Goal: Task Accomplishment & Management: Manage account settings

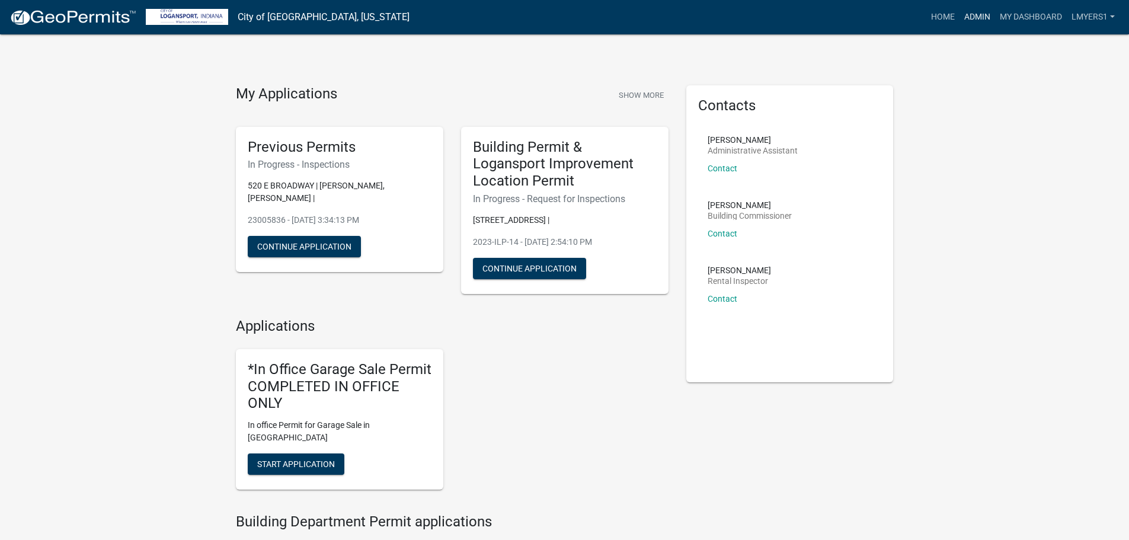
click at [989, 17] on link "Admin" at bounding box center [977, 17] width 36 height 23
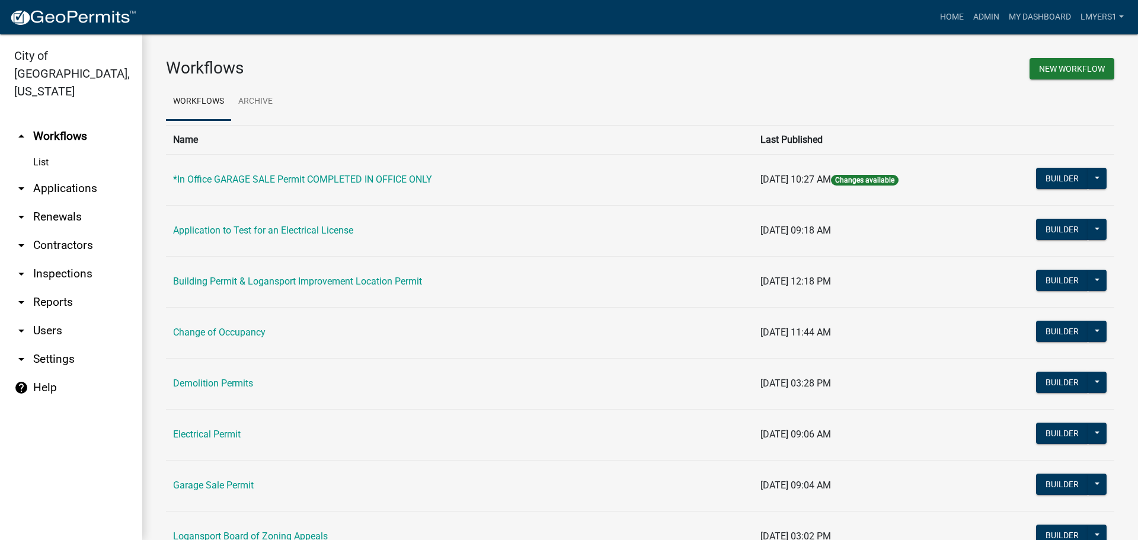
click at [76, 174] on link "arrow_drop_down Applications" at bounding box center [71, 188] width 142 height 28
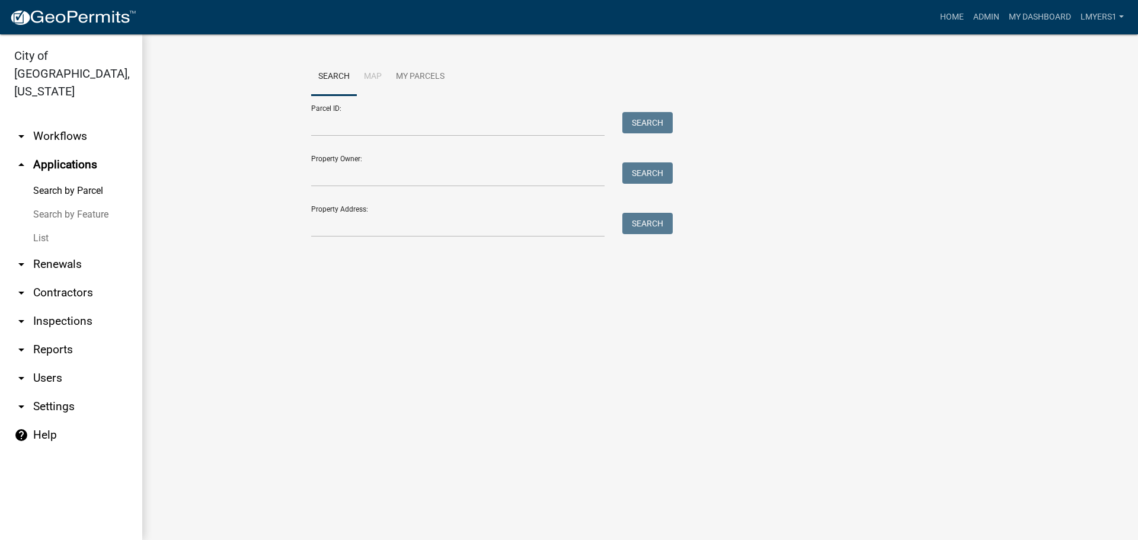
click at [46, 226] on link "List" at bounding box center [71, 238] width 142 height 24
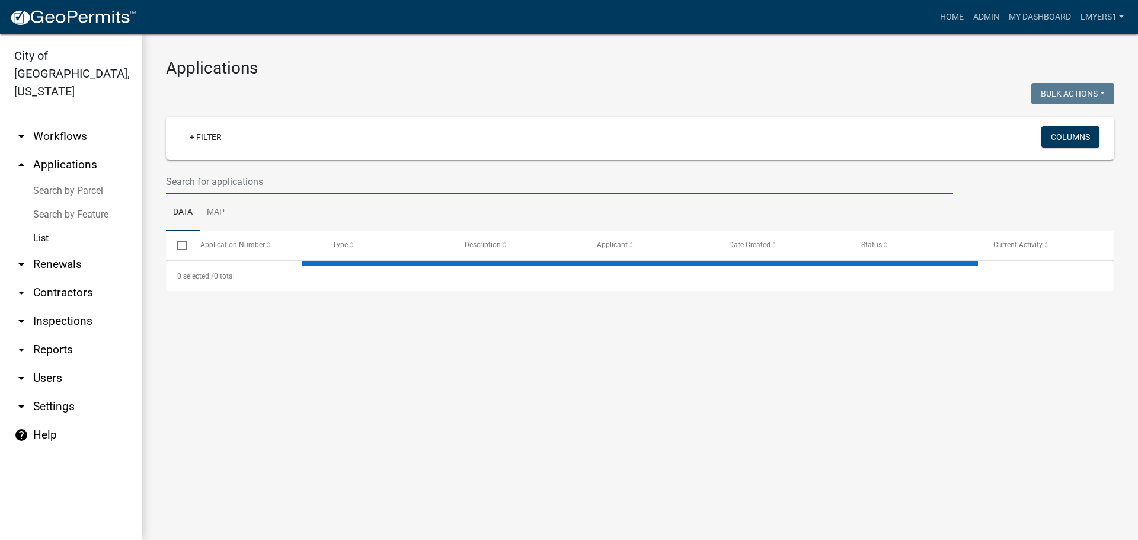
click at [262, 177] on input "text" at bounding box center [559, 181] width 787 height 24
select select "3: 100"
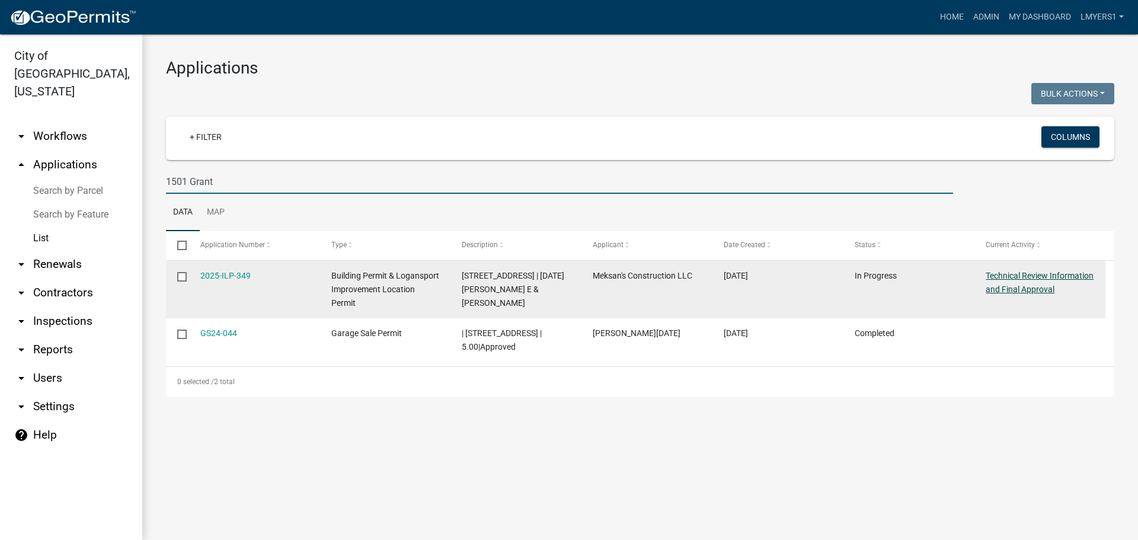
type input "1501 Grant"
click at [1027, 289] on link "Technical Review Information and Final Approval" at bounding box center [1039, 282] width 108 height 23
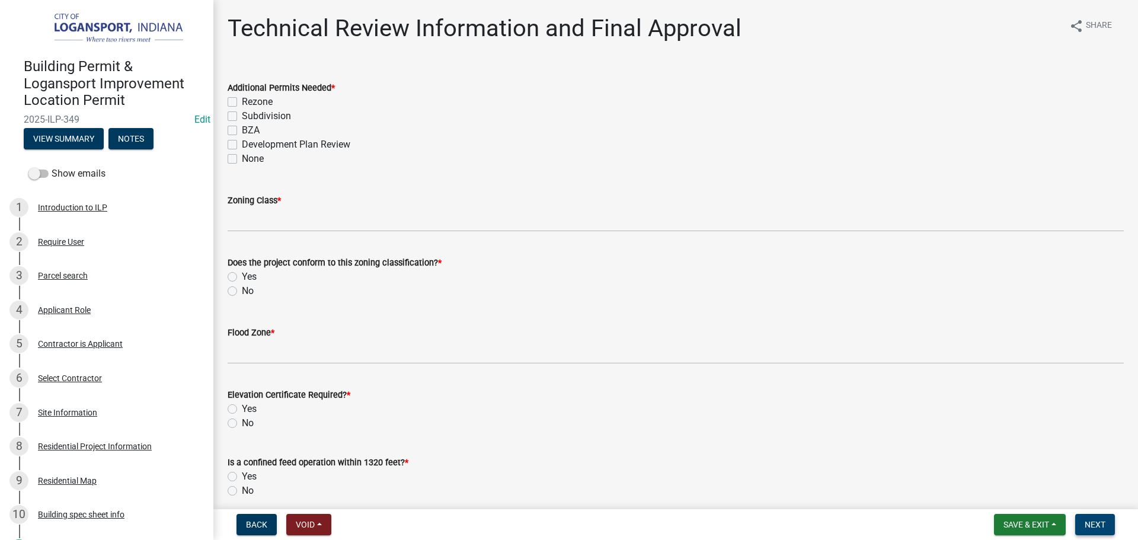
click at [1089, 524] on span "Next" at bounding box center [1094, 524] width 21 height 9
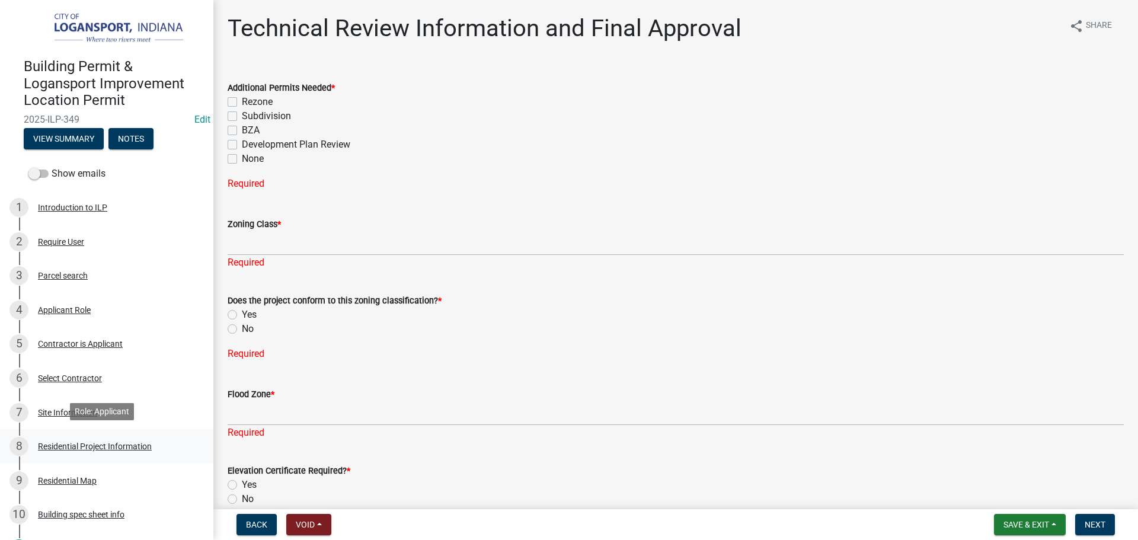
click at [107, 447] on div "Residential Project Information" at bounding box center [95, 446] width 114 height 8
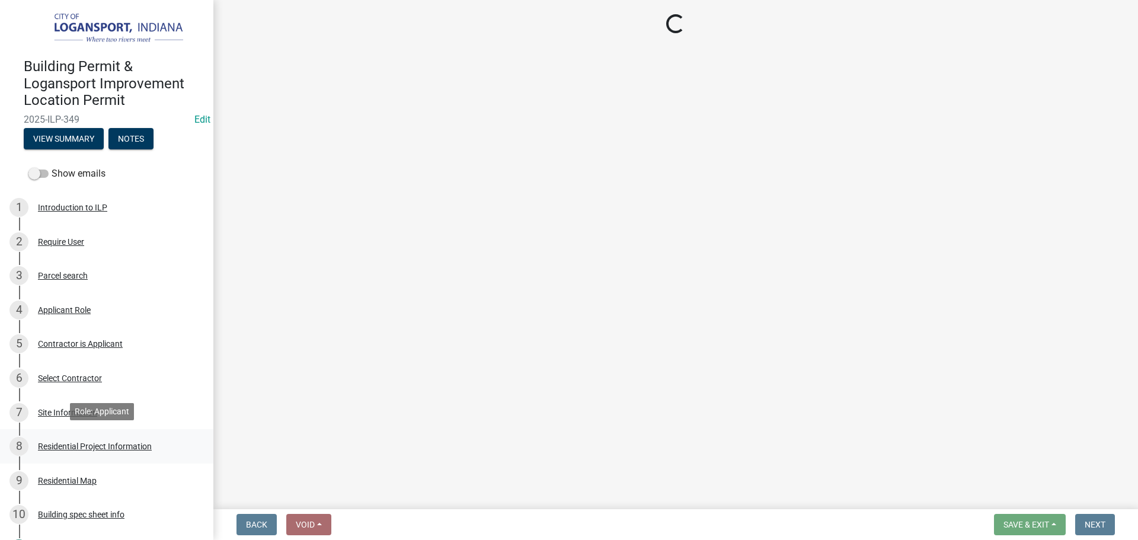
select select "59abff2c-ba26-45a8-b0a1-b870ff6f39ec"
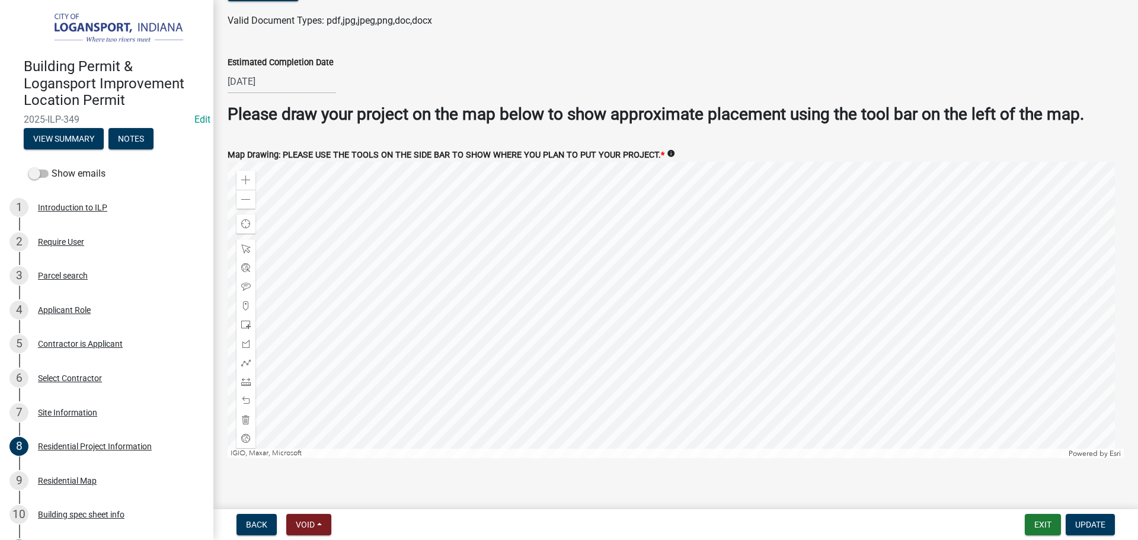
scroll to position [2278, 0]
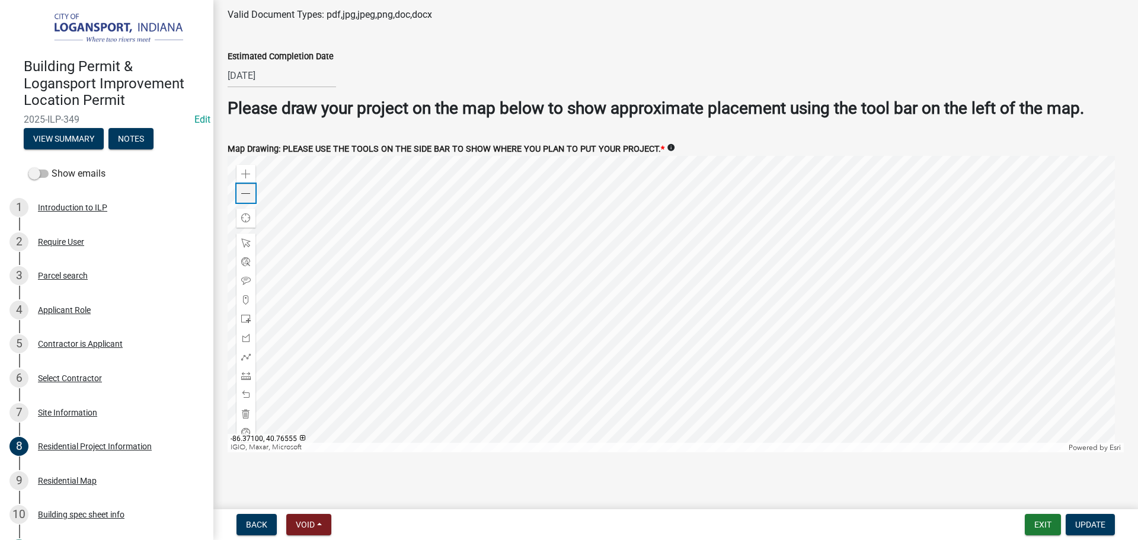
click at [251, 190] on div "Zoom out" at bounding box center [245, 193] width 19 height 19
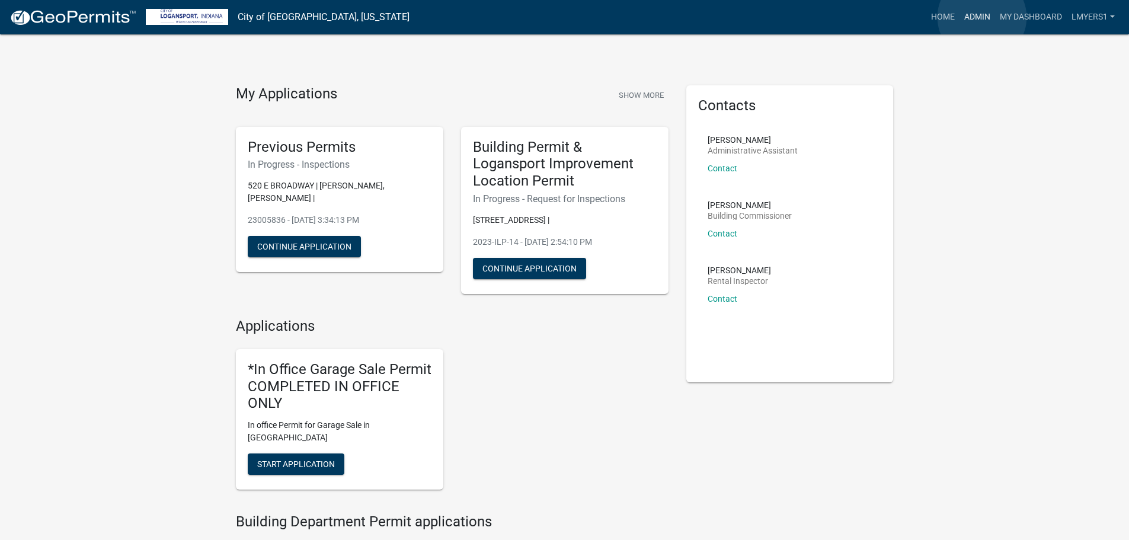
click at [982, 17] on link "Admin" at bounding box center [977, 17] width 36 height 23
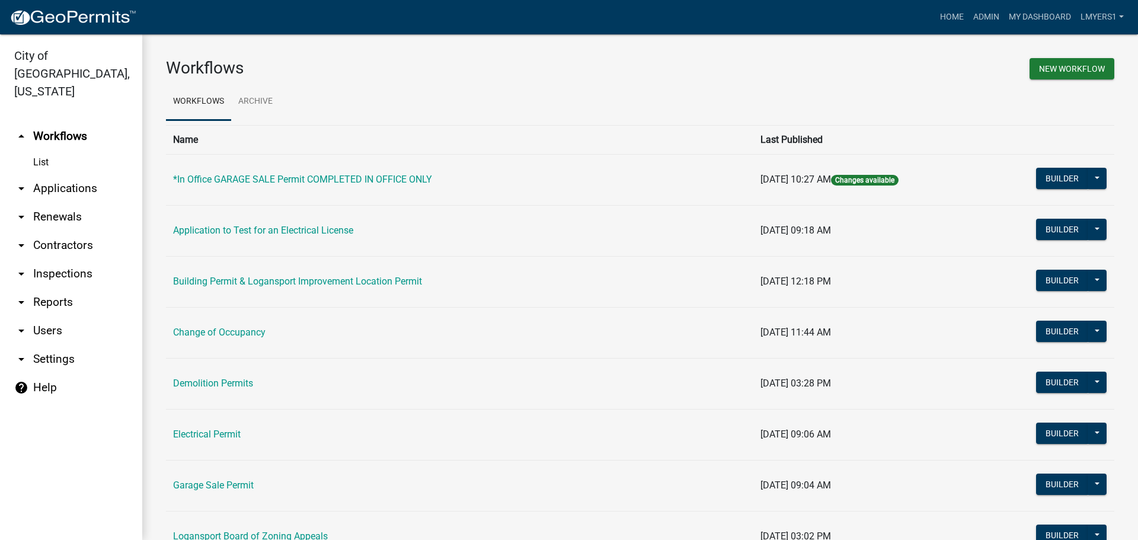
click at [75, 174] on link "arrow_drop_down Applications" at bounding box center [71, 188] width 142 height 28
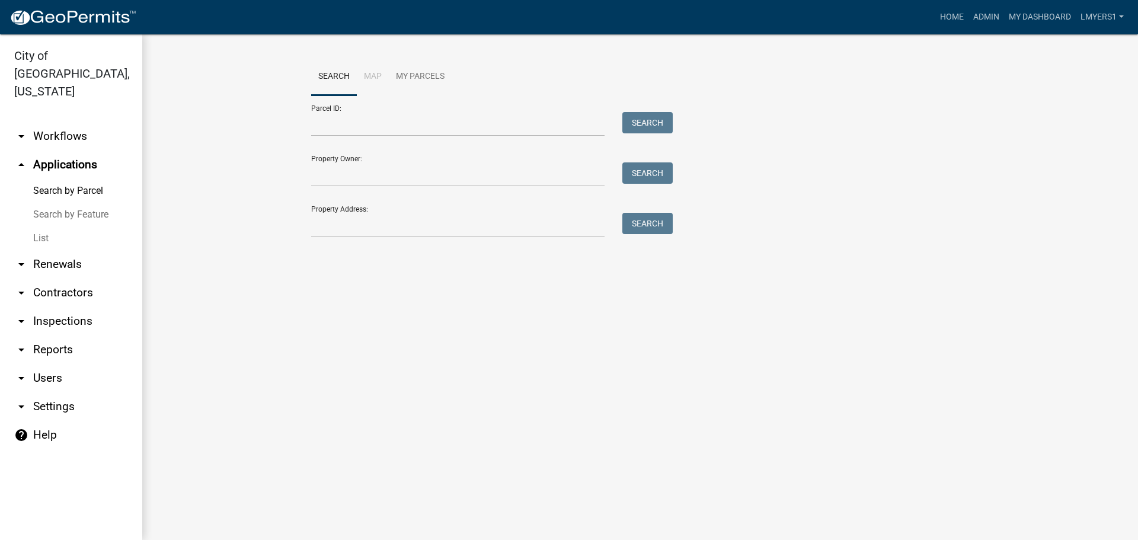
click at [38, 226] on link "List" at bounding box center [71, 238] width 142 height 24
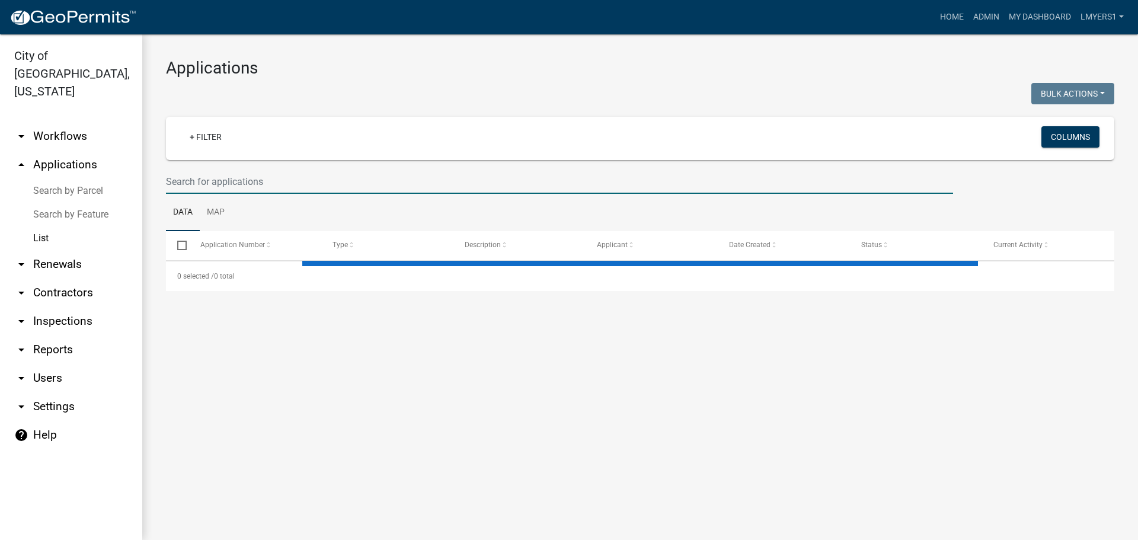
click at [272, 182] on input "text" at bounding box center [559, 181] width 787 height 24
select select "3: 100"
type input "815"
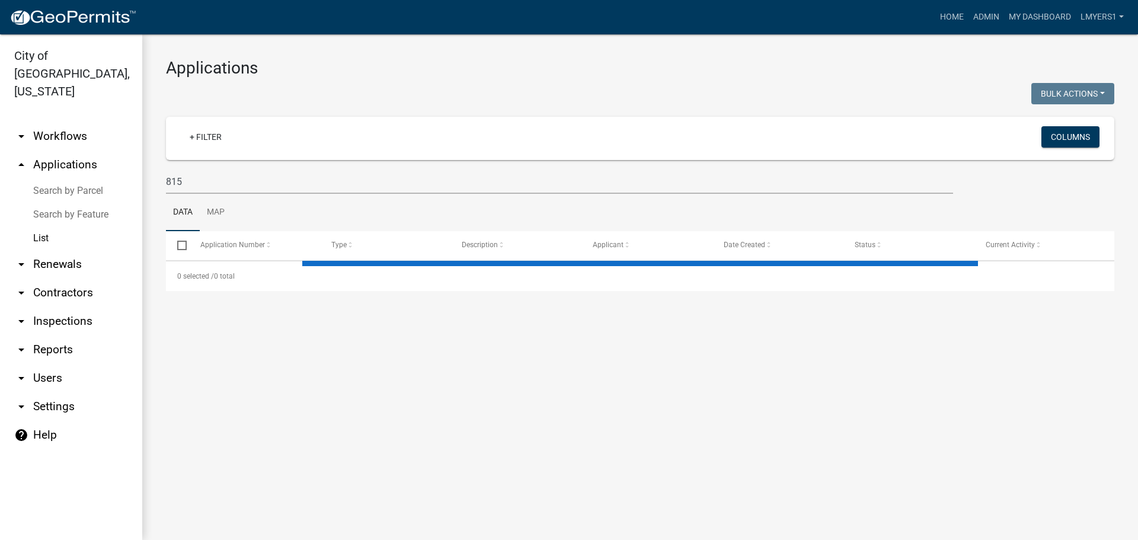
select select "3: 100"
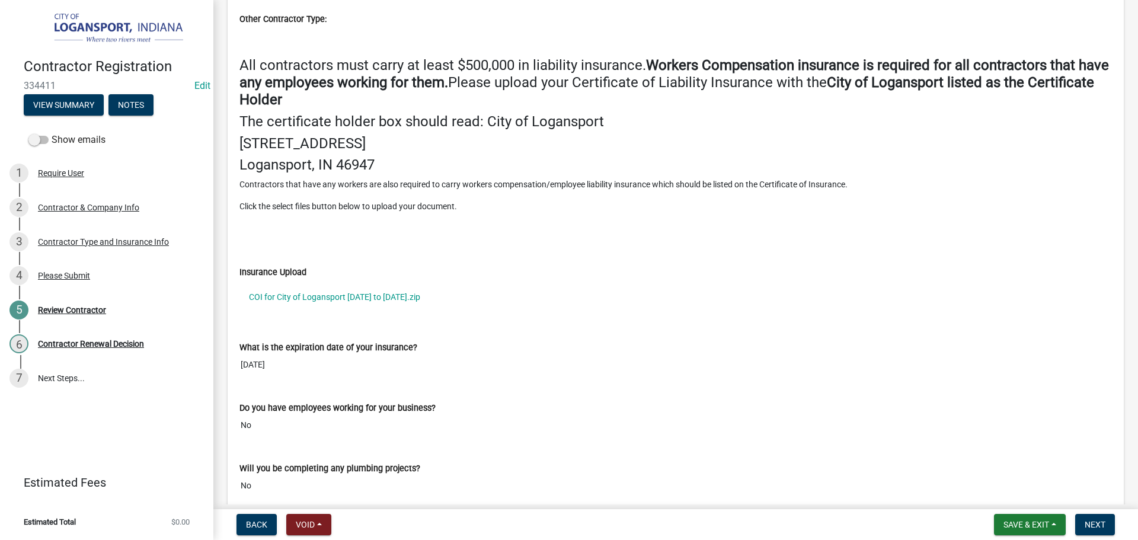
scroll to position [1422, 0]
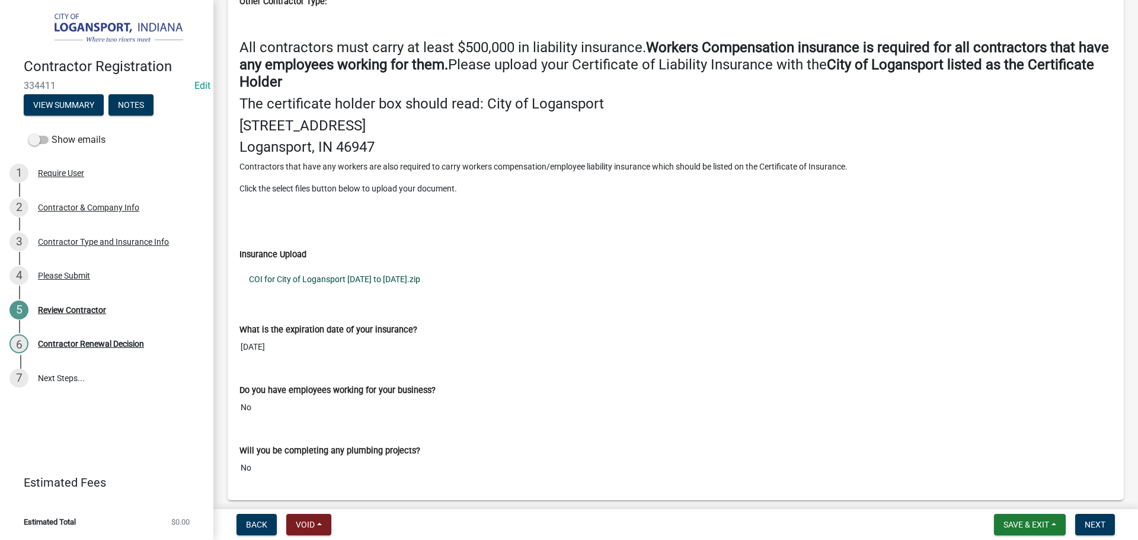
click at [326, 293] on link "COI for City of Logansport [DATE] to [DATE].zip" at bounding box center [675, 278] width 872 height 27
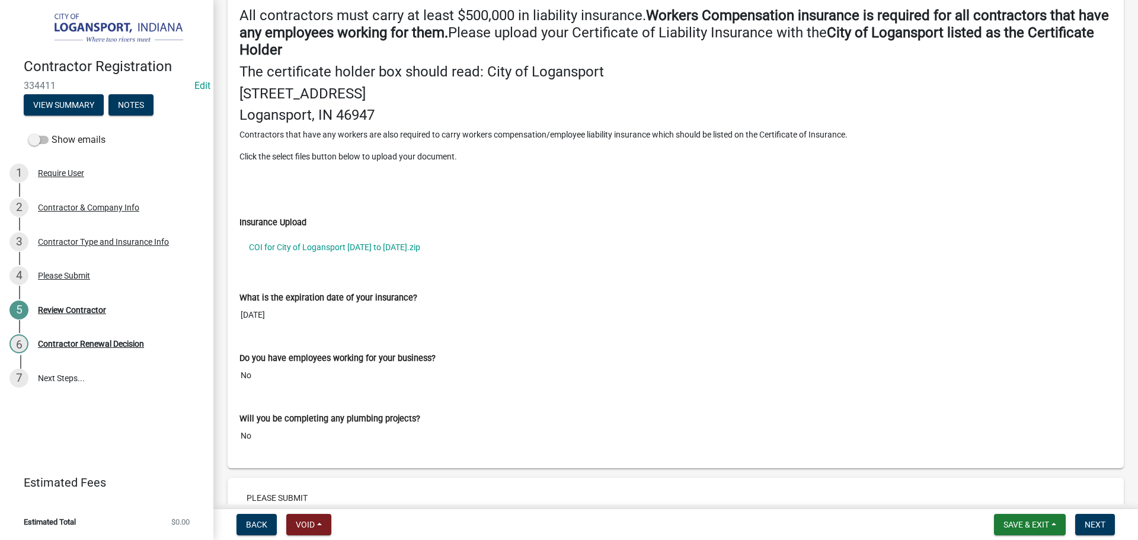
scroll to position [1481, 0]
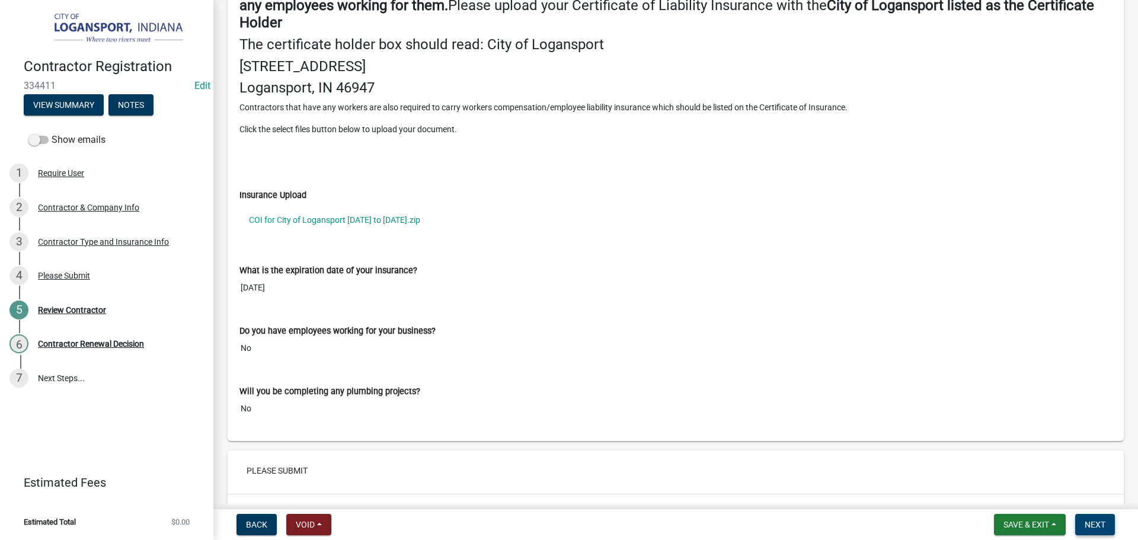
click at [1085, 518] on button "Next" at bounding box center [1095, 524] width 40 height 21
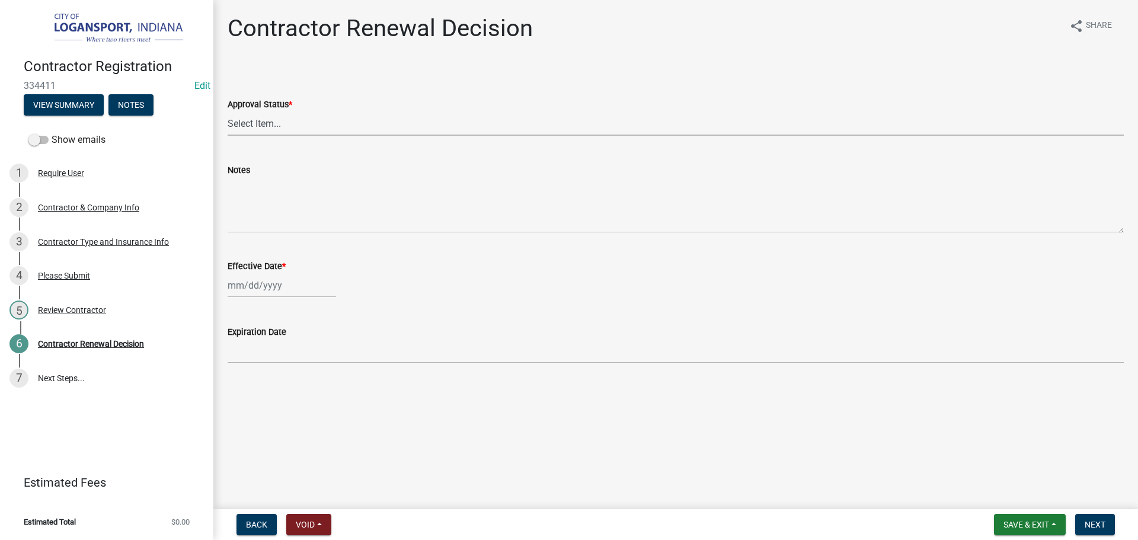
click at [287, 130] on select "Select Item... Approved Denied" at bounding box center [676, 123] width 896 height 24
click at [228, 111] on select "Select Item... Approved Denied" at bounding box center [676, 123] width 896 height 24
select select "30db8998-795d-4bbe-8e49-f1ade8865815"
click at [280, 284] on div at bounding box center [282, 285] width 108 height 24
select select "9"
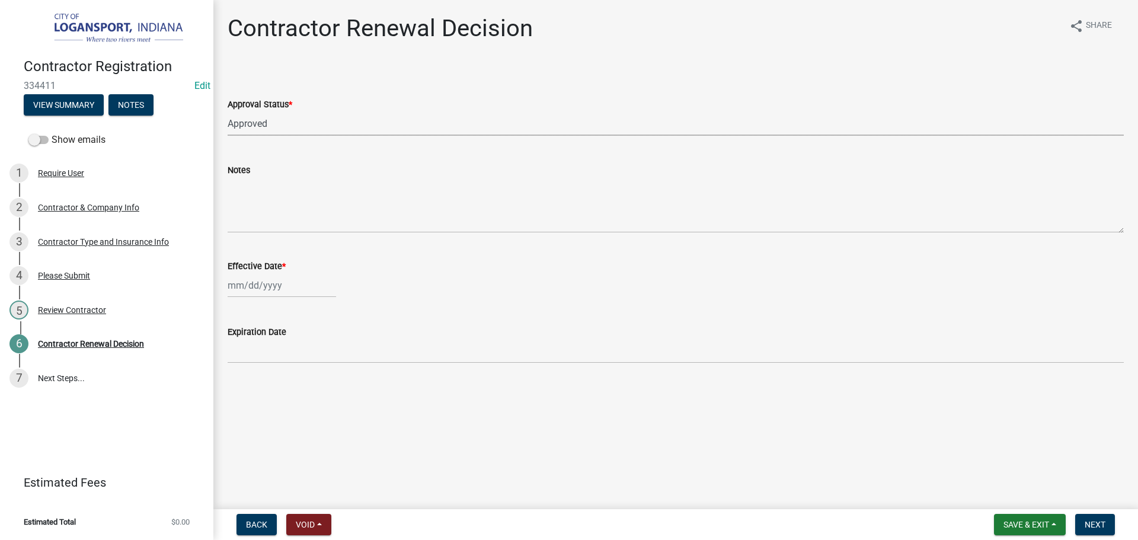
select select "2025"
click at [276, 403] on div "24" at bounding box center [277, 405] width 19 height 19
type input "[DATE]"
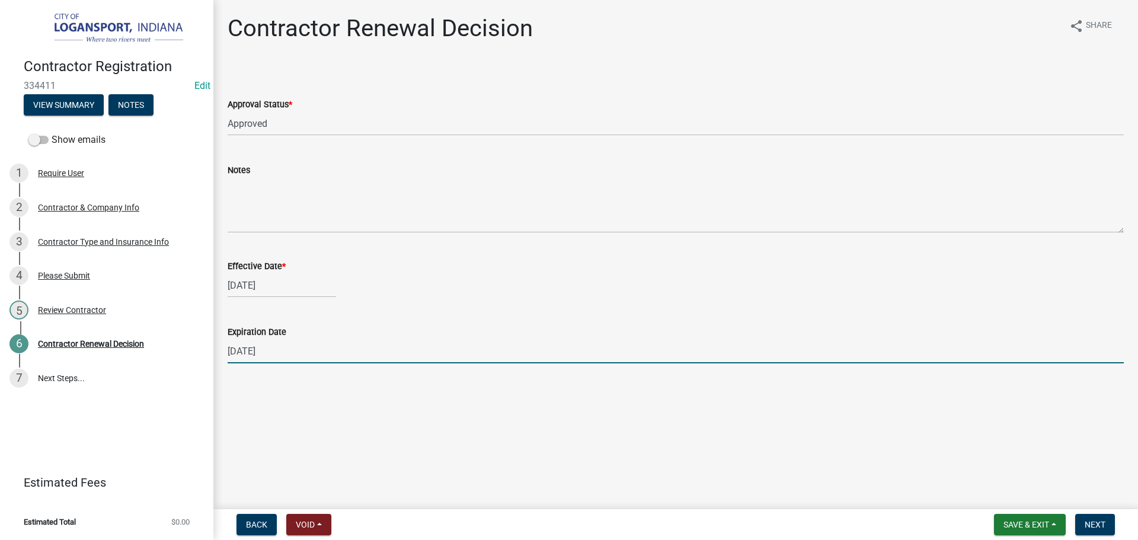
click at [284, 347] on input "12/31/2025" at bounding box center [676, 351] width 896 height 24
click at [87, 309] on div "Review Contractor" at bounding box center [72, 310] width 68 height 8
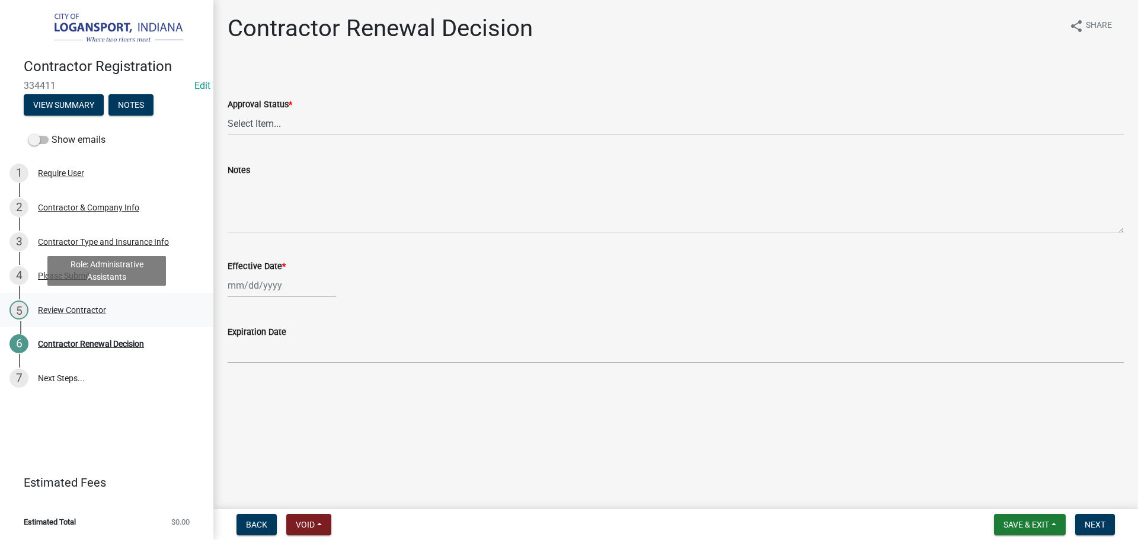
click at [56, 307] on div "Review Contractor" at bounding box center [72, 310] width 68 height 8
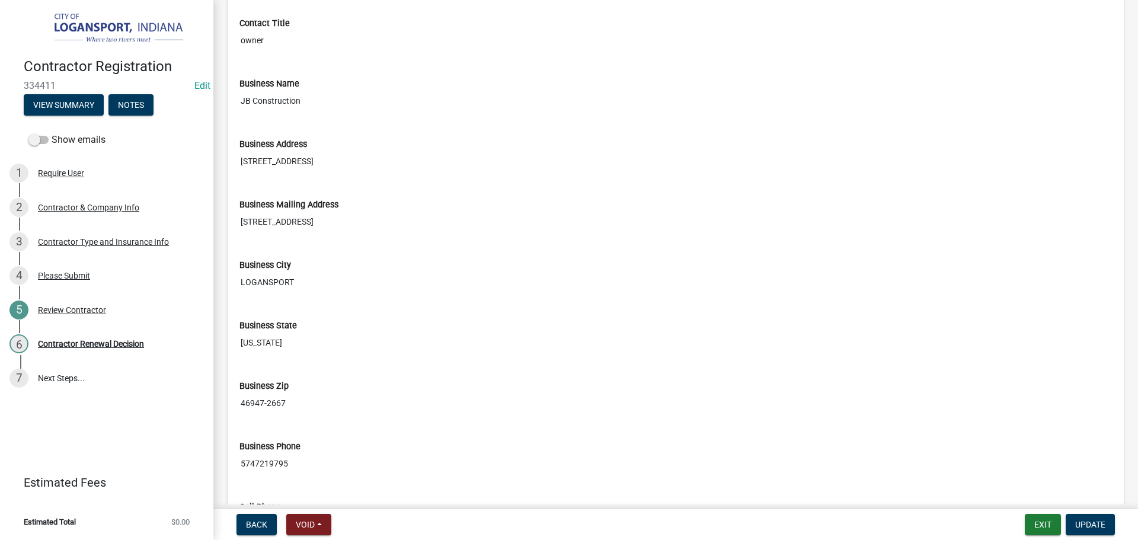
scroll to position [296, 0]
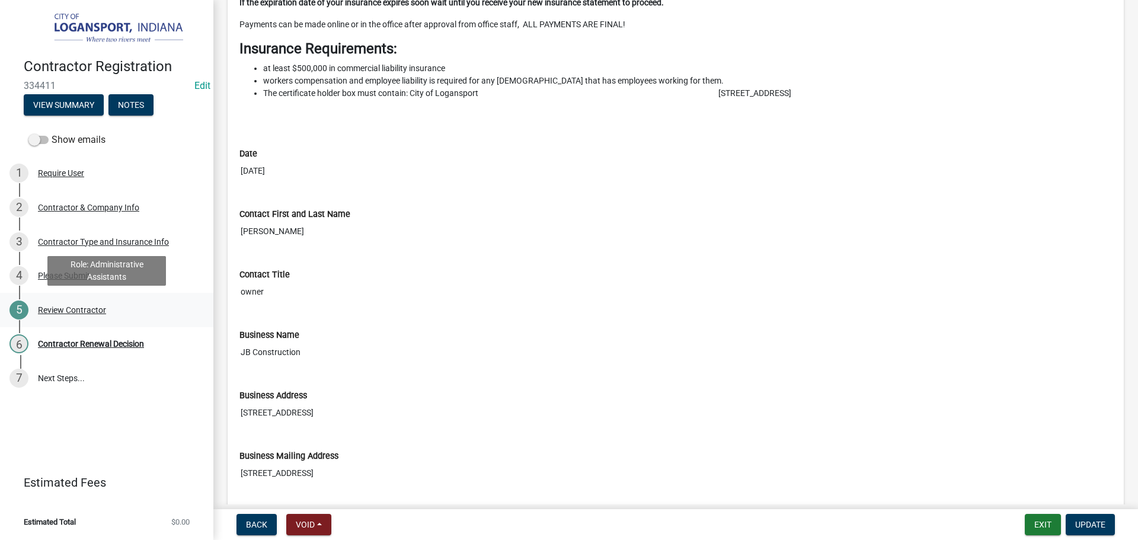
click at [76, 310] on div "Review Contractor" at bounding box center [72, 310] width 68 height 8
click at [74, 306] on div "Review Contractor" at bounding box center [72, 310] width 68 height 8
click at [76, 274] on div "Please Submit" at bounding box center [64, 275] width 52 height 8
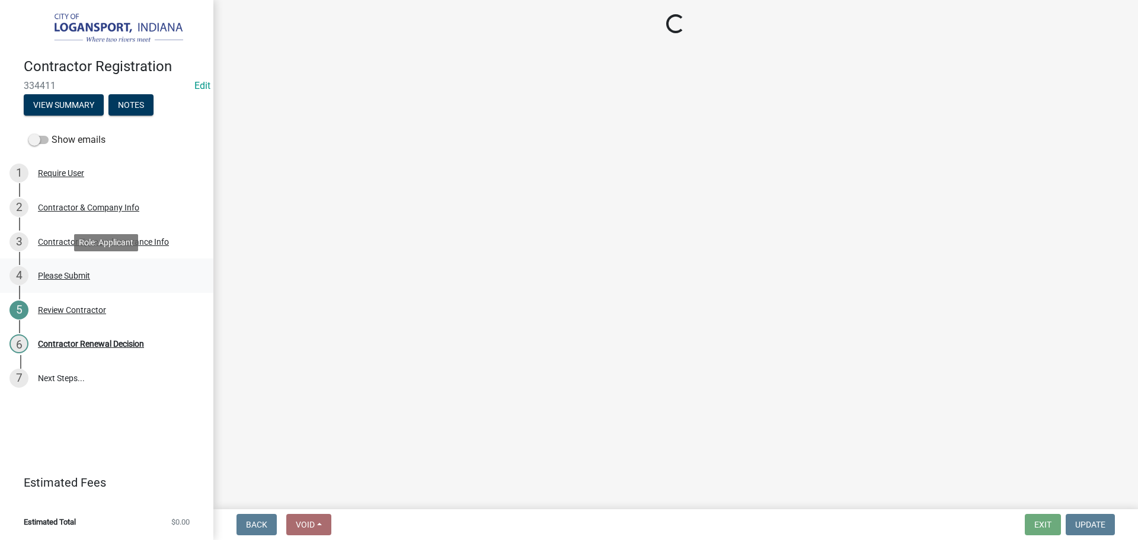
scroll to position [0, 0]
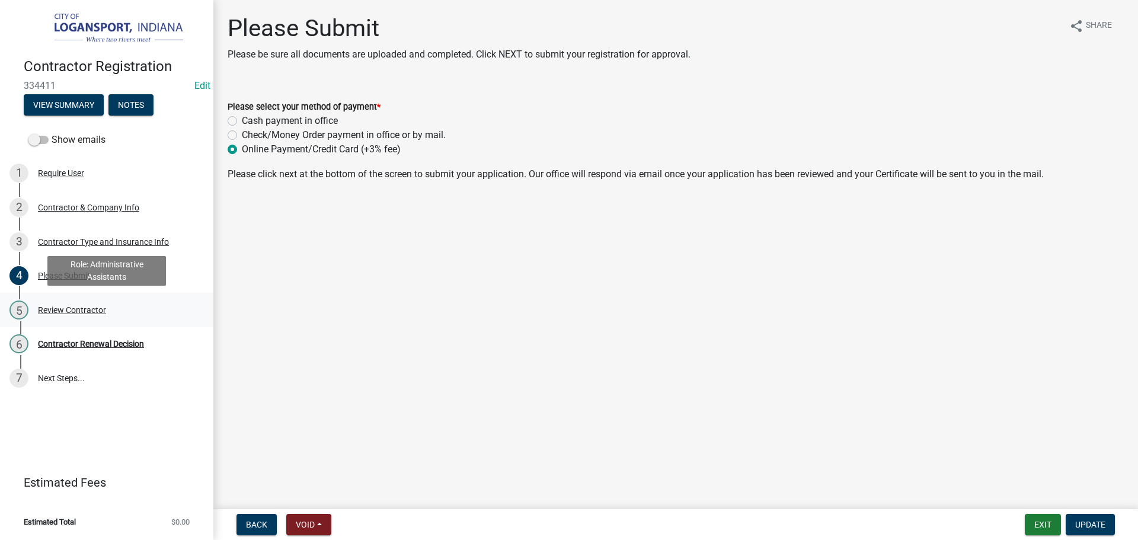
click at [63, 319] on link "5 Review Contractor" at bounding box center [106, 310] width 213 height 34
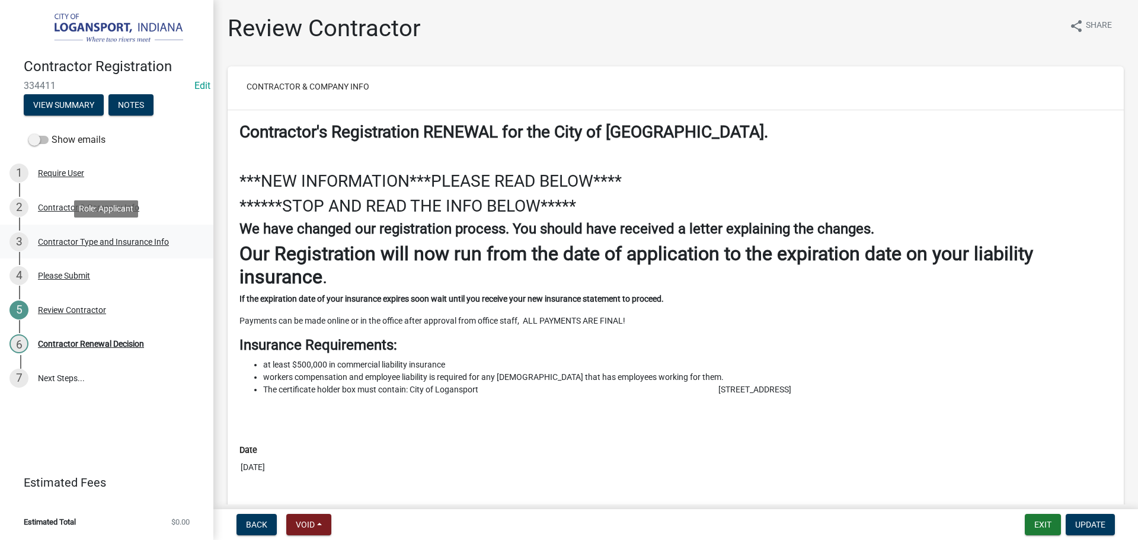
click at [58, 244] on div "Contractor Type and Insurance Info" at bounding box center [103, 242] width 131 height 8
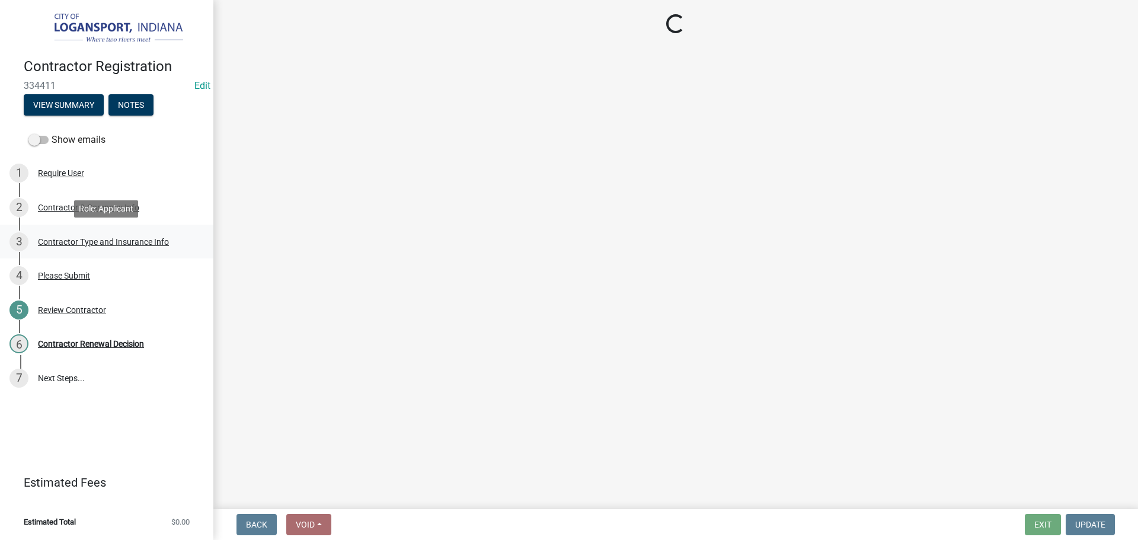
select select "03705ffd-7527-4ddb-a600-46f4763bc457"
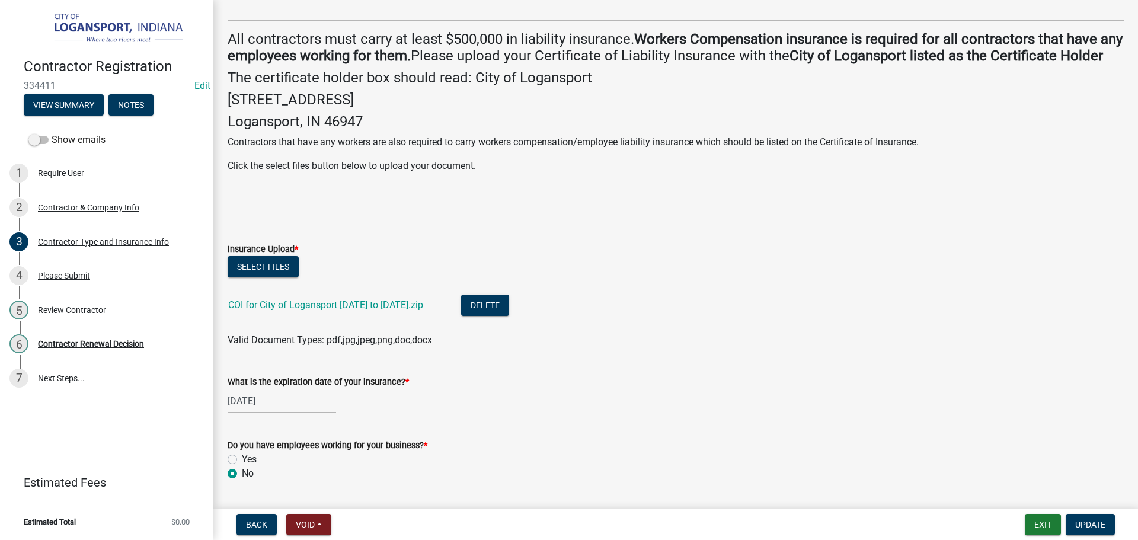
scroll to position [237, 0]
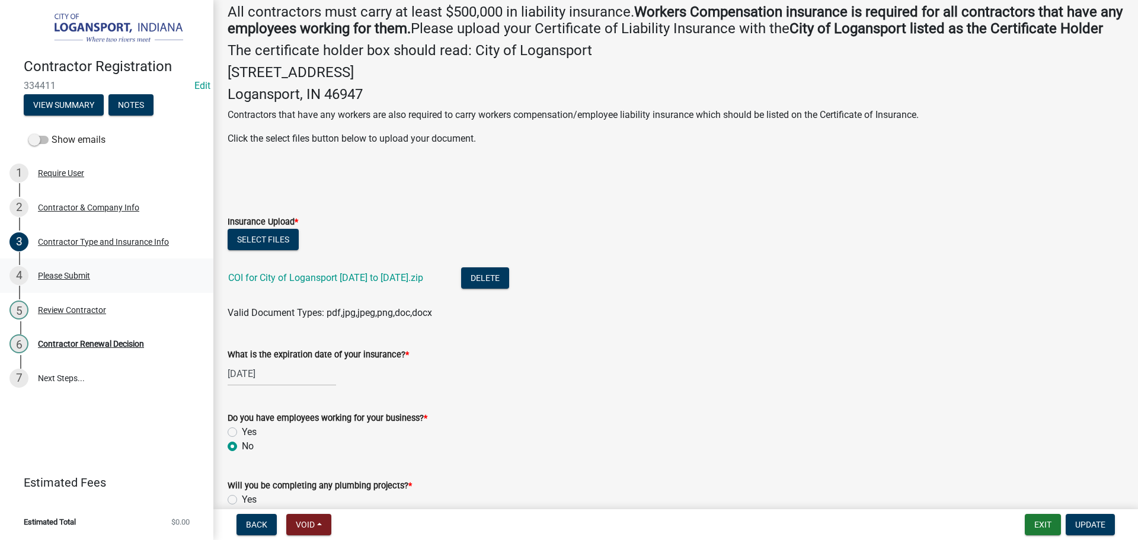
click at [59, 278] on div "Please Submit" at bounding box center [64, 275] width 52 height 8
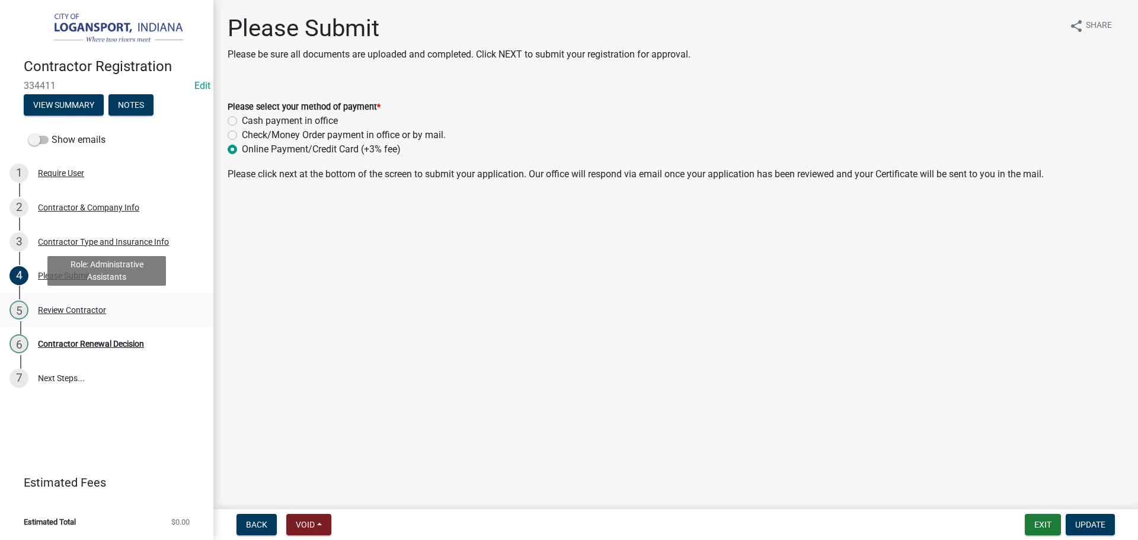
click at [55, 306] on div "Review Contractor" at bounding box center [72, 310] width 68 height 8
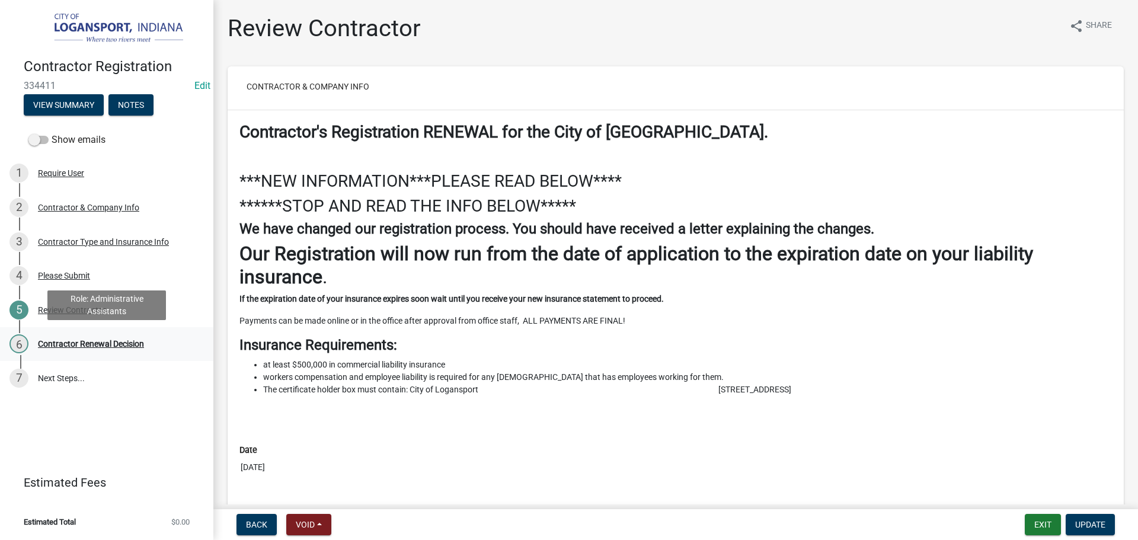
click at [82, 346] on div "Contractor Renewal Decision" at bounding box center [91, 343] width 106 height 8
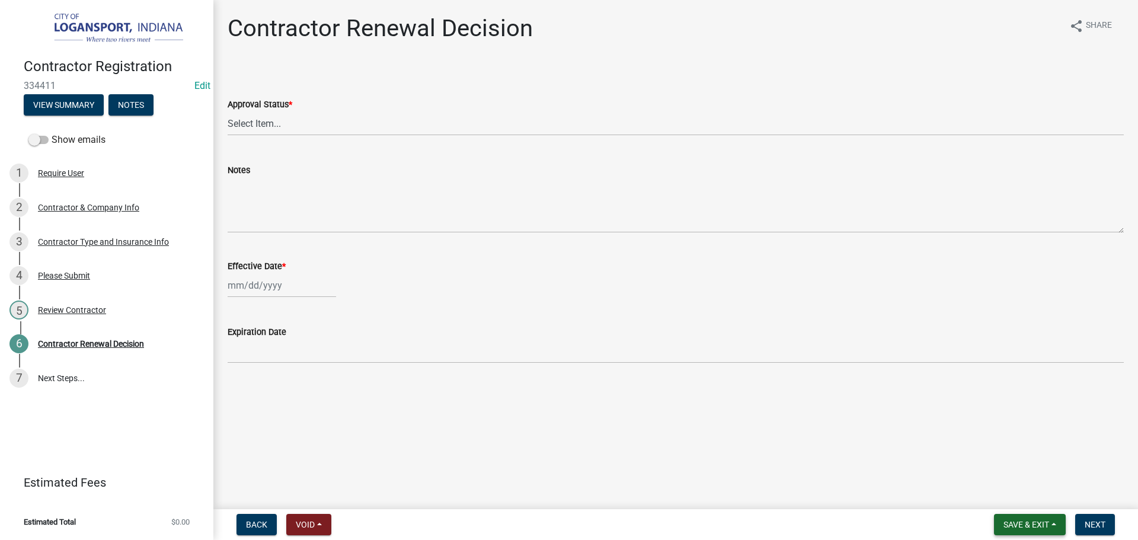
click at [1008, 526] on span "Save & Exit" at bounding box center [1026, 524] width 46 height 9
click at [1007, 501] on button "Save & Exit" at bounding box center [1017, 493] width 95 height 28
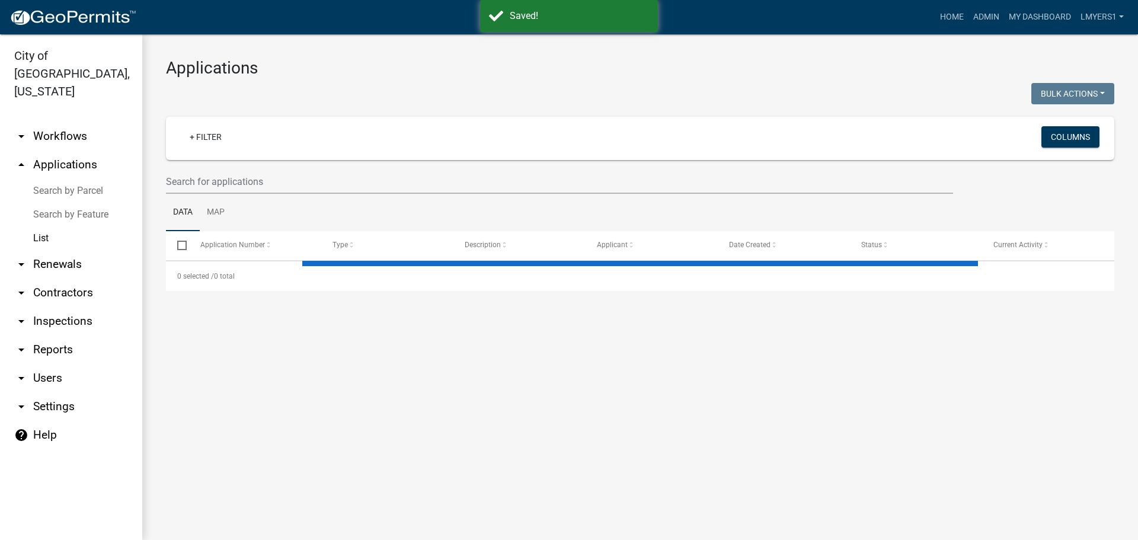
select select "3: 100"
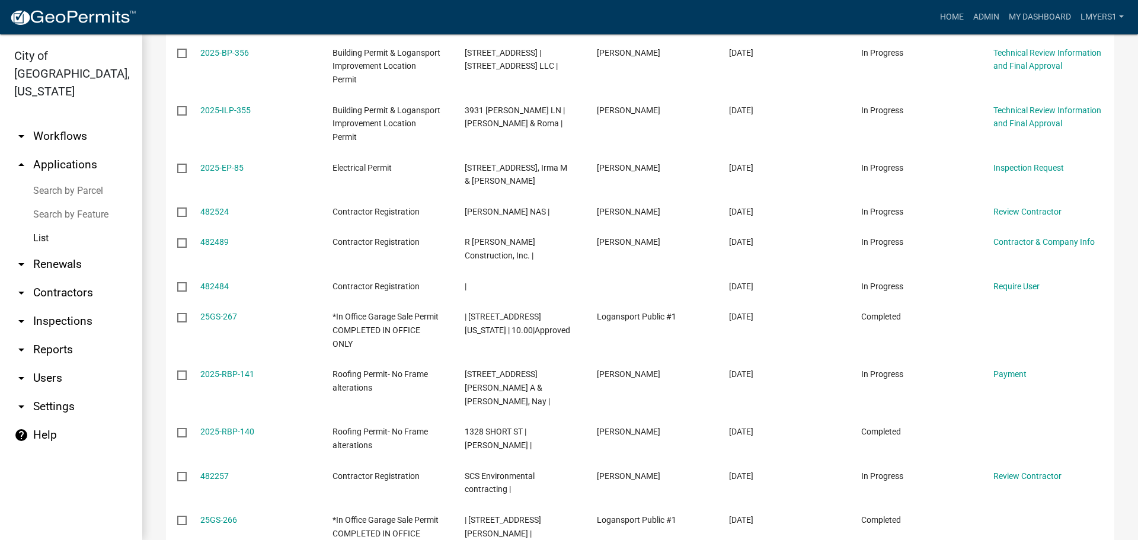
scroll to position [592, 0]
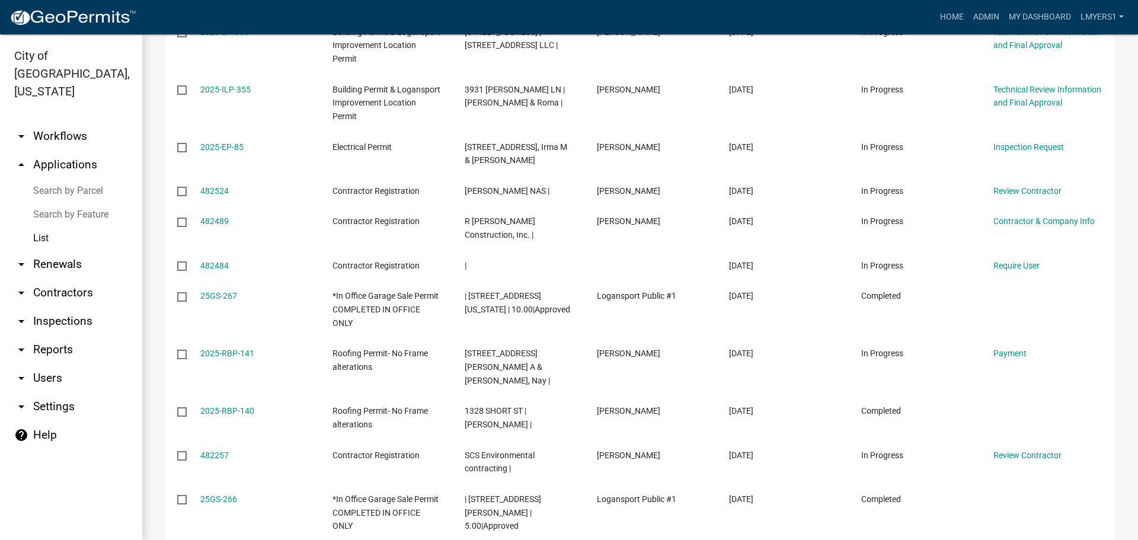
click at [48, 278] on link "arrow_drop_down Contractors" at bounding box center [71, 292] width 142 height 28
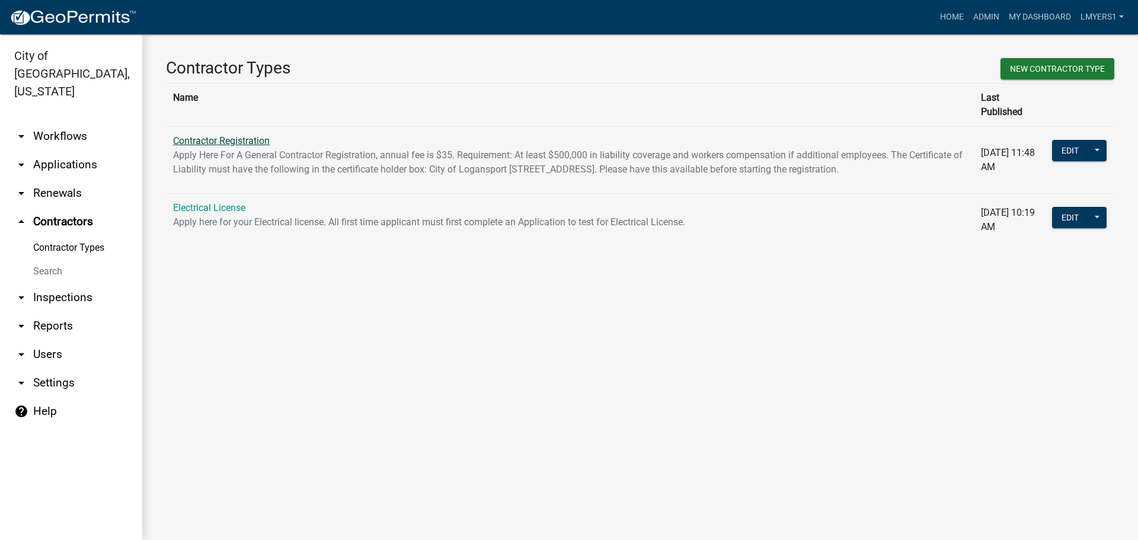
click at [190, 135] on link "Contractor Registration" at bounding box center [221, 140] width 97 height 11
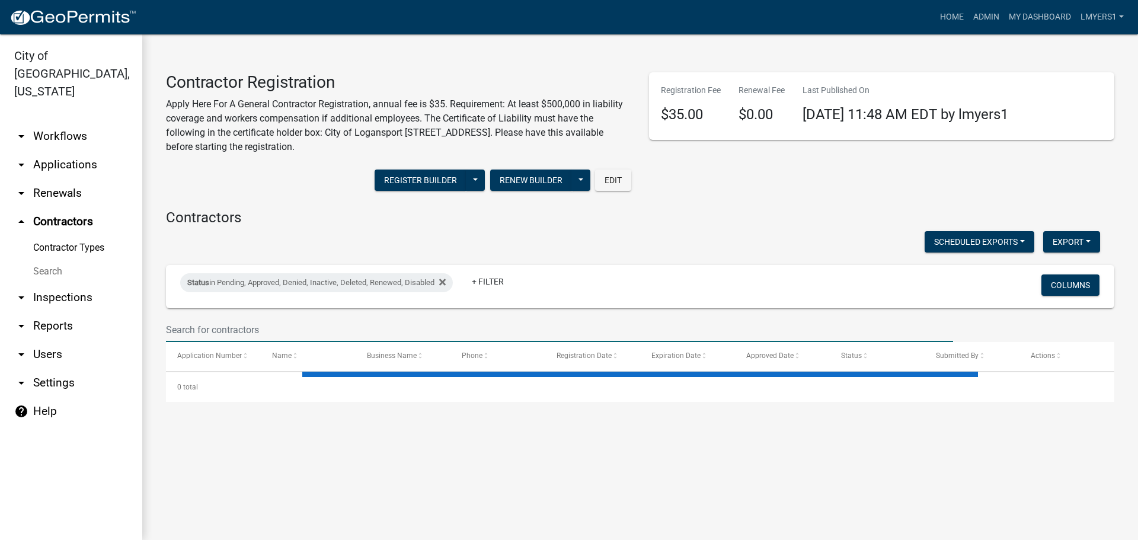
click at [206, 328] on input "text" at bounding box center [559, 330] width 787 height 24
select select "3: 100"
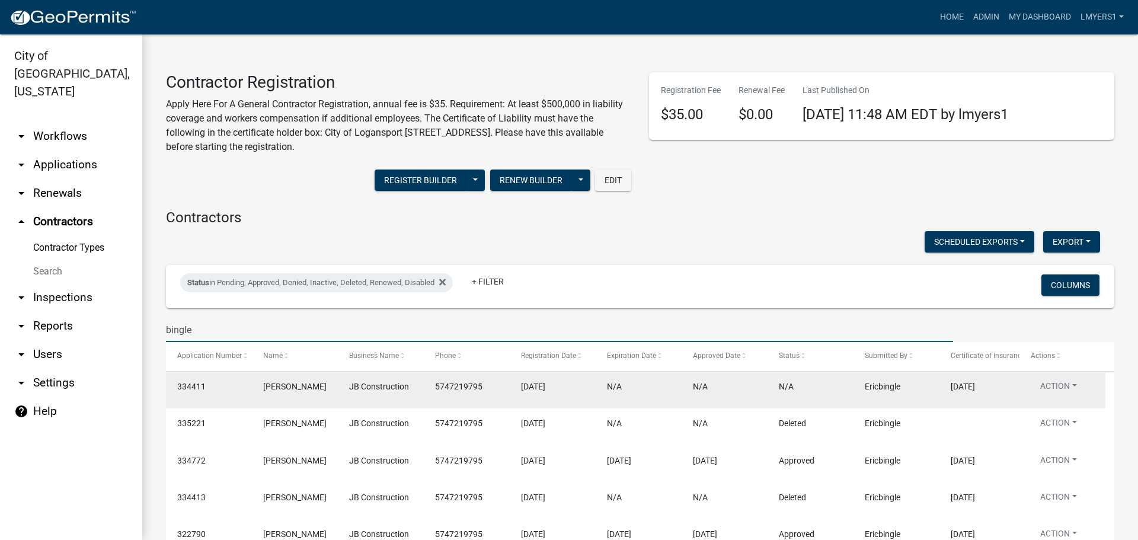
scroll to position [59, 0]
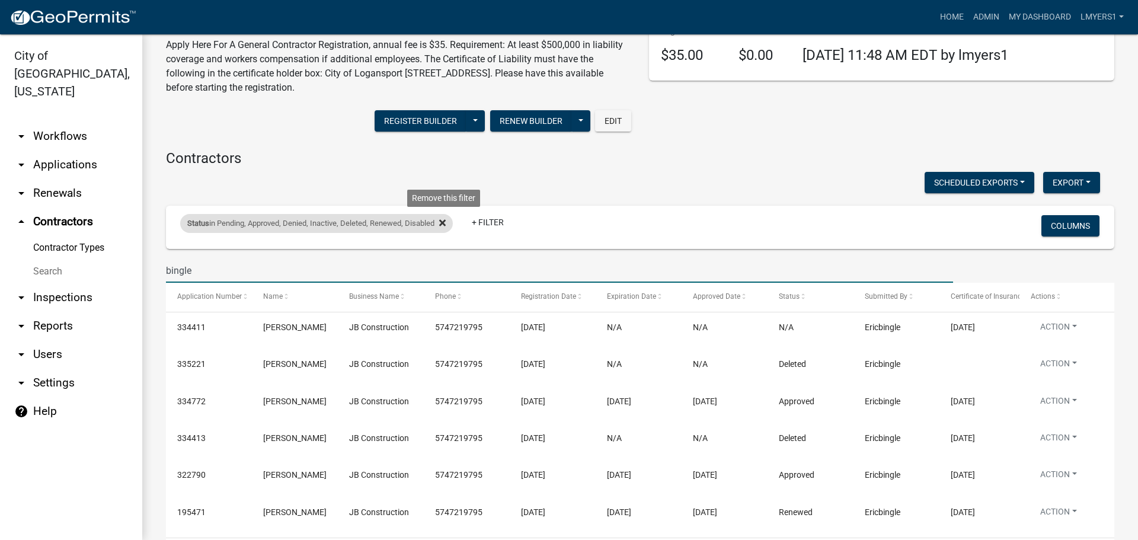
type input "bingle"
click at [446, 222] on icon at bounding box center [442, 223] width 7 height 7
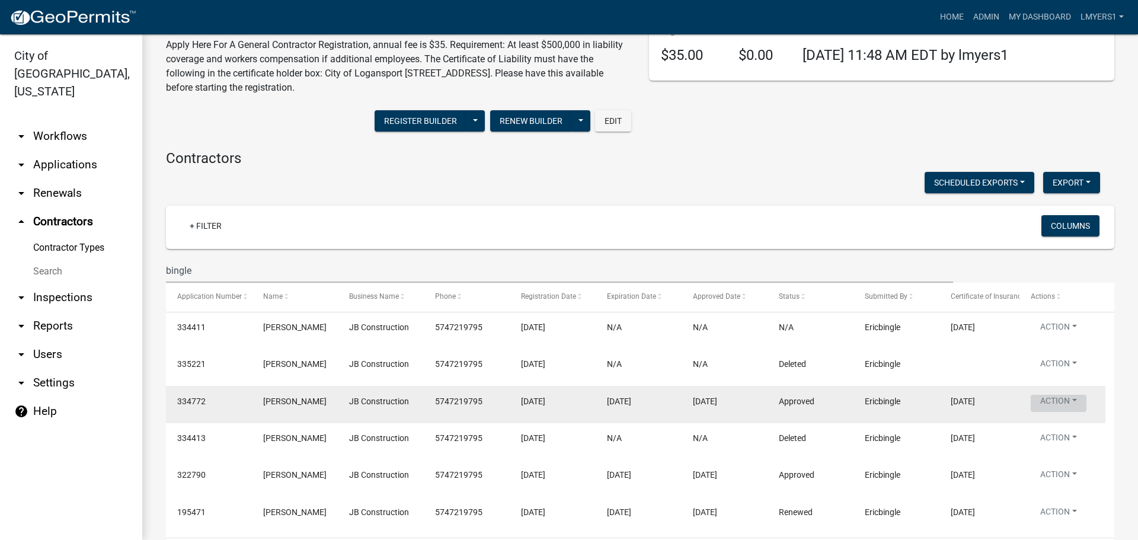
click at [1066, 402] on button "Action" at bounding box center [1058, 403] width 56 height 17
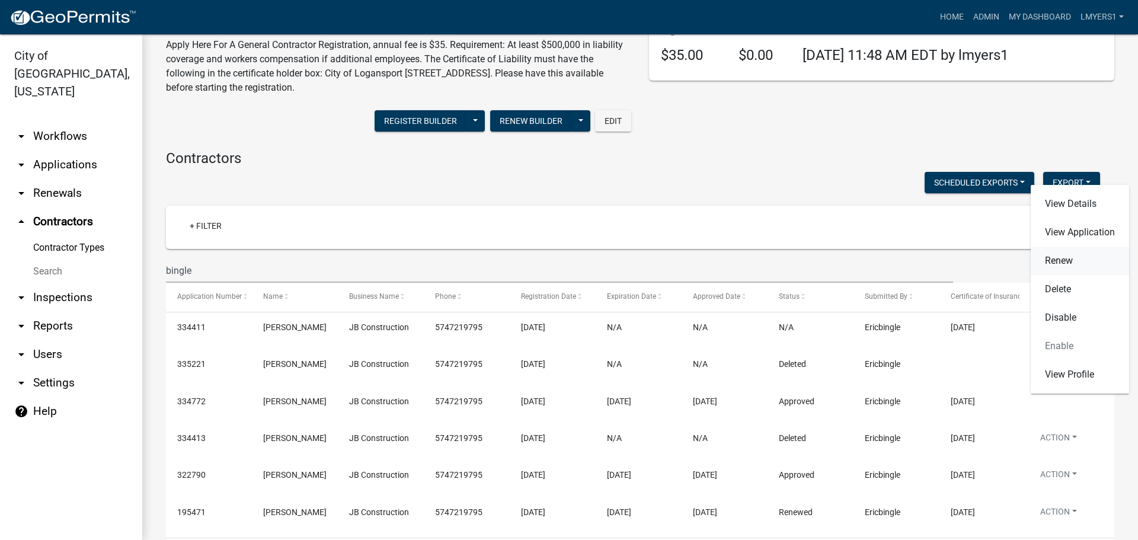
click at [1067, 265] on link "Renew" at bounding box center [1079, 260] width 98 height 28
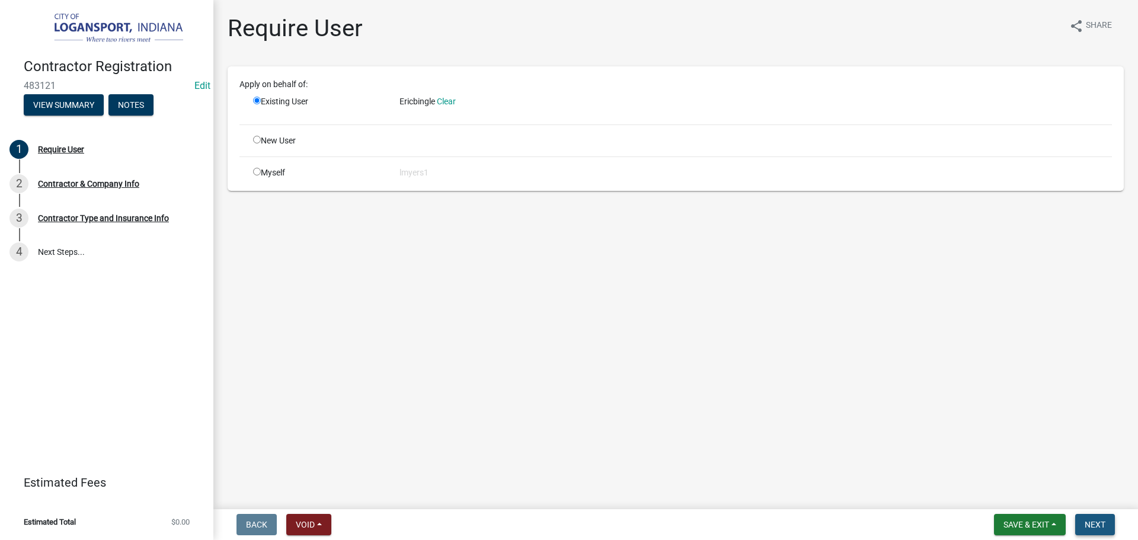
click at [1096, 523] on span "Next" at bounding box center [1094, 524] width 21 height 9
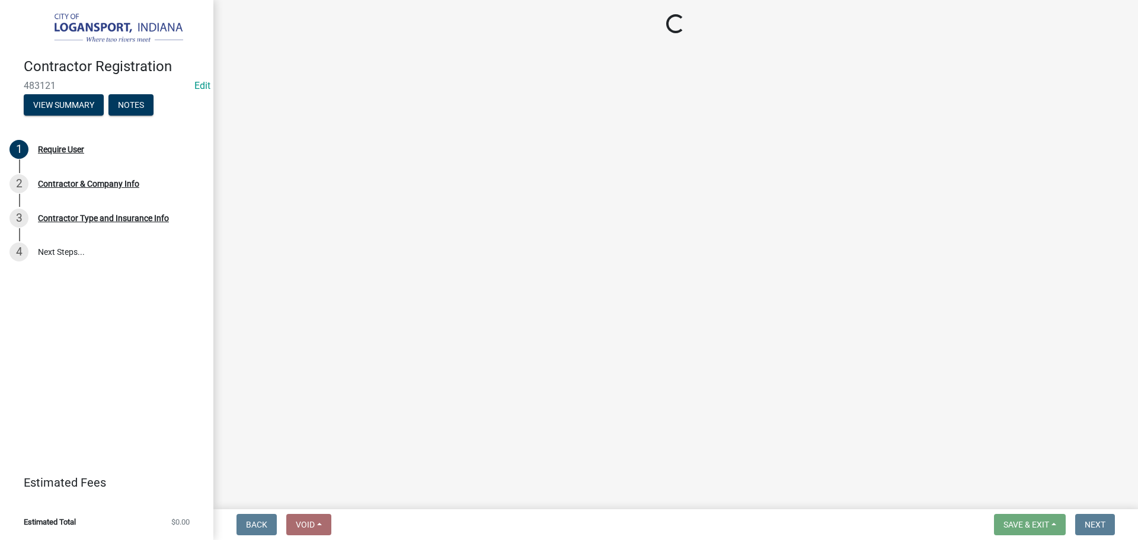
select select "IN"
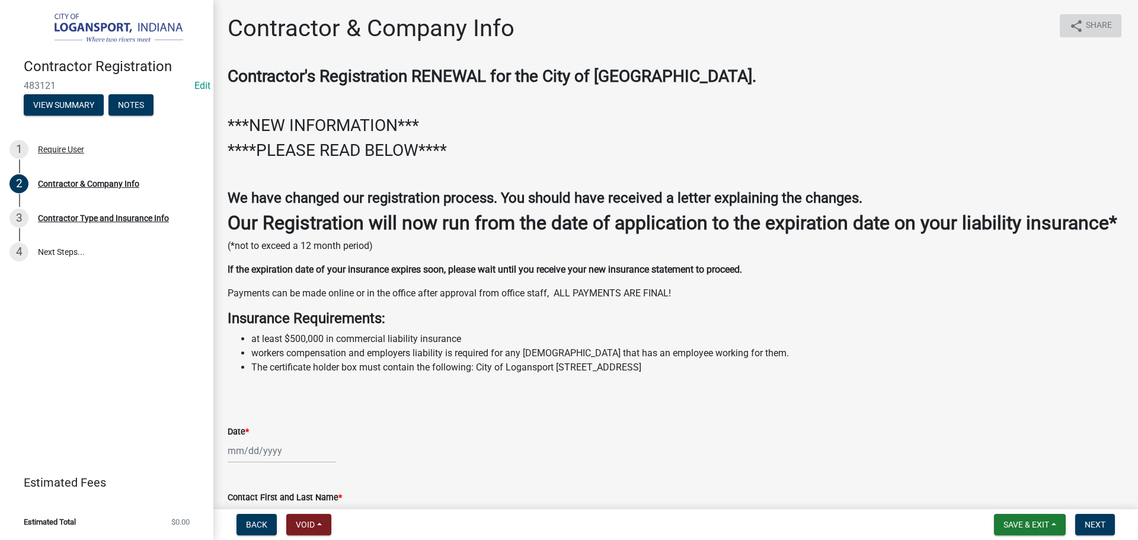
click at [1069, 26] on icon "share" at bounding box center [1076, 26] width 14 height 14
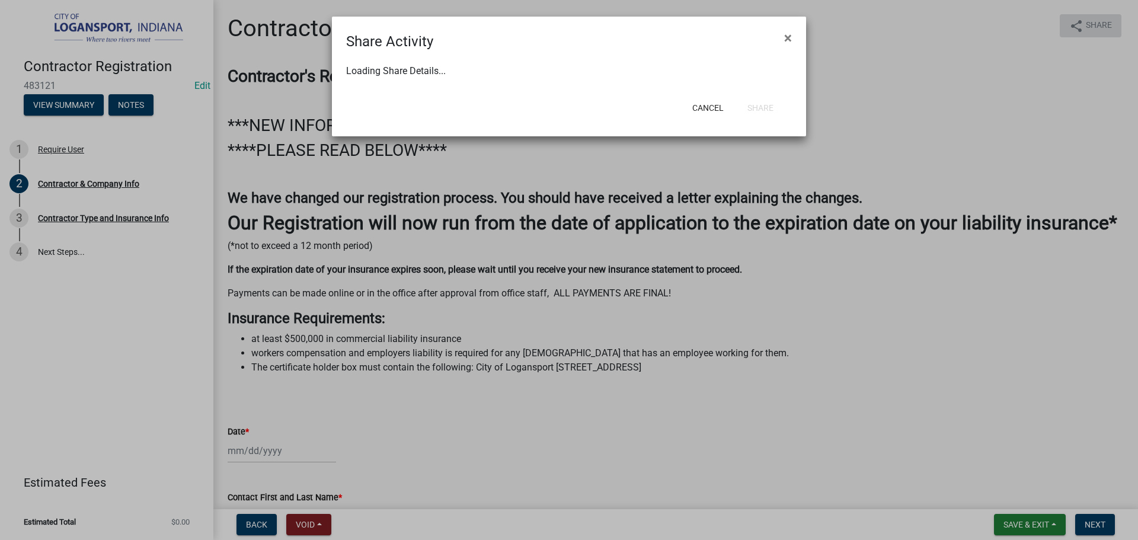
select select "1"
select select "0"
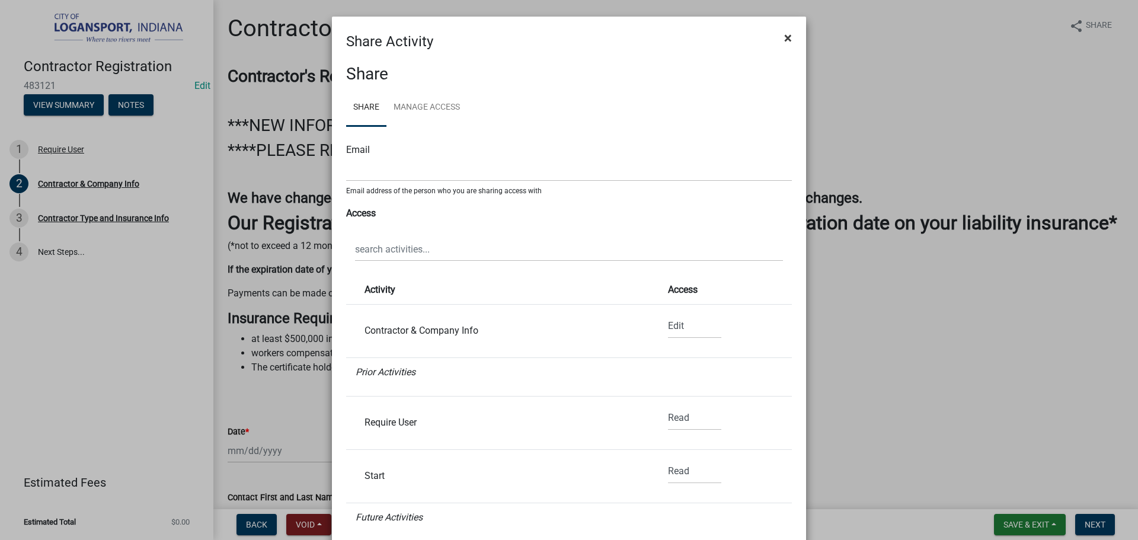
click at [784, 36] on span "×" at bounding box center [788, 38] width 8 height 17
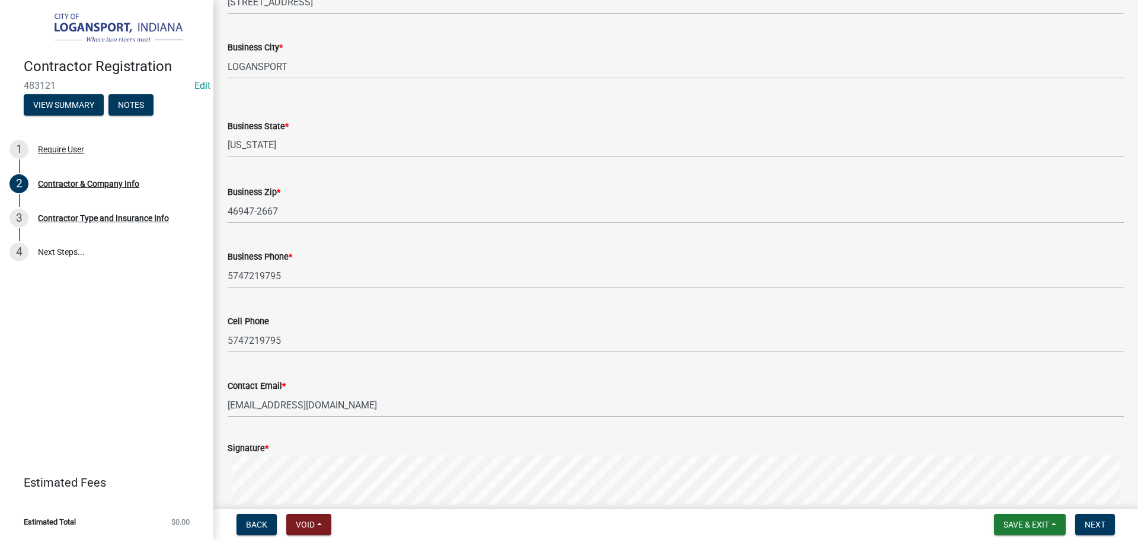
scroll to position [829, 0]
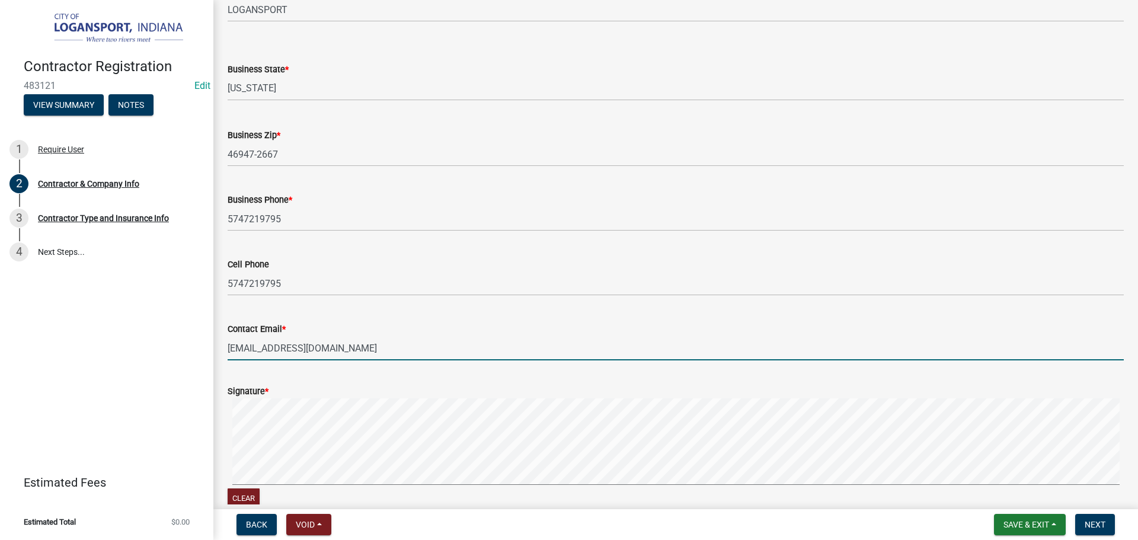
drag, startPoint x: 338, startPoint y: 373, endPoint x: 220, endPoint y: 363, distance: 118.9
click at [220, 360] on div "Contact Email * Joebingle@comcast.net" at bounding box center [676, 332] width 914 height 55
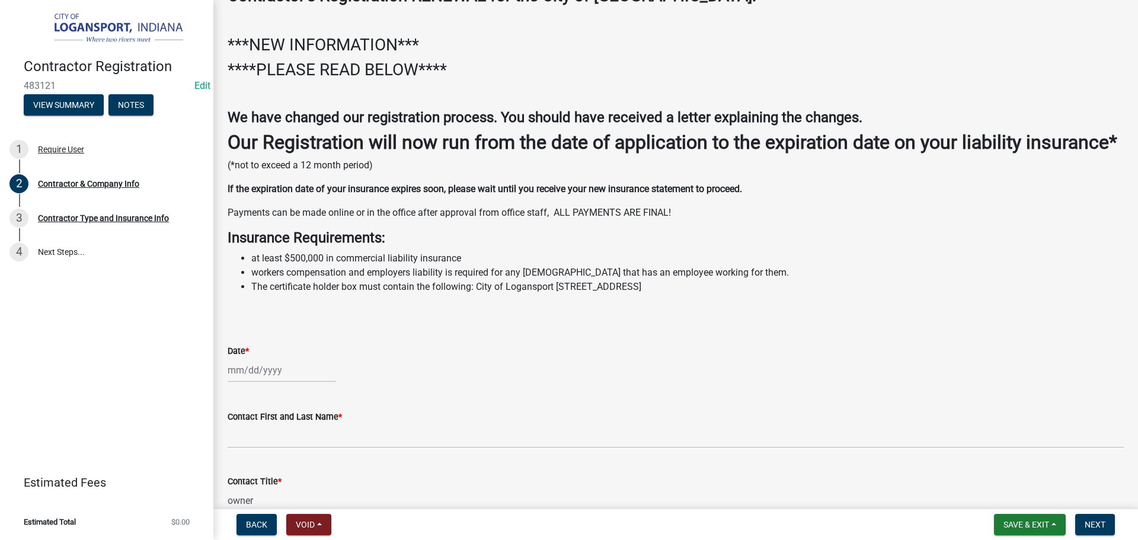
scroll to position [0, 0]
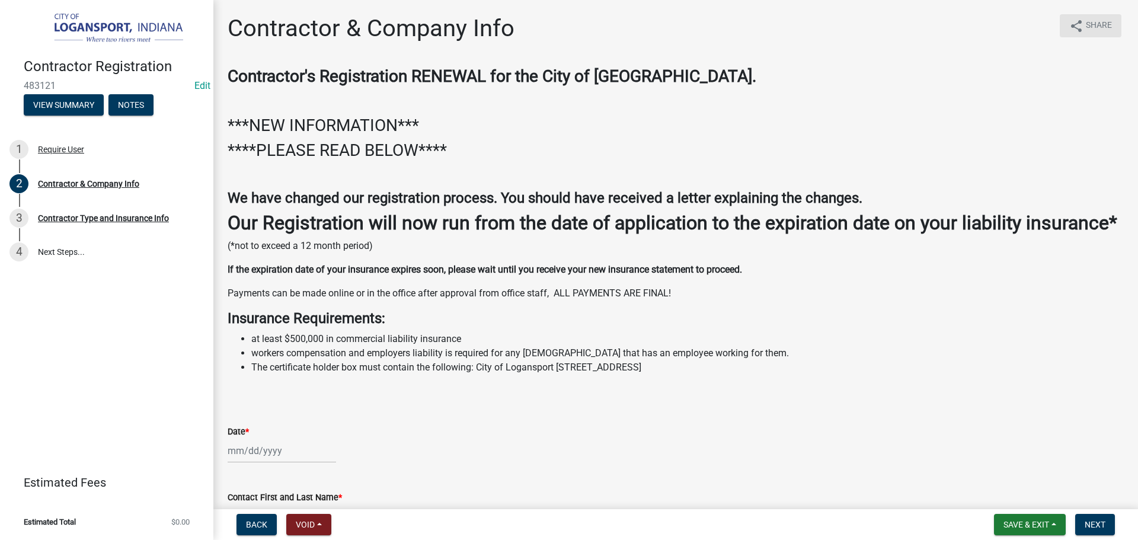
click at [1071, 27] on icon "share" at bounding box center [1076, 26] width 14 height 14
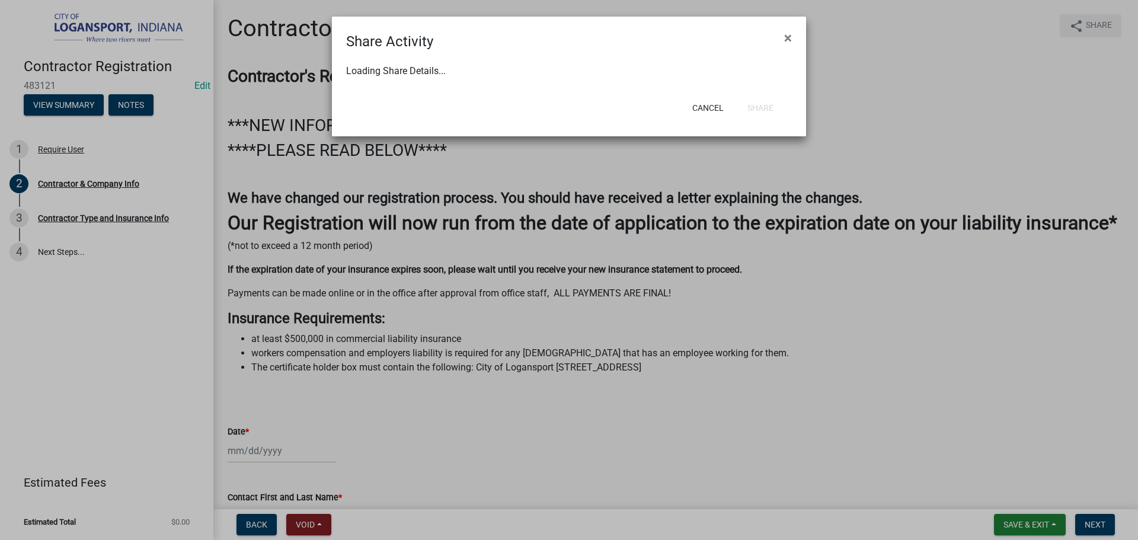
select select "1"
select select "0"
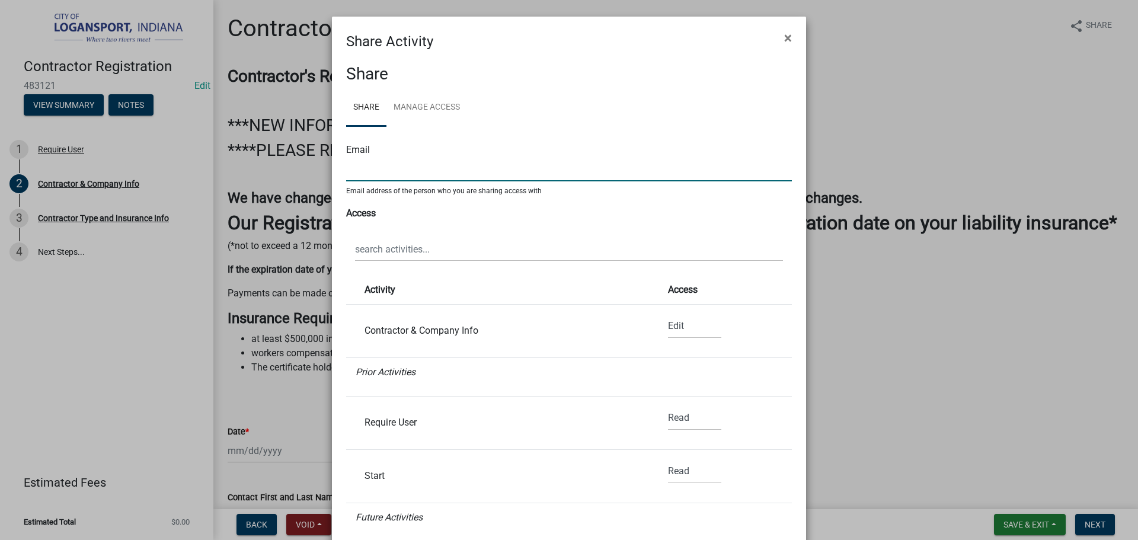
click at [361, 172] on input "text" at bounding box center [569, 169] width 446 height 24
paste input "Joebingle@comcast.net"
type input "Joebingle@comcast.net"
click at [415, 110] on link "Manage Access" at bounding box center [426, 108] width 81 height 38
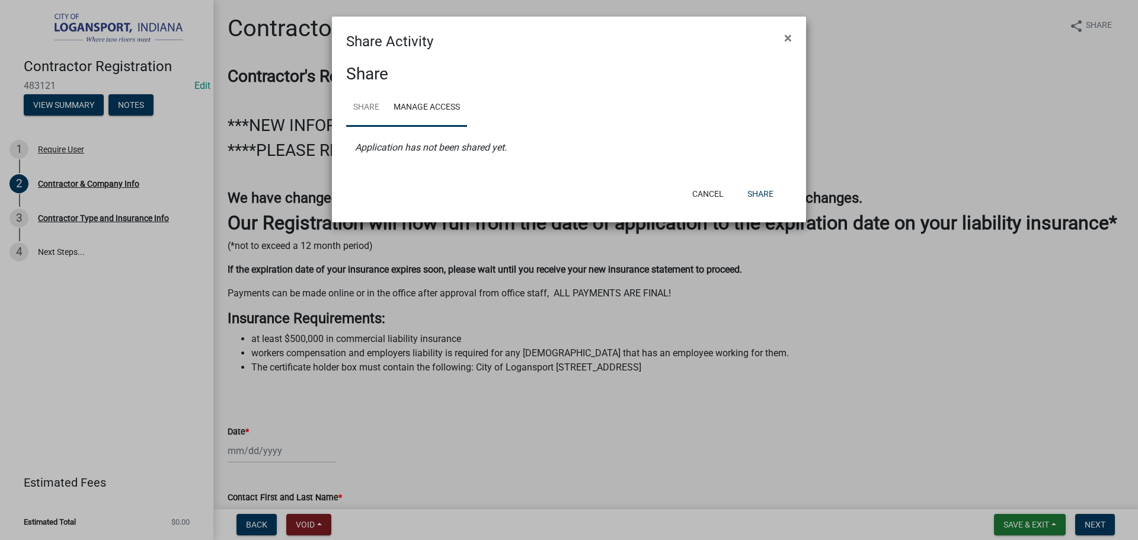
click at [359, 101] on link "Share" at bounding box center [366, 108] width 40 height 38
select select "1"
select select "0"
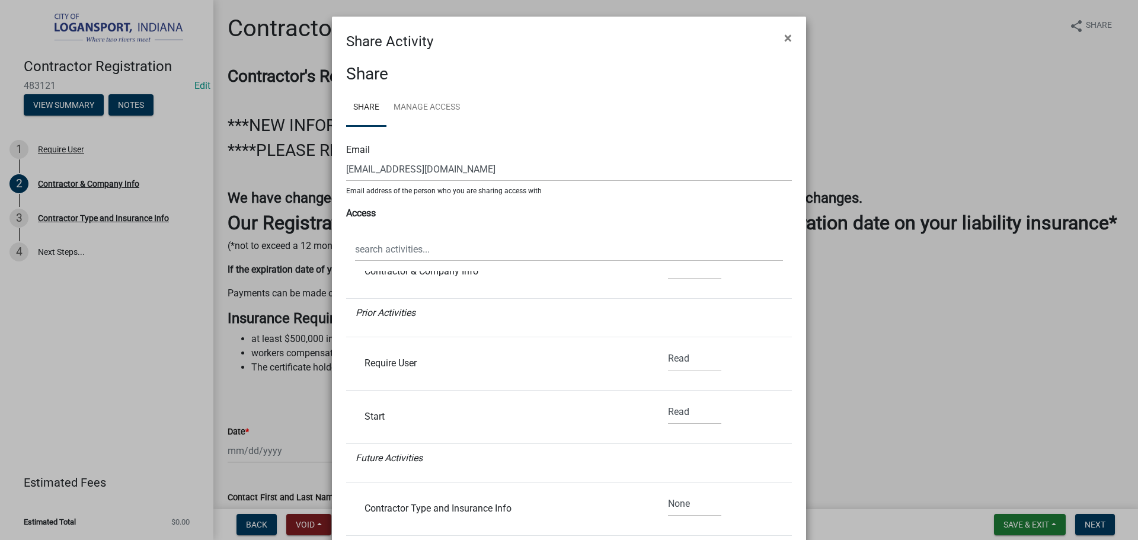
scroll to position [118, 0]
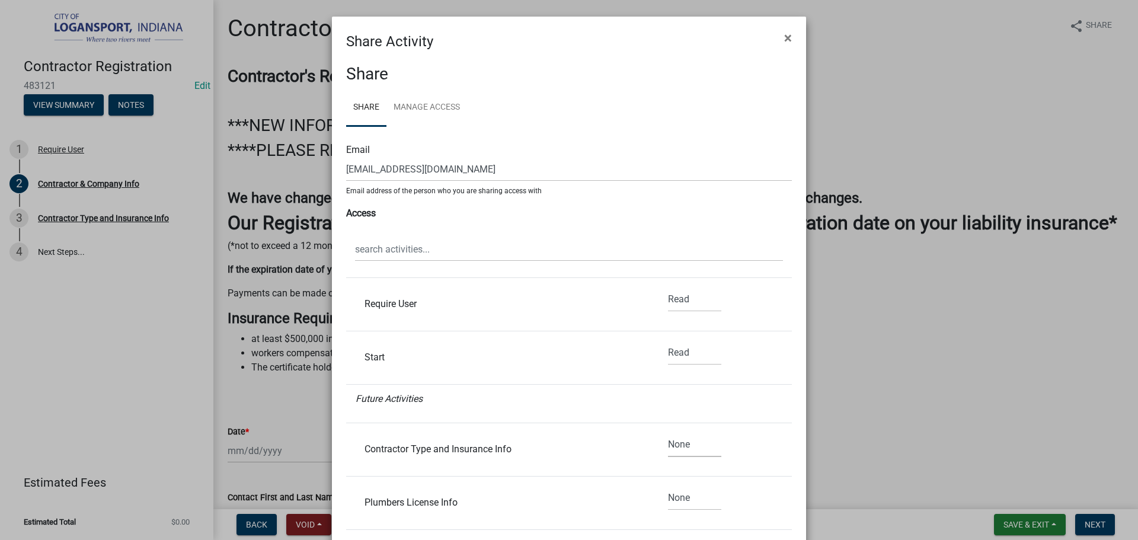
click at [678, 445] on select "None Read Edit" at bounding box center [694, 445] width 53 height 24
select select "1"
click at [668, 433] on select "None Read Edit" at bounding box center [694, 445] width 53 height 24
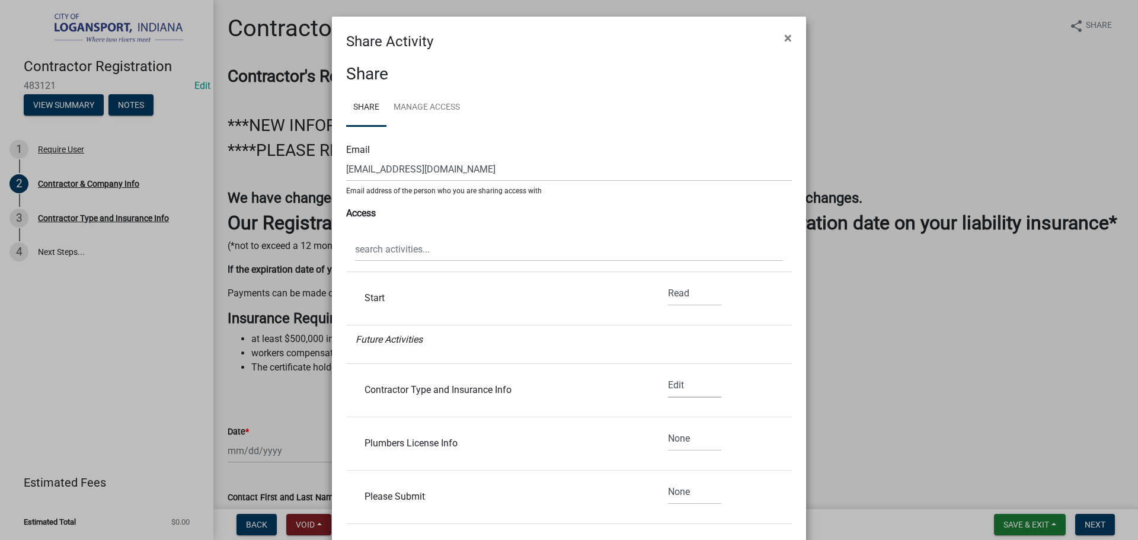
scroll to position [237, 0]
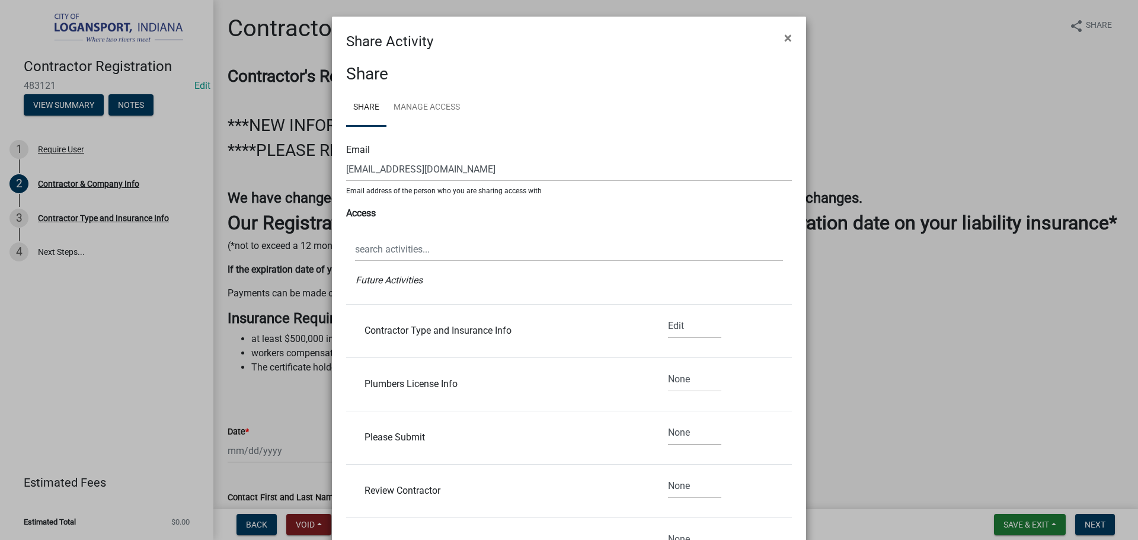
click at [693, 436] on select "None Read Edit" at bounding box center [694, 433] width 53 height 24
click at [668, 421] on select "None Read Edit" at bounding box center [694, 433] width 53 height 24
click at [681, 441] on select "None Read Edit" at bounding box center [694, 433] width 53 height 24
select select "1"
click at [668, 421] on select "None Read Edit" at bounding box center [694, 433] width 53 height 24
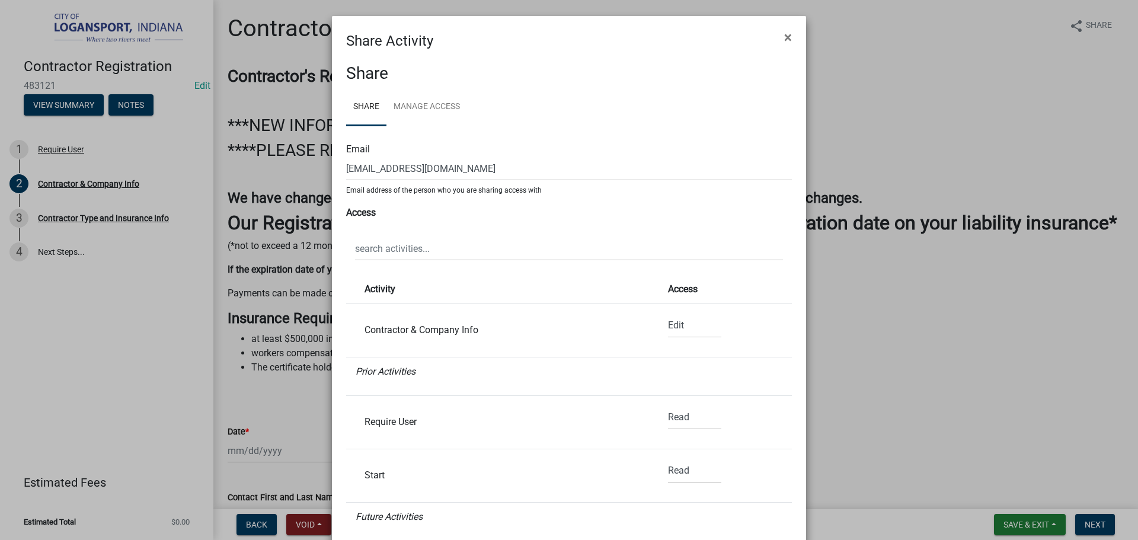
scroll to position [0, 0]
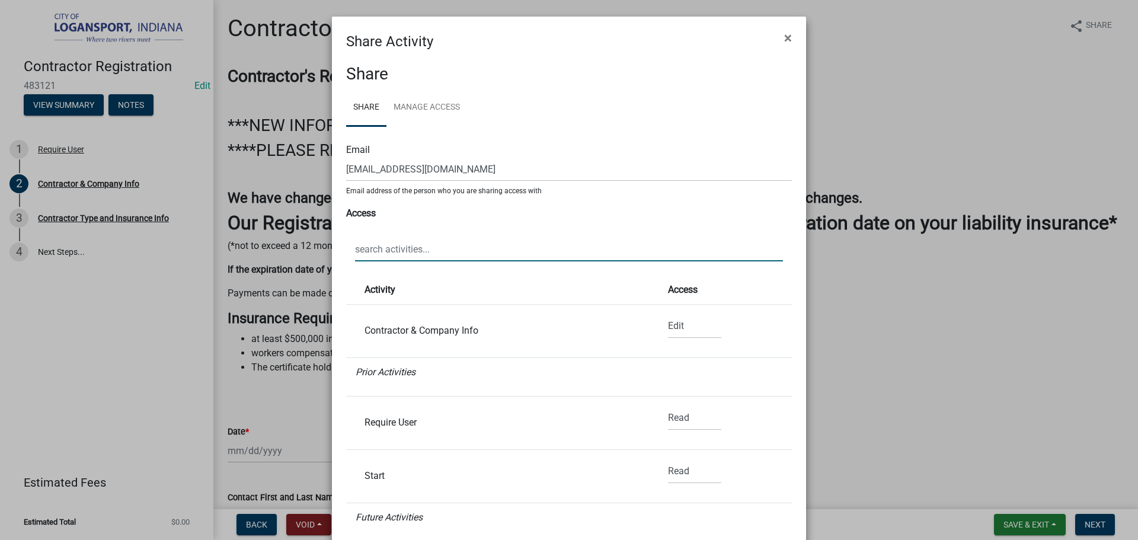
click at [433, 239] on input "text" at bounding box center [569, 249] width 428 height 24
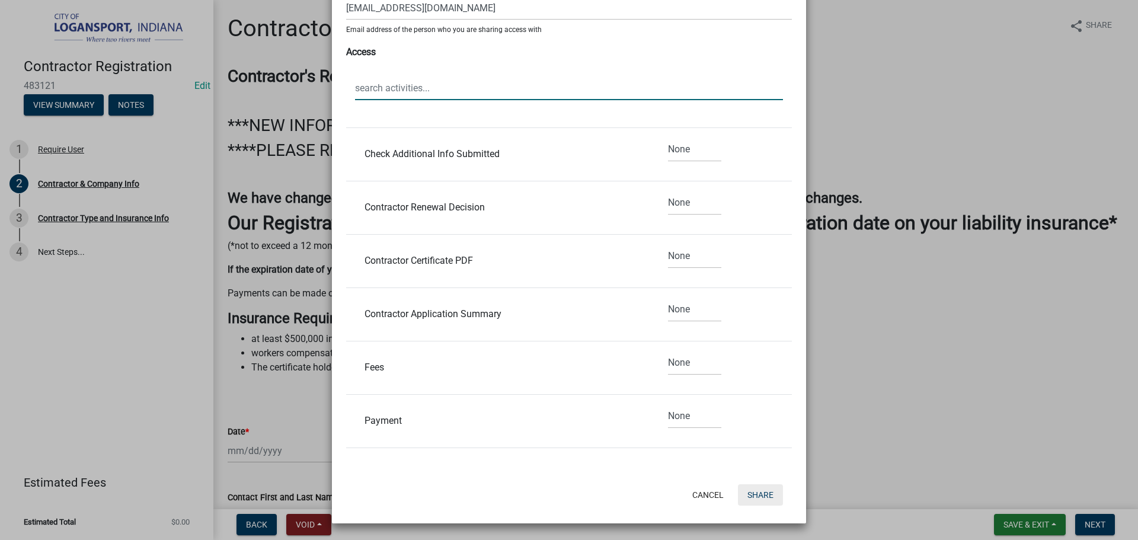
scroll to position [554, 0]
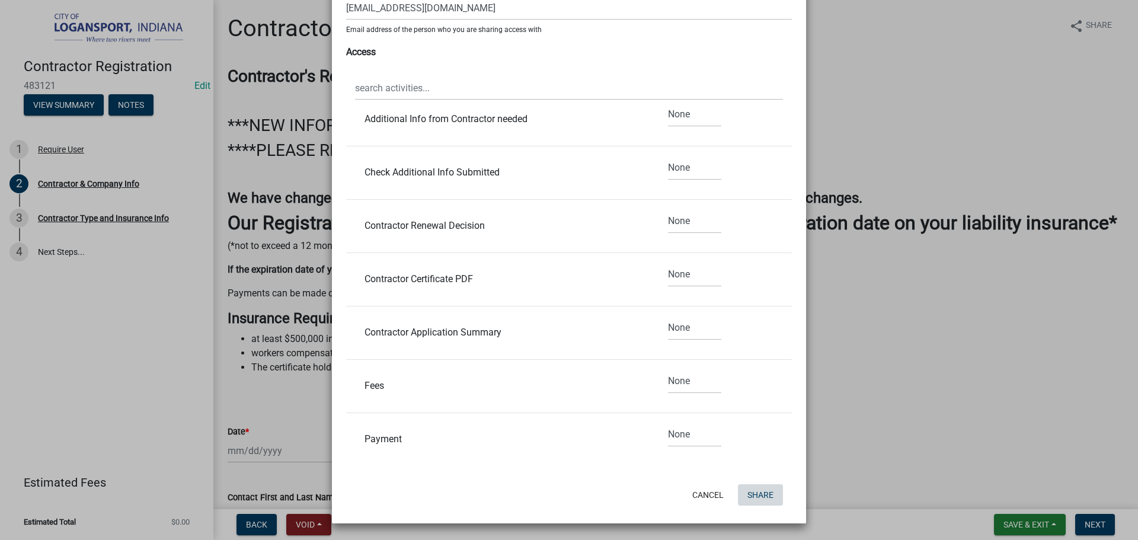
click at [755, 496] on button "Share" at bounding box center [760, 494] width 45 height 21
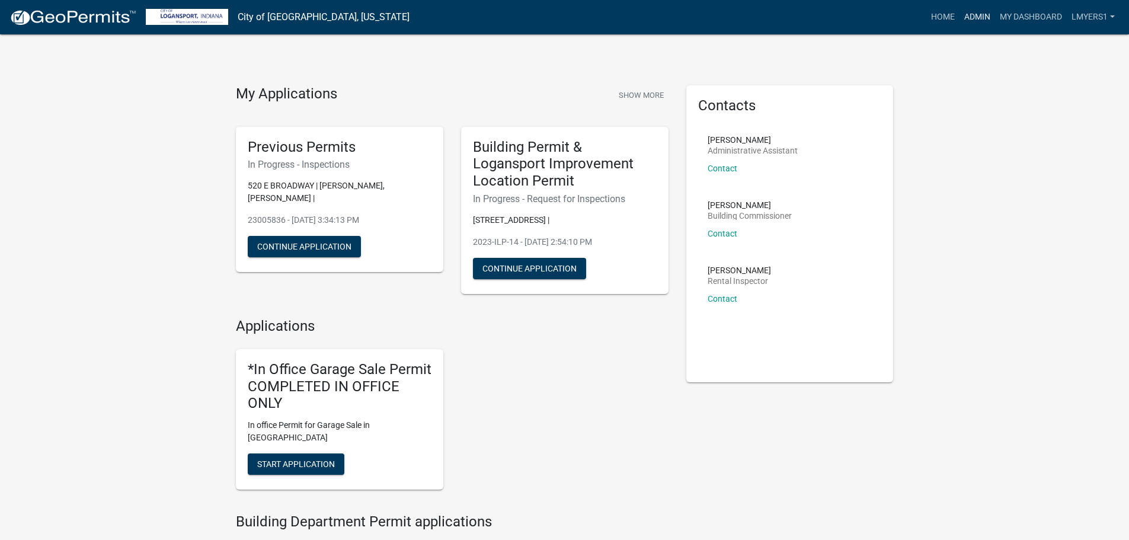
click at [978, 21] on link "Admin" at bounding box center [977, 17] width 36 height 23
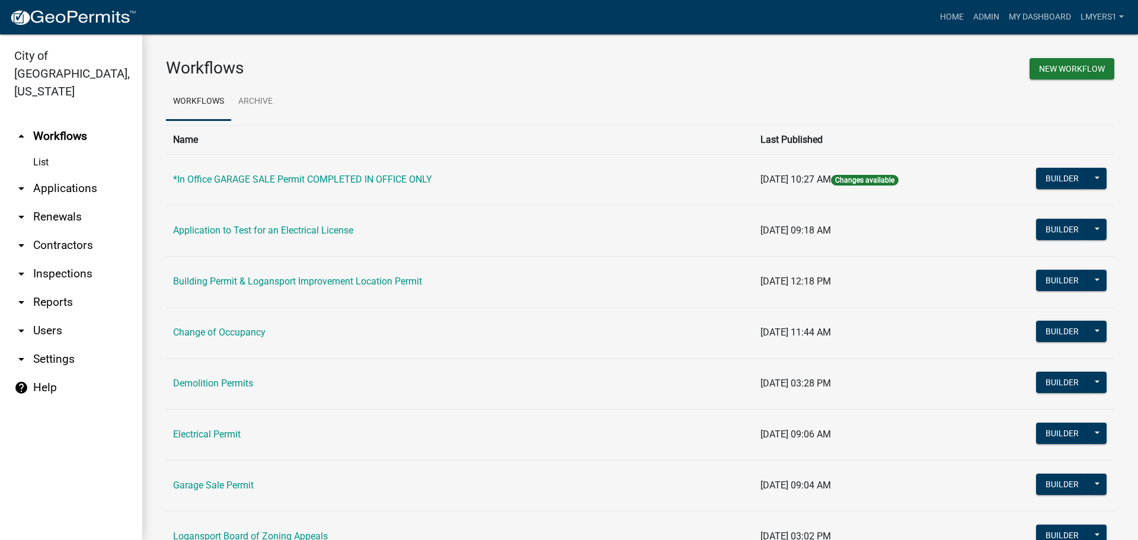
click at [52, 231] on link "arrow_drop_down Contractors" at bounding box center [71, 245] width 142 height 28
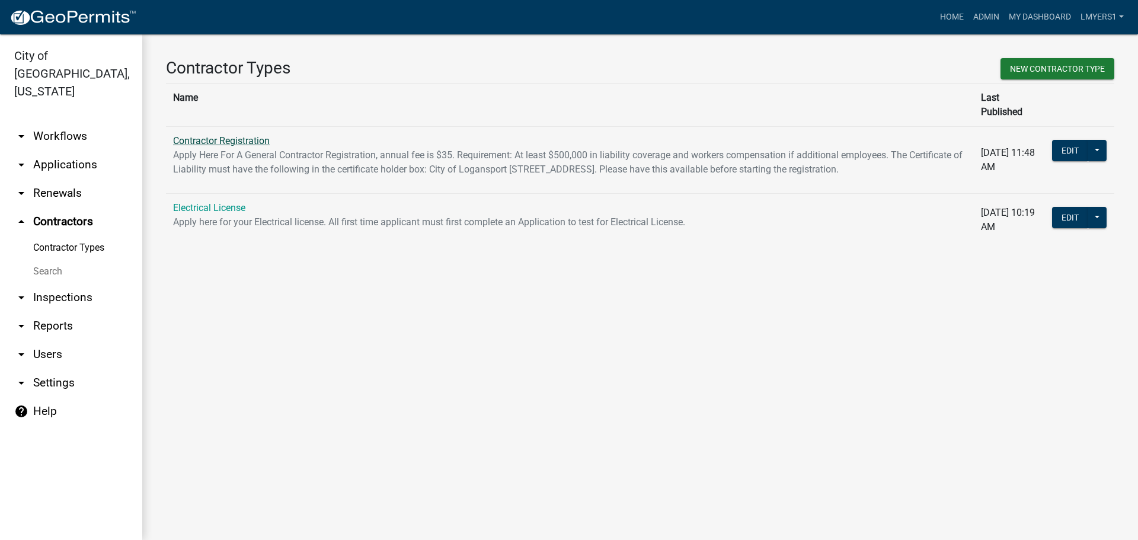
click at [211, 135] on link "Contractor Registration" at bounding box center [221, 140] width 97 height 11
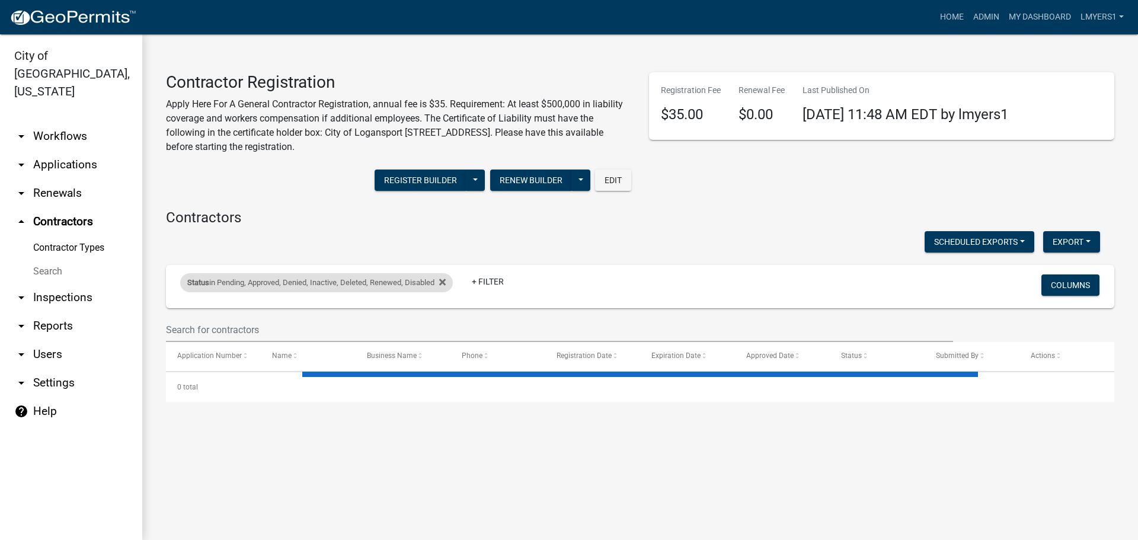
select select "3: 100"
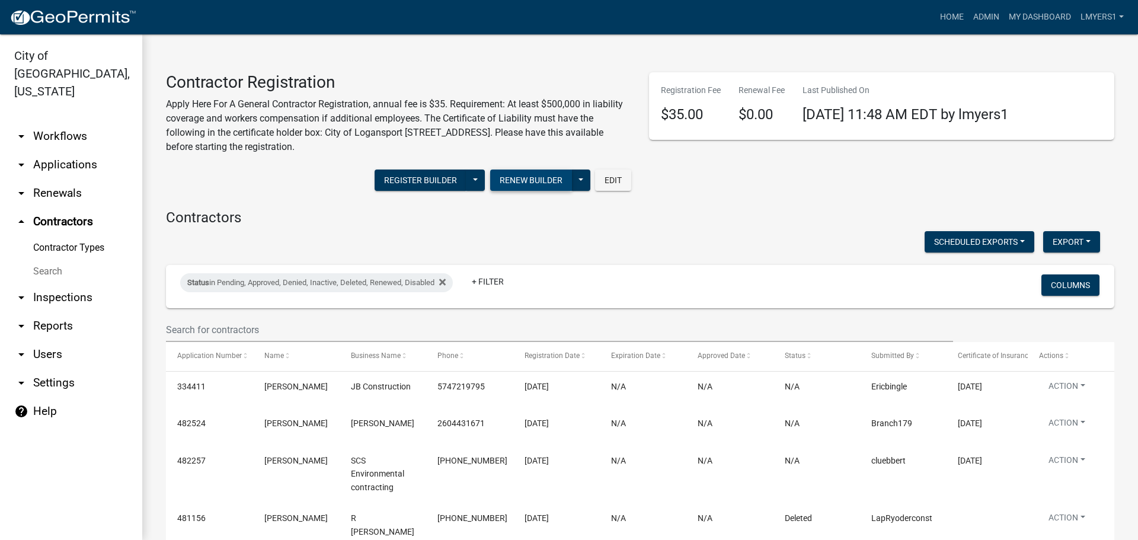
click at [519, 176] on button "Renew Builder" at bounding box center [531, 179] width 82 height 21
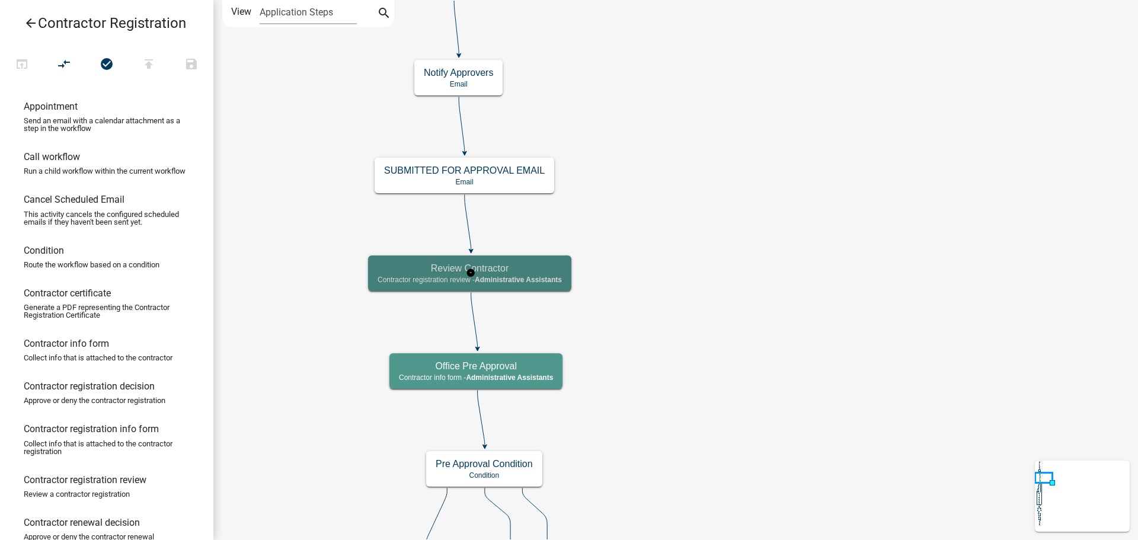
click at [530, 273] on h5 "Review Contractor" at bounding box center [469, 267] width 184 height 11
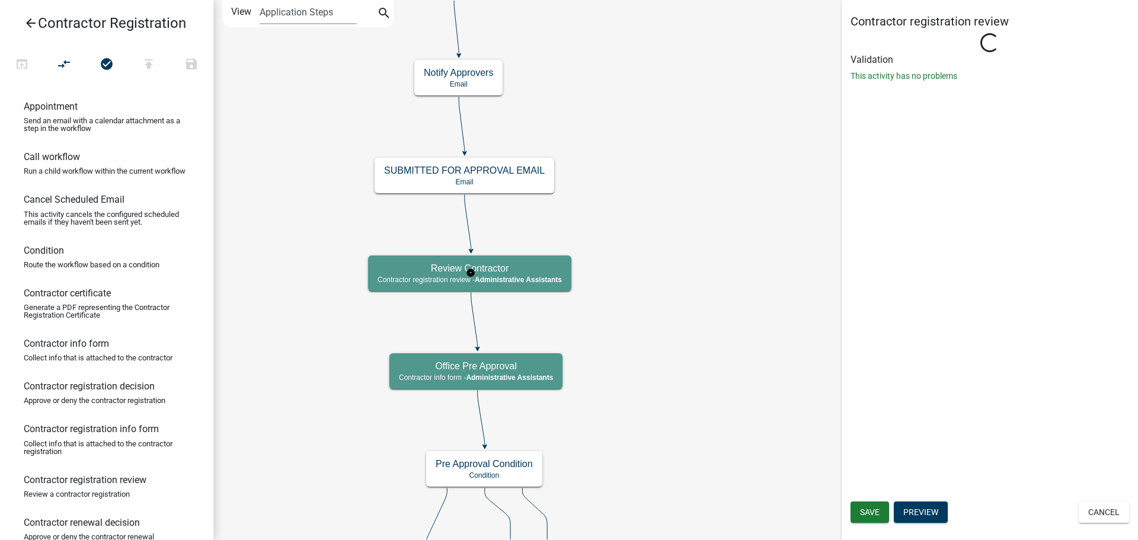
select select "90D19790-074D-4AC2-86B6-E9A543EC8F7A"
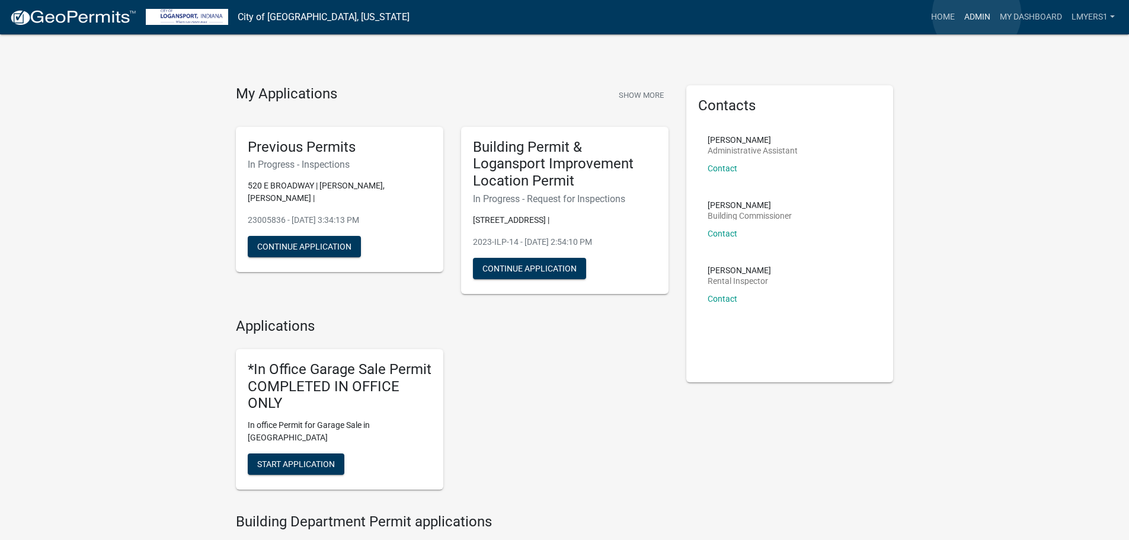
click at [976, 14] on link "Admin" at bounding box center [977, 17] width 36 height 23
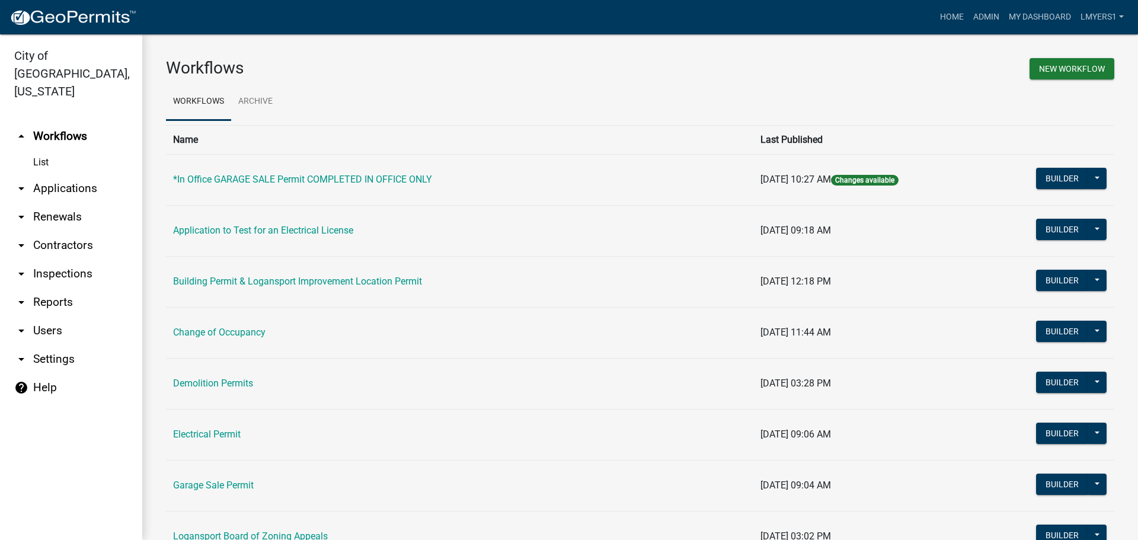
click at [81, 231] on link "arrow_drop_down Contractors" at bounding box center [71, 245] width 142 height 28
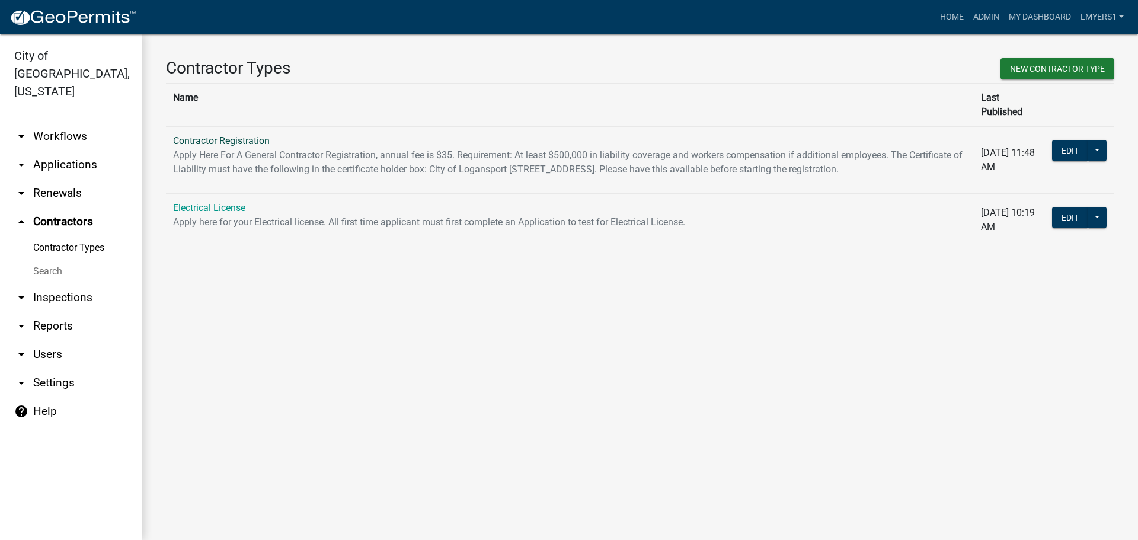
click at [217, 135] on link "Contractor Registration" at bounding box center [221, 140] width 97 height 11
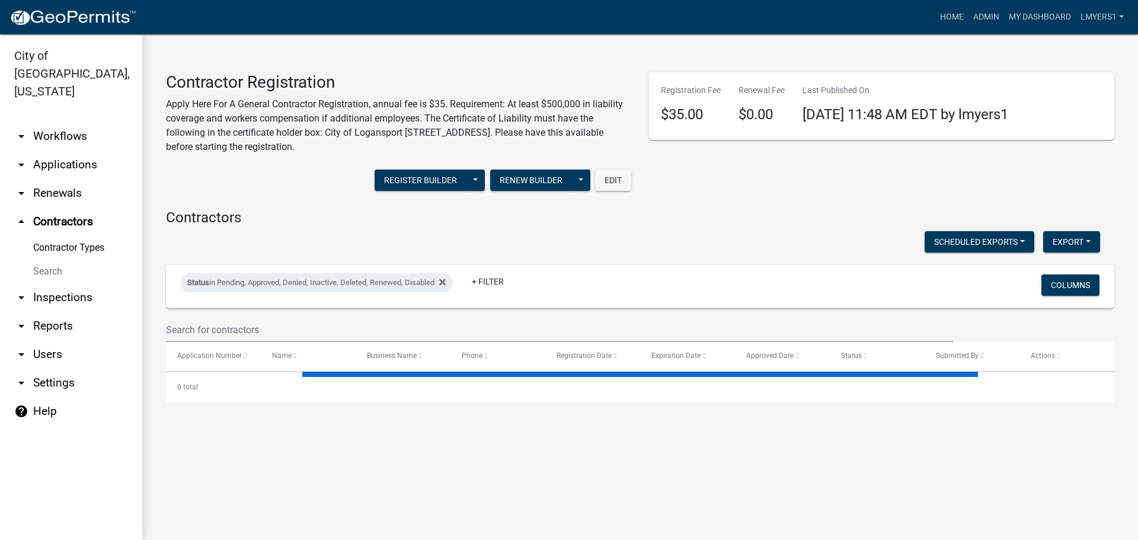
select select "3: 100"
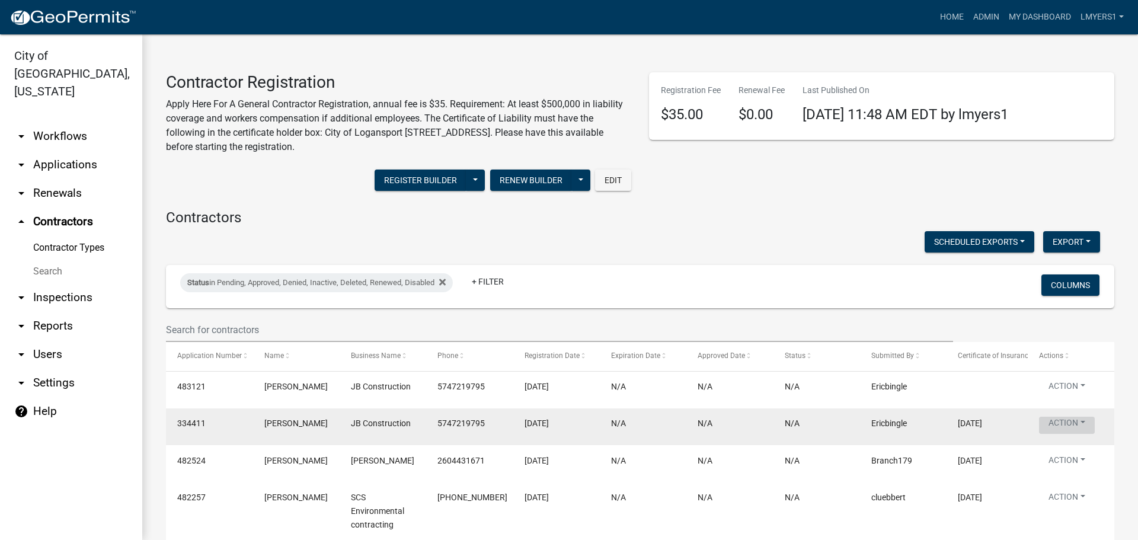
click at [1079, 422] on button "Action" at bounding box center [1067, 425] width 56 height 17
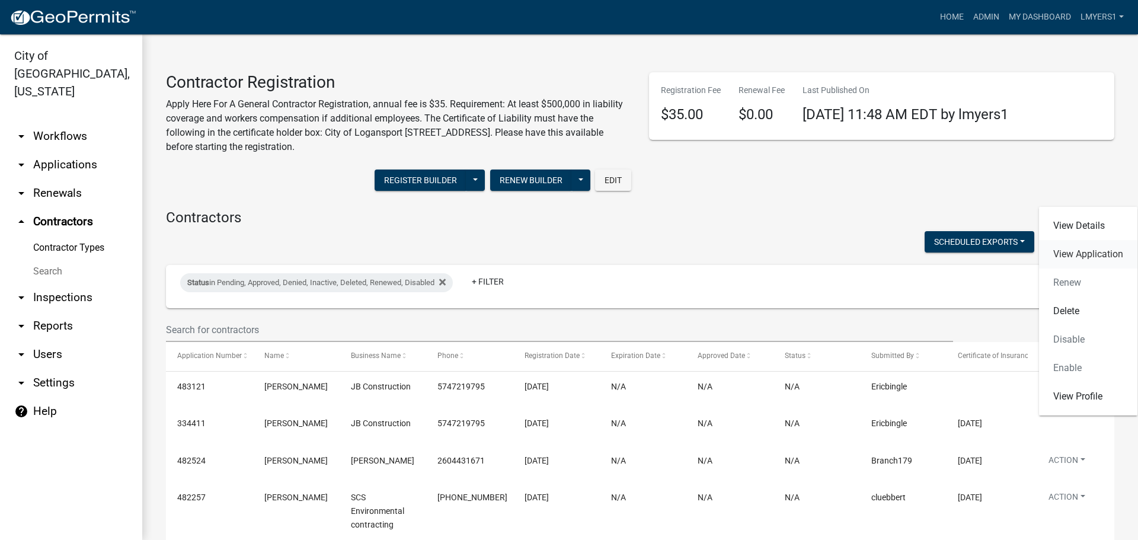
click at [1088, 252] on link "View Application" at bounding box center [1088, 254] width 98 height 28
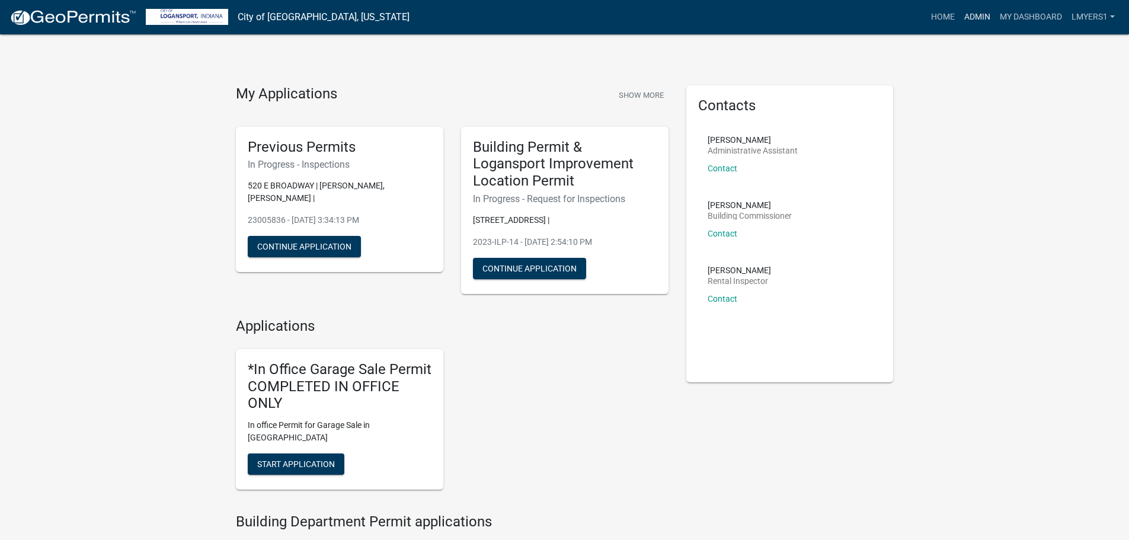
click at [965, 20] on link "Admin" at bounding box center [977, 17] width 36 height 23
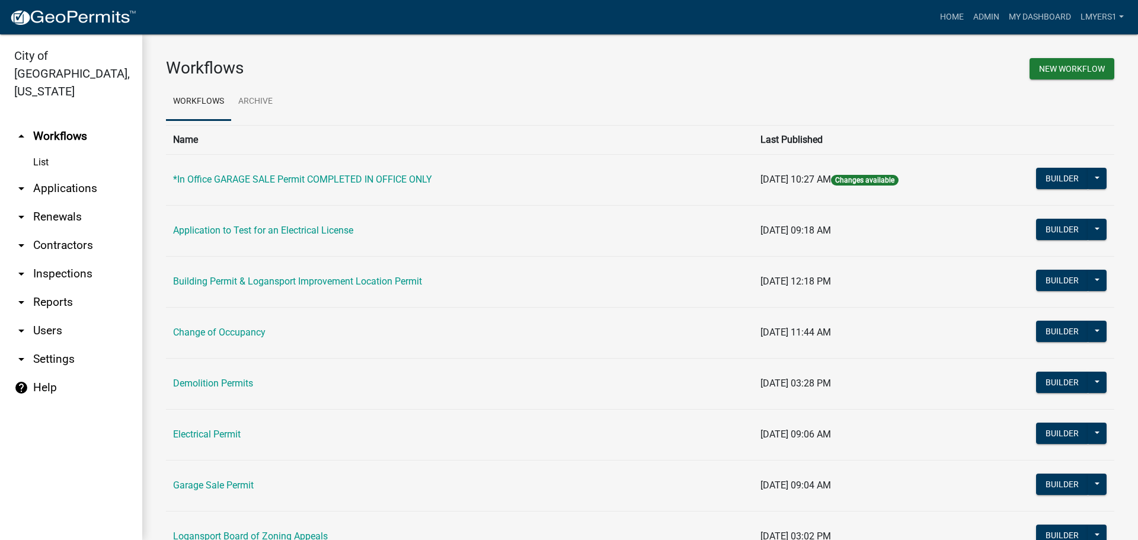
click at [48, 174] on link "arrow_drop_down Applications" at bounding box center [71, 188] width 142 height 28
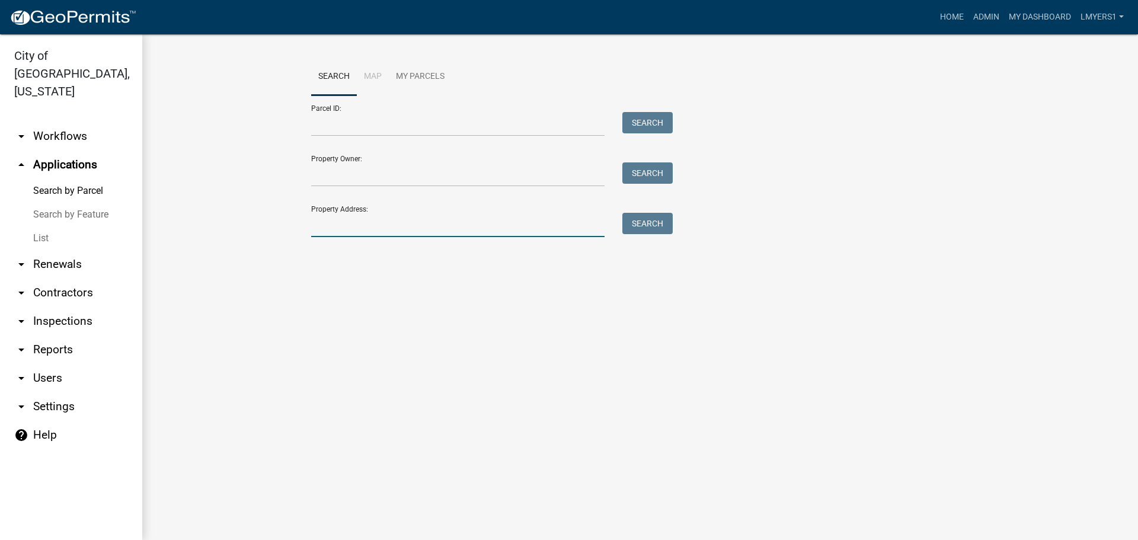
click at [350, 232] on input "Property Address:" at bounding box center [457, 225] width 293 height 24
click at [60, 122] on link "arrow_drop_down Workflows" at bounding box center [71, 136] width 142 height 28
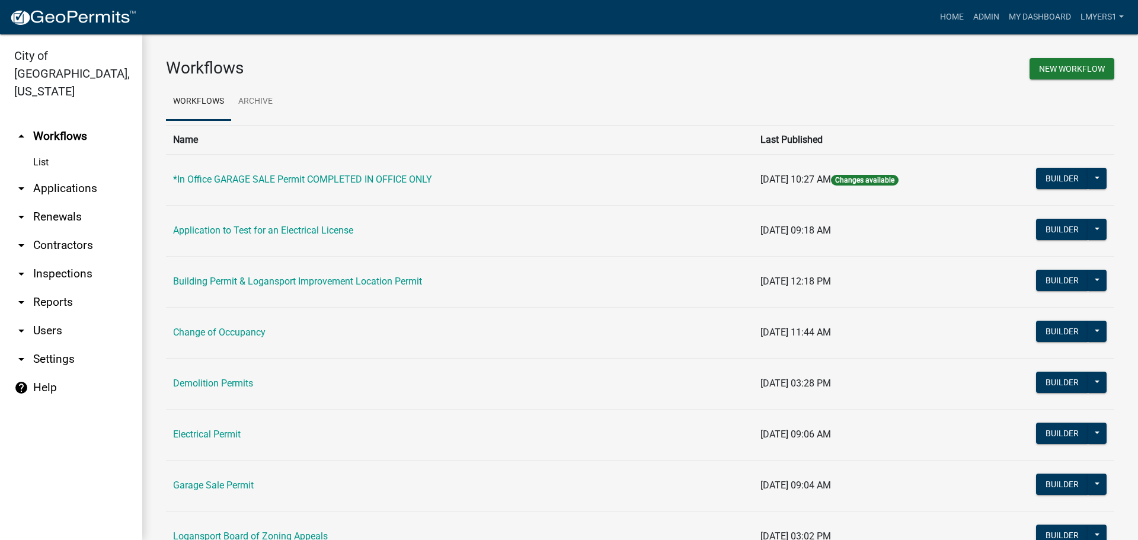
click at [50, 231] on link "arrow_drop_down Contractors" at bounding box center [71, 245] width 142 height 28
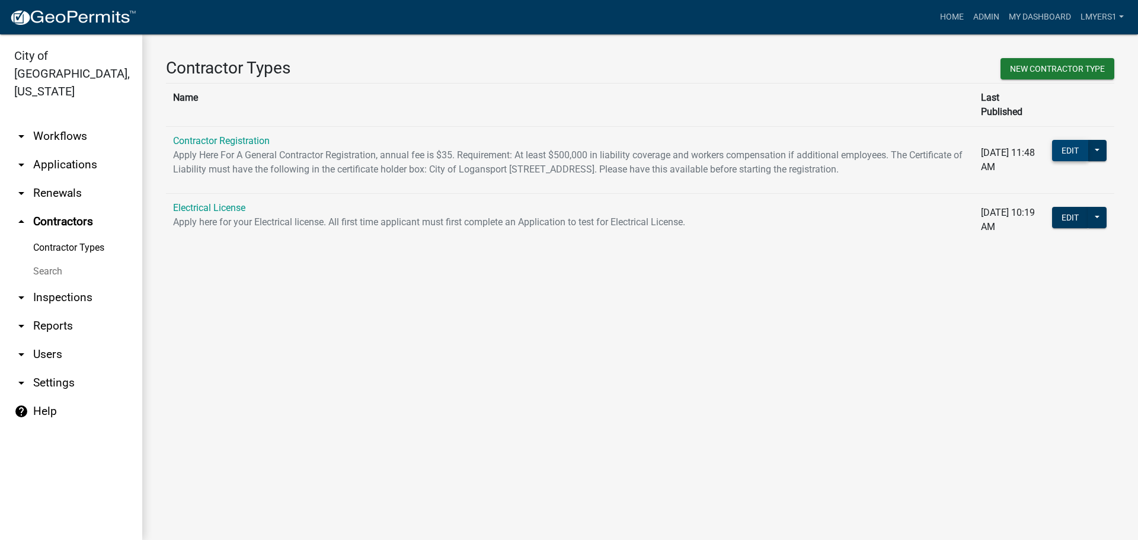
click at [1061, 140] on button "Edit" at bounding box center [1070, 150] width 36 height 21
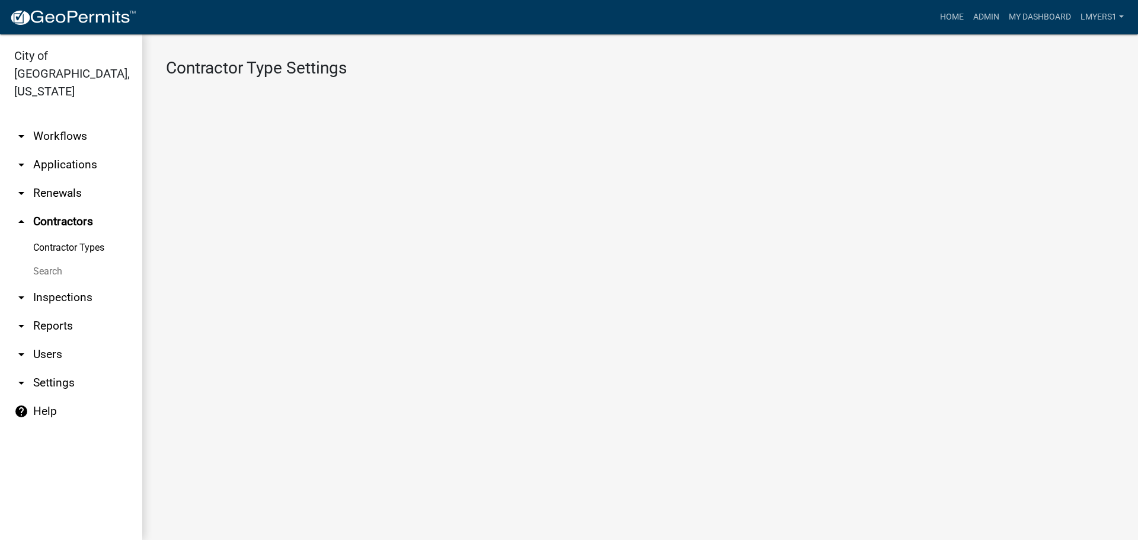
select select "1: b798264d-217c-4581-98de-27d3ae90d6db"
select select "1: Object"
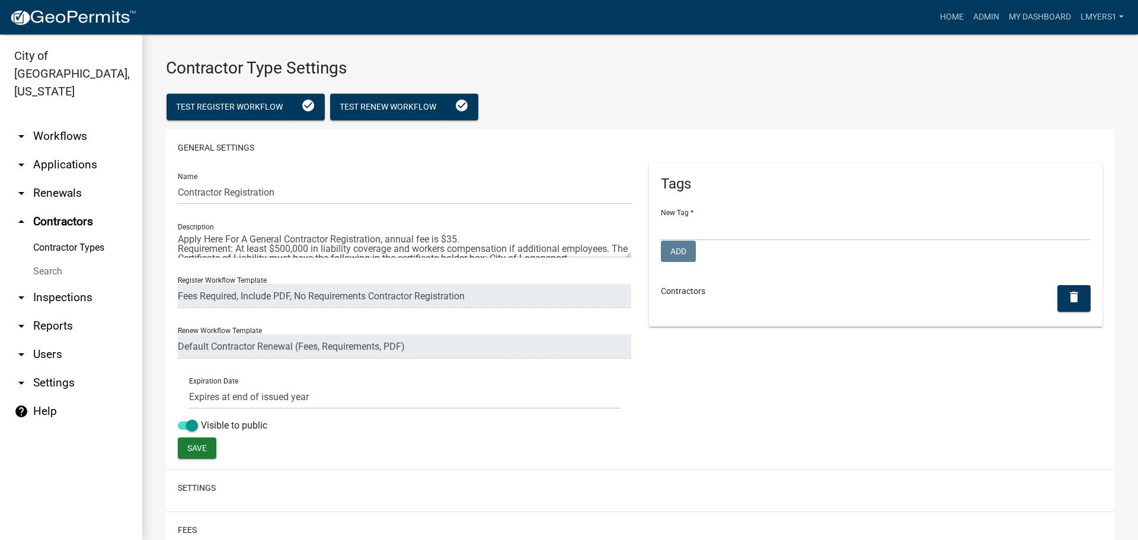
select select
click at [65, 207] on link "arrow_drop_up Contractors" at bounding box center [71, 221] width 142 height 28
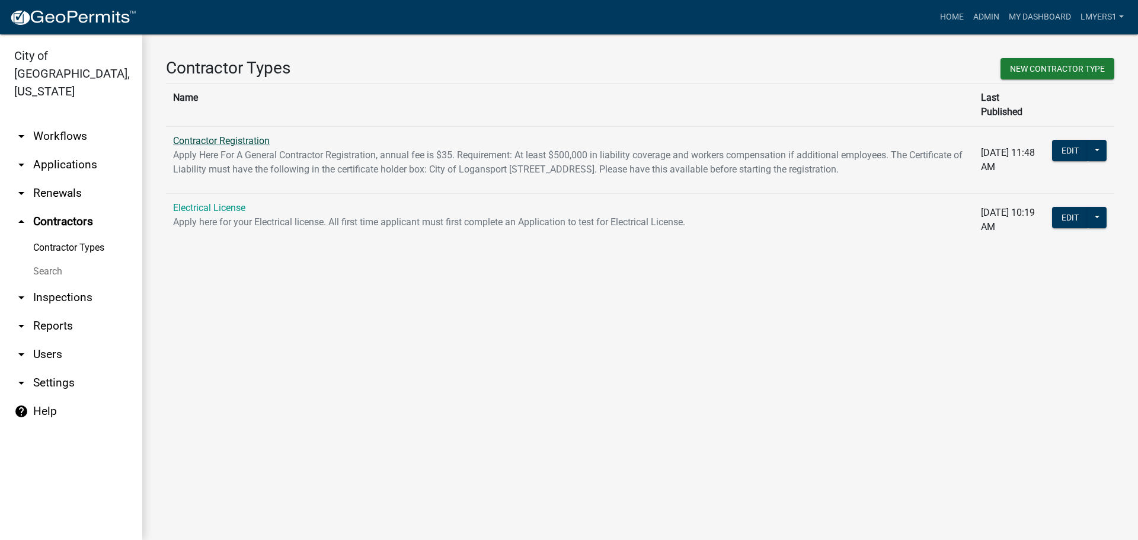
click at [253, 135] on link "Contractor Registration" at bounding box center [221, 140] width 97 height 11
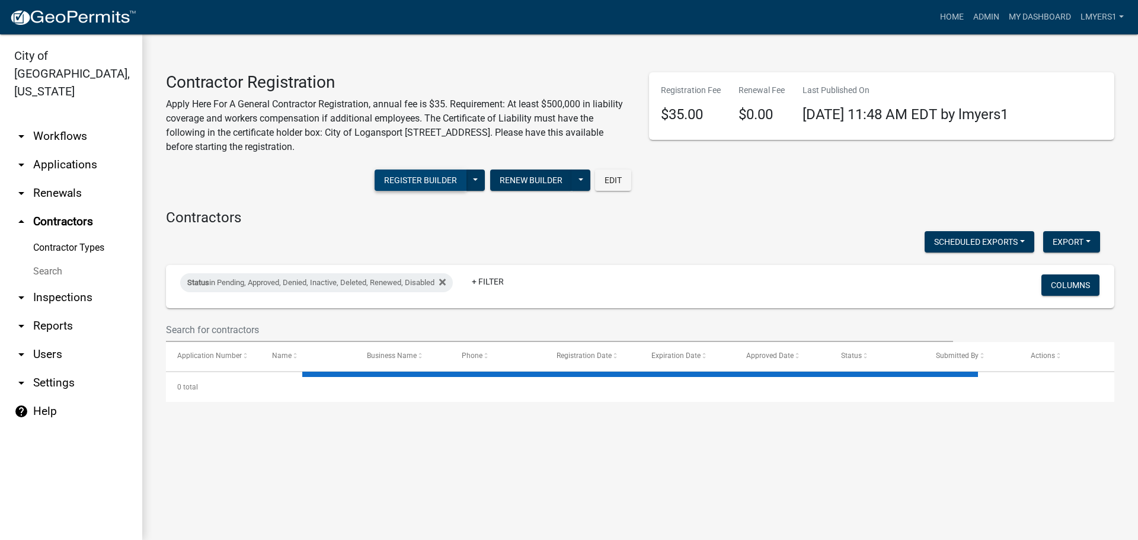
select select "3: 100"
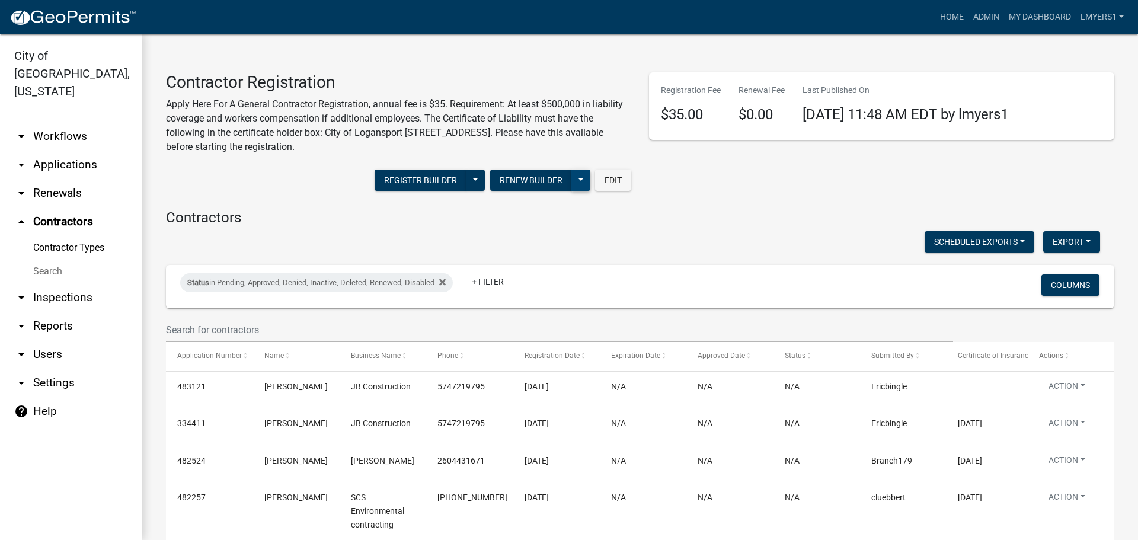
click at [571, 180] on button at bounding box center [580, 179] width 19 height 21
click at [553, 182] on button "Renew Builder" at bounding box center [531, 179] width 82 height 21
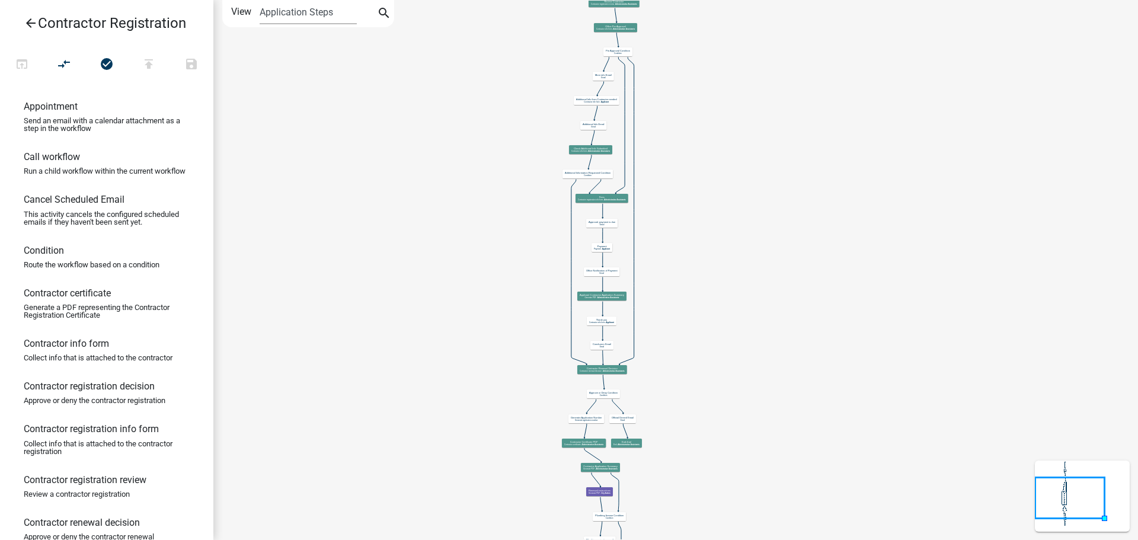
click at [774, 412] on icon "Start Start - Applicant Notify Approvers Email Approved End - Admin Contractor …" at bounding box center [675, 322] width 923 height 643
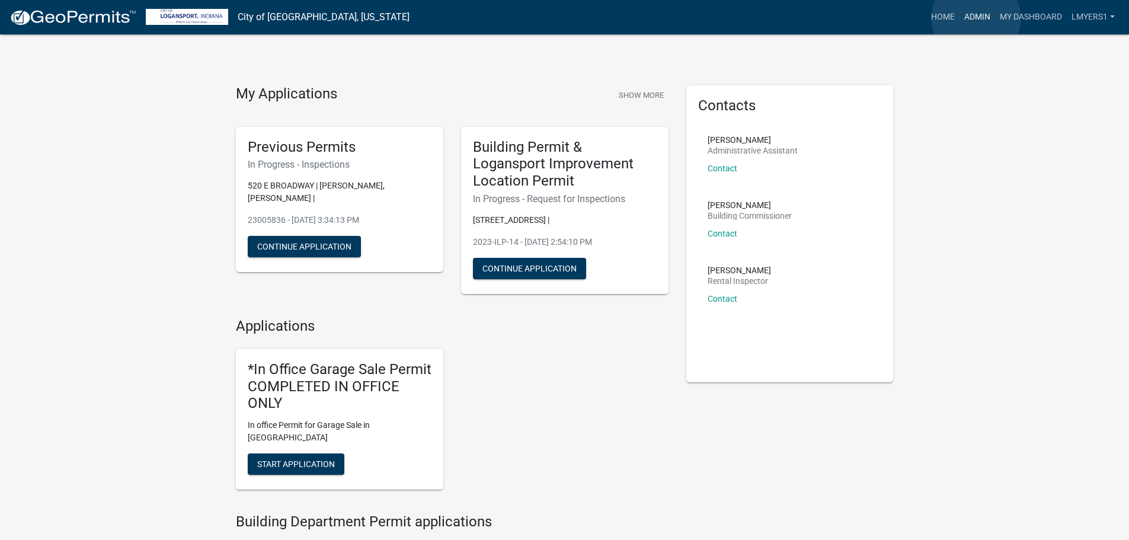
click at [976, 18] on link "Admin" at bounding box center [977, 17] width 36 height 23
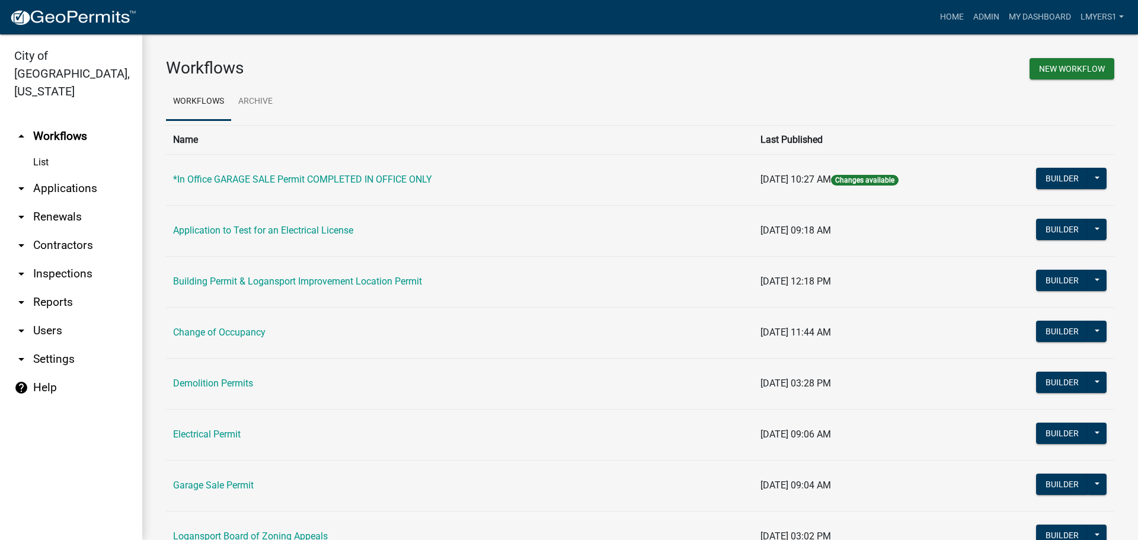
click at [55, 174] on link "arrow_drop_down Applications" at bounding box center [71, 188] width 142 height 28
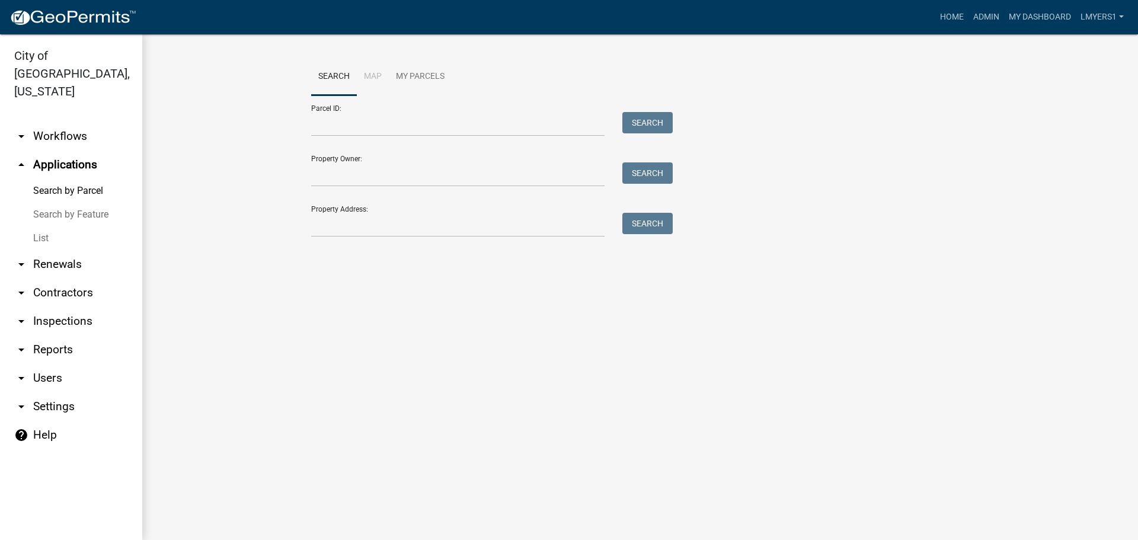
click at [46, 226] on link "List" at bounding box center [71, 238] width 142 height 24
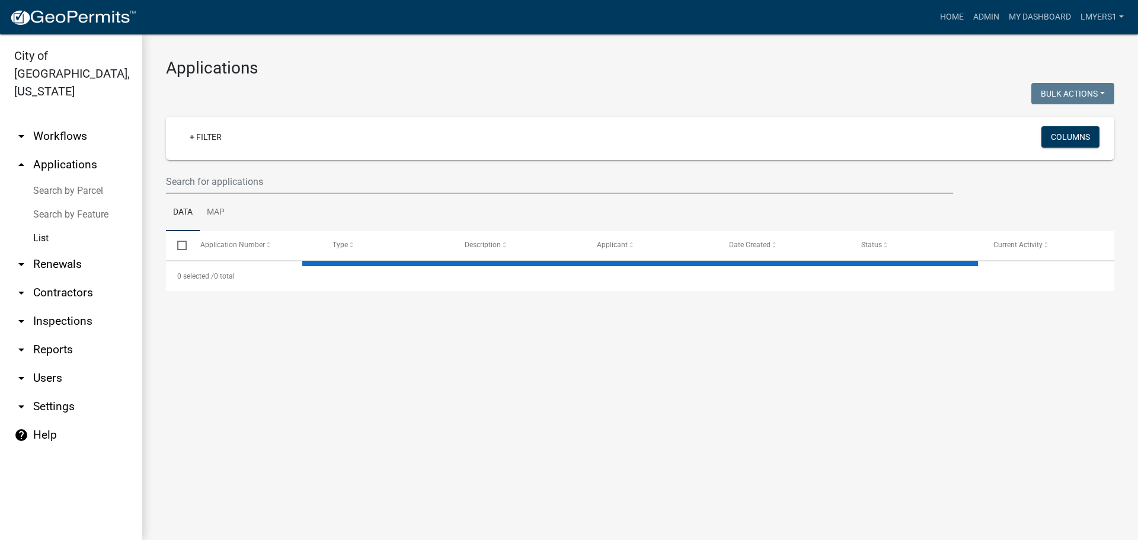
click at [41, 278] on link "arrow_drop_down Contractors" at bounding box center [71, 292] width 142 height 28
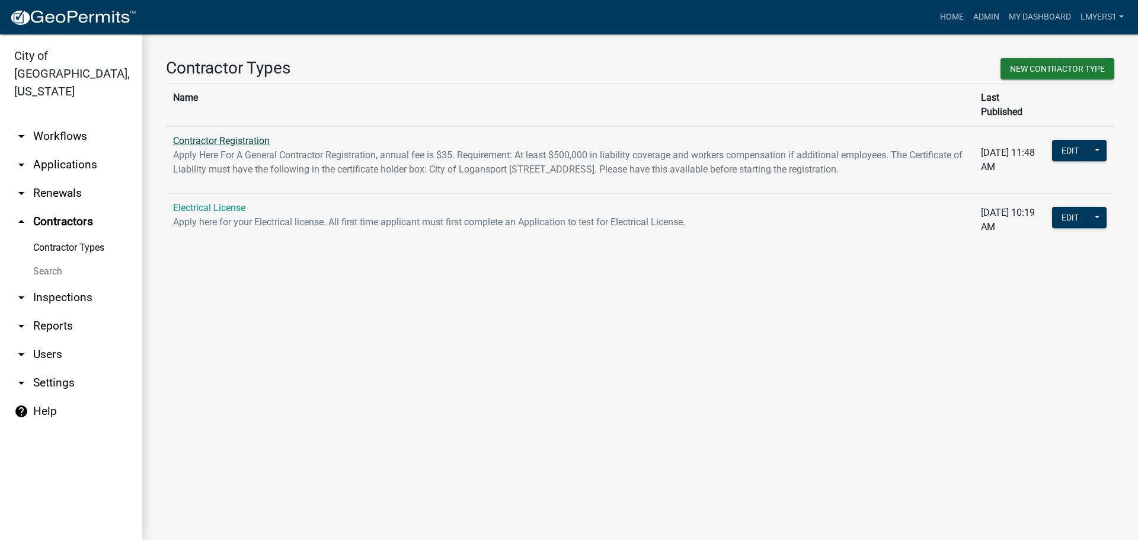
click at [217, 135] on link "Contractor Registration" at bounding box center [221, 140] width 97 height 11
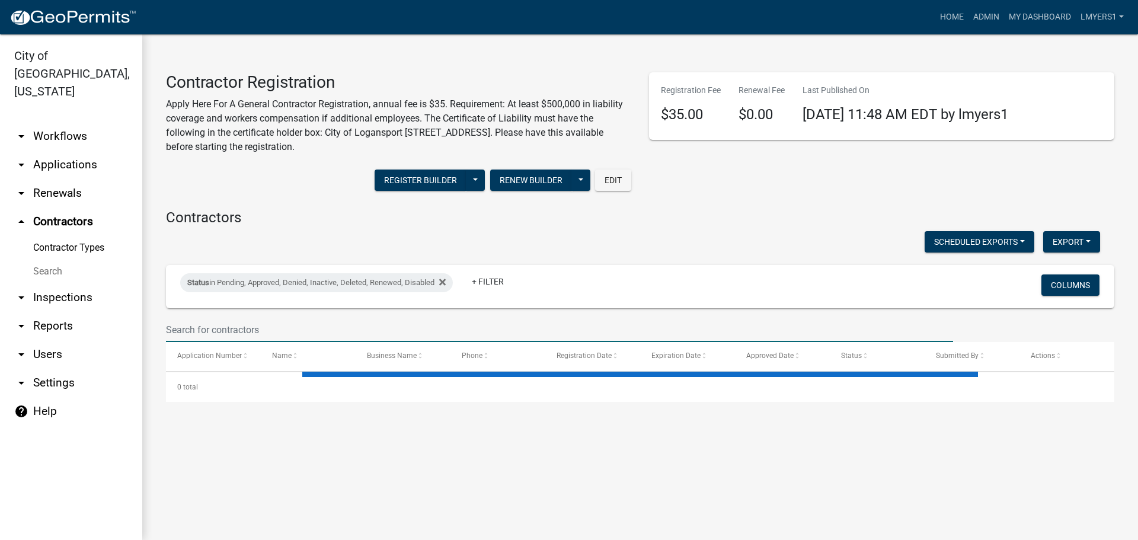
click at [216, 318] on input "text" at bounding box center [559, 330] width 787 height 24
select select "3: 100"
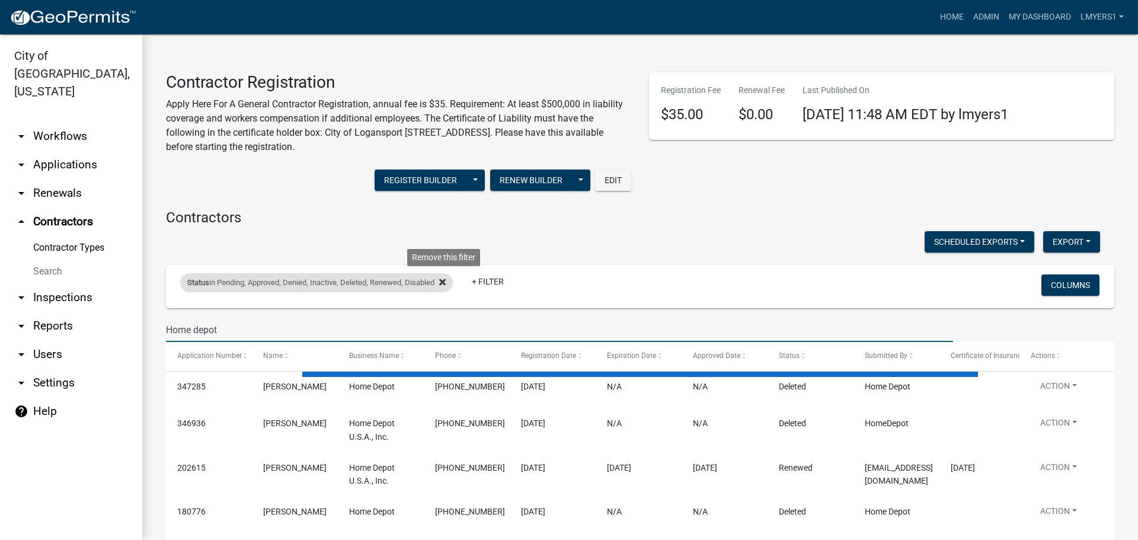
type input "Home depot"
click at [443, 283] on icon at bounding box center [442, 281] width 7 height 9
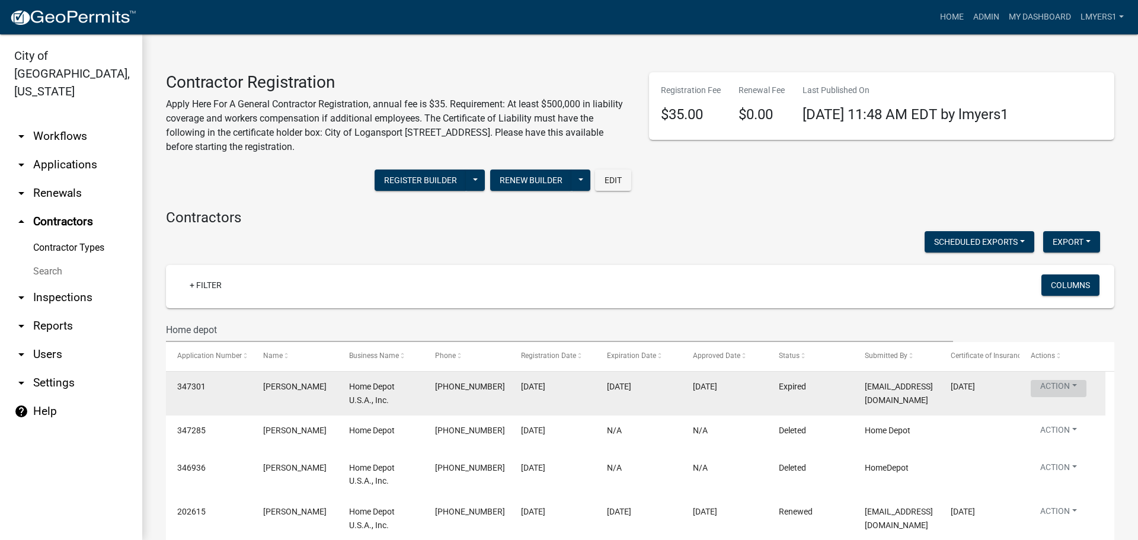
click at [1048, 388] on button "Action" at bounding box center [1058, 388] width 56 height 17
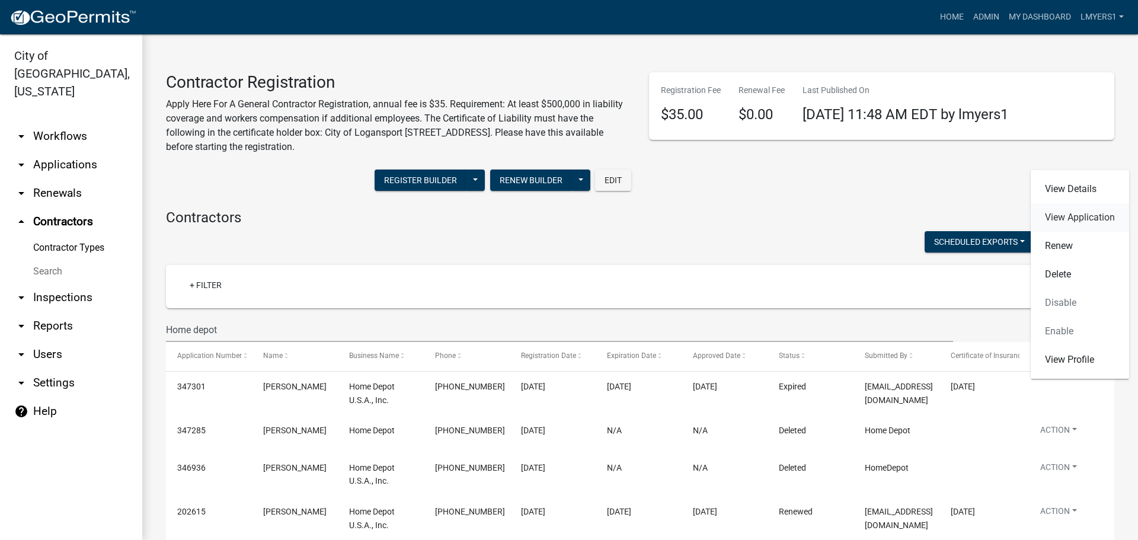
click at [1092, 219] on link "View Application" at bounding box center [1079, 217] width 98 height 28
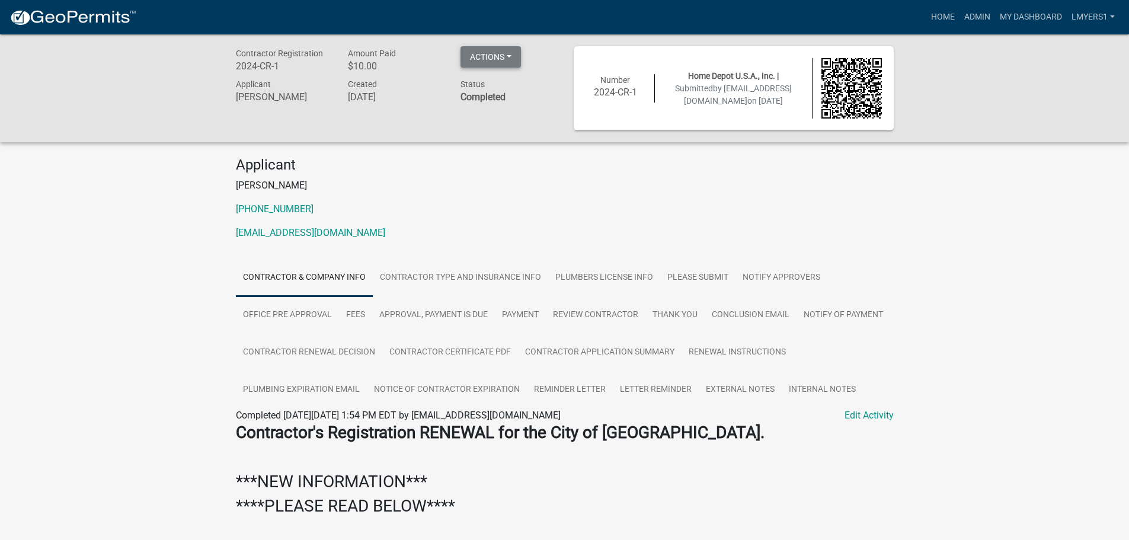
click at [514, 52] on button "Actions" at bounding box center [490, 56] width 60 height 21
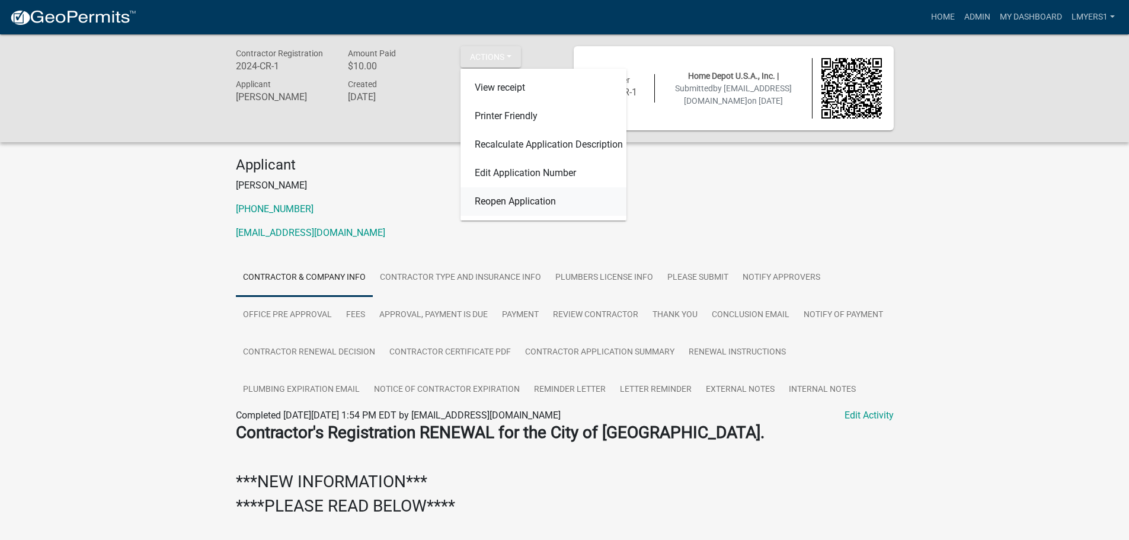
click at [500, 209] on link "Reopen Application" at bounding box center [543, 201] width 166 height 28
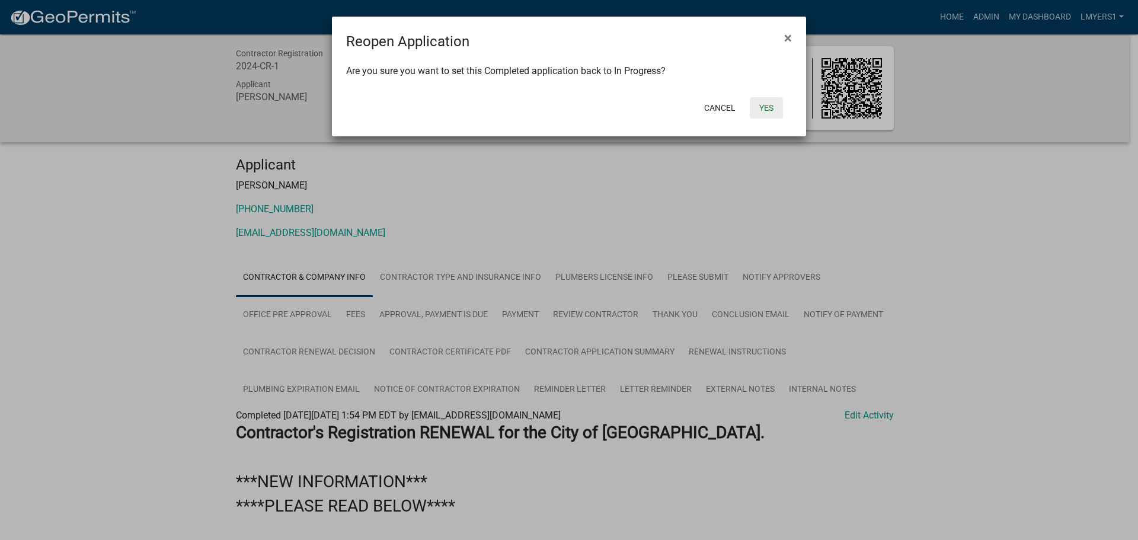
click at [768, 107] on button "Yes" at bounding box center [765, 107] width 33 height 21
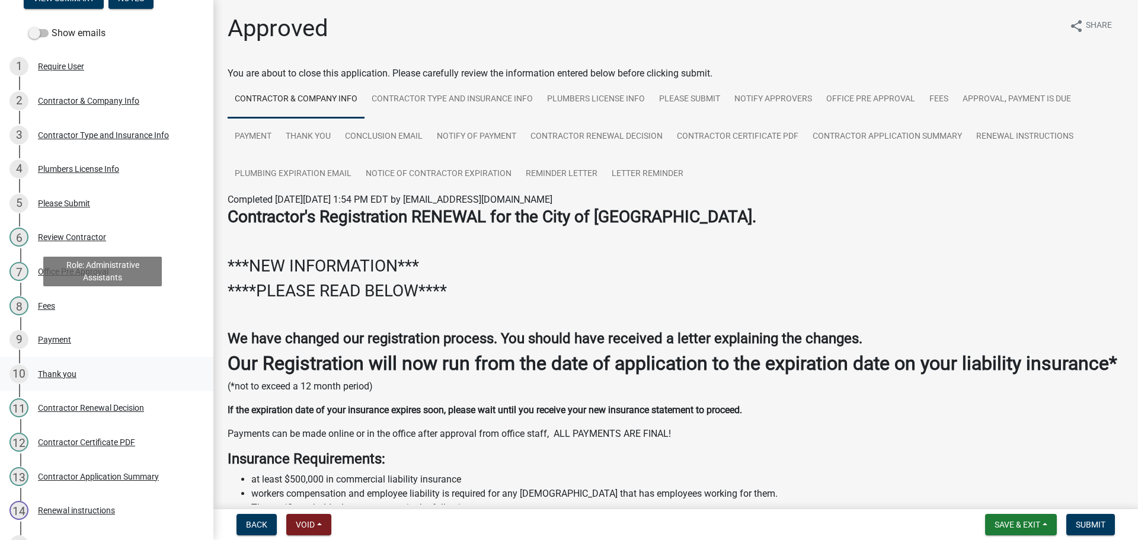
scroll to position [271, 0]
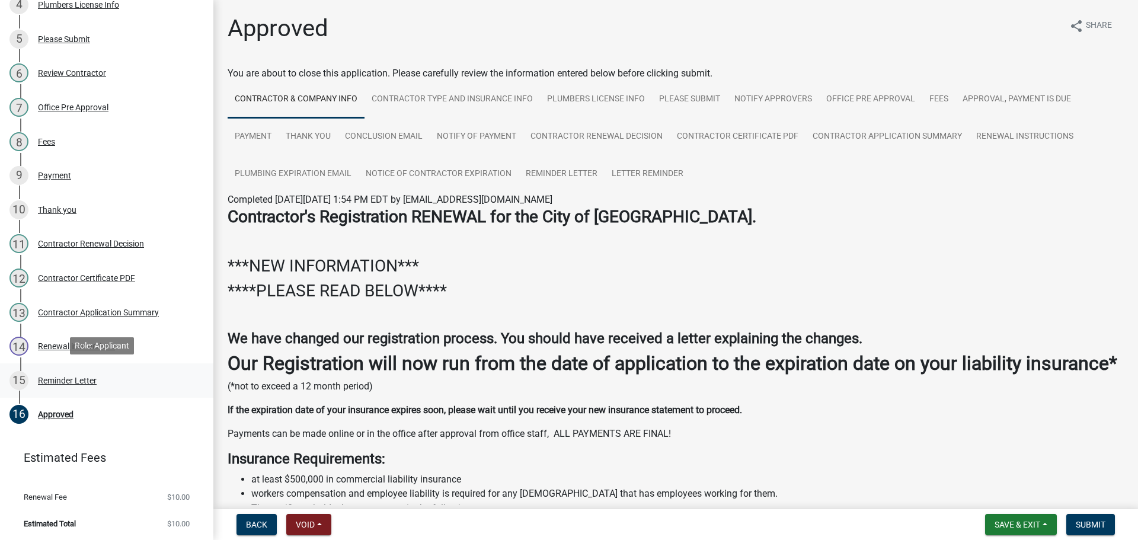
click at [84, 381] on div "Reminder Letter" at bounding box center [67, 380] width 59 height 8
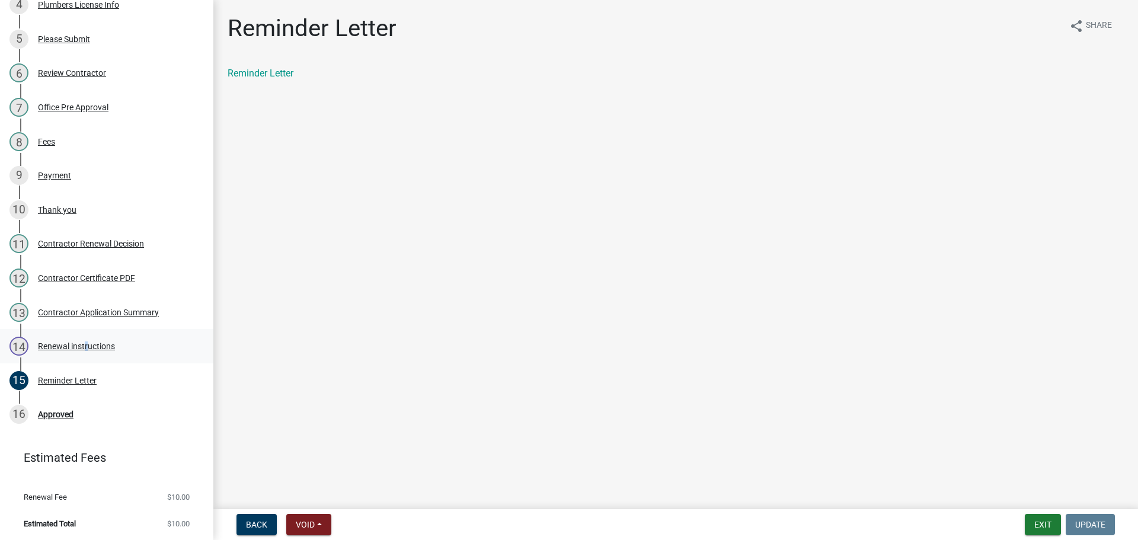
click at [84, 347] on div "Renewal instructions" at bounding box center [76, 346] width 77 height 8
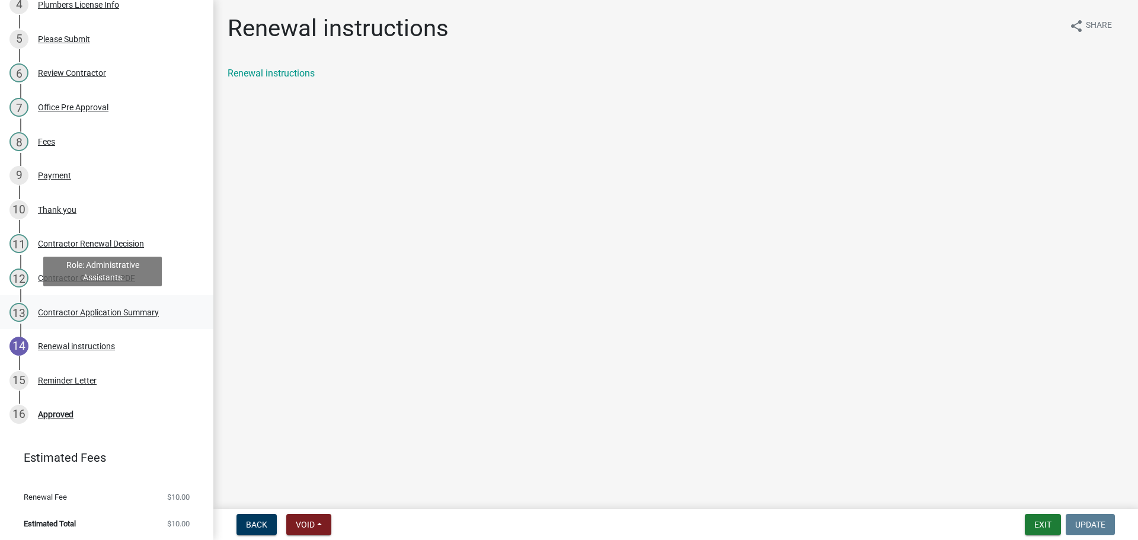
click at [106, 314] on div "Contractor Application Summary" at bounding box center [98, 312] width 121 height 8
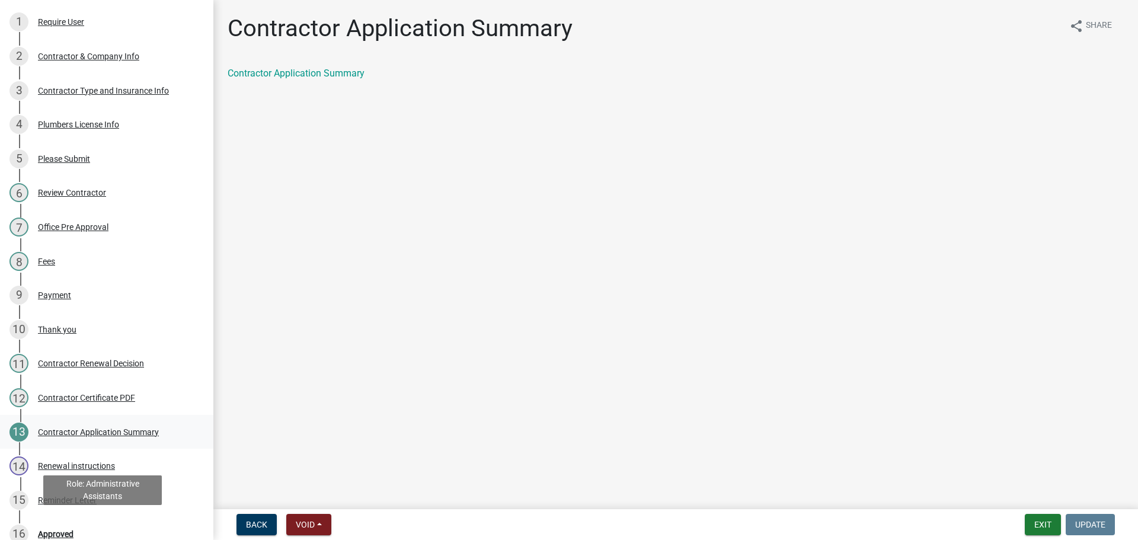
scroll to position [0, 0]
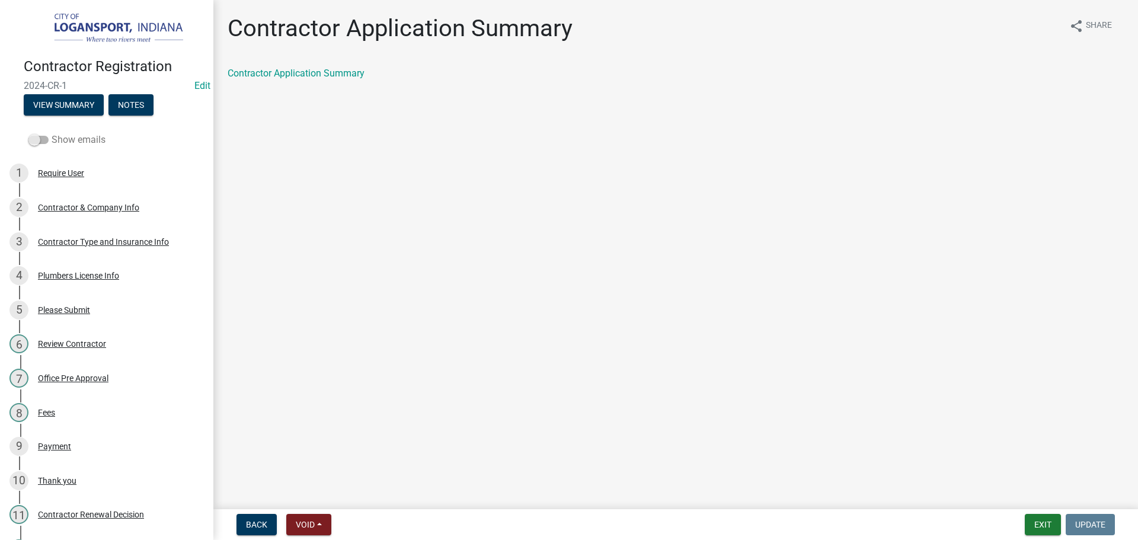
click at [43, 137] on span at bounding box center [38, 140] width 20 height 8
click at [52, 133] on input "Show emails" at bounding box center [52, 133] width 0 height 0
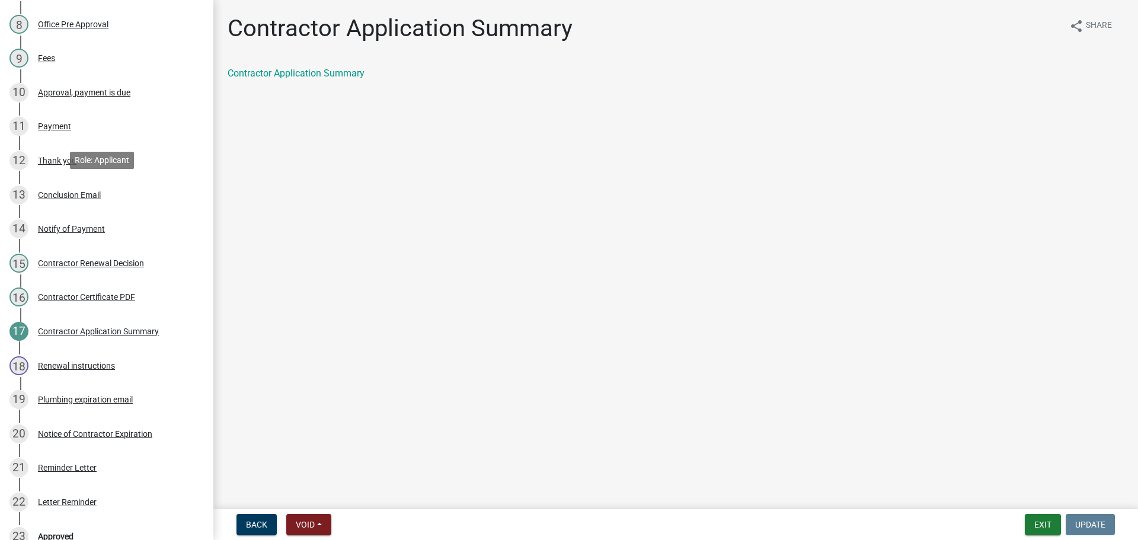
scroll to position [415, 0]
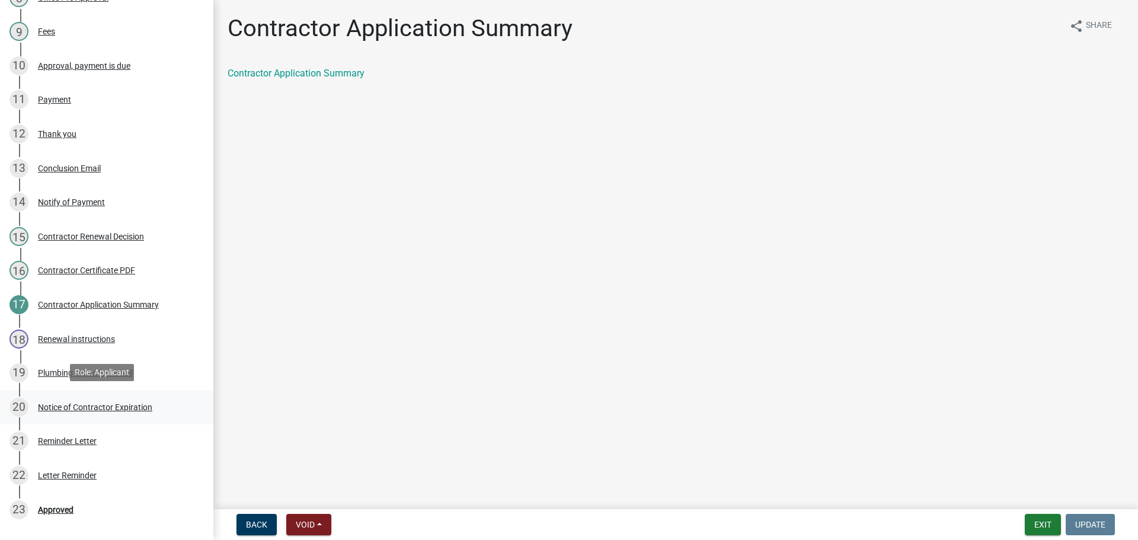
click at [61, 406] on div "Notice of Contractor Expiration" at bounding box center [95, 407] width 114 height 8
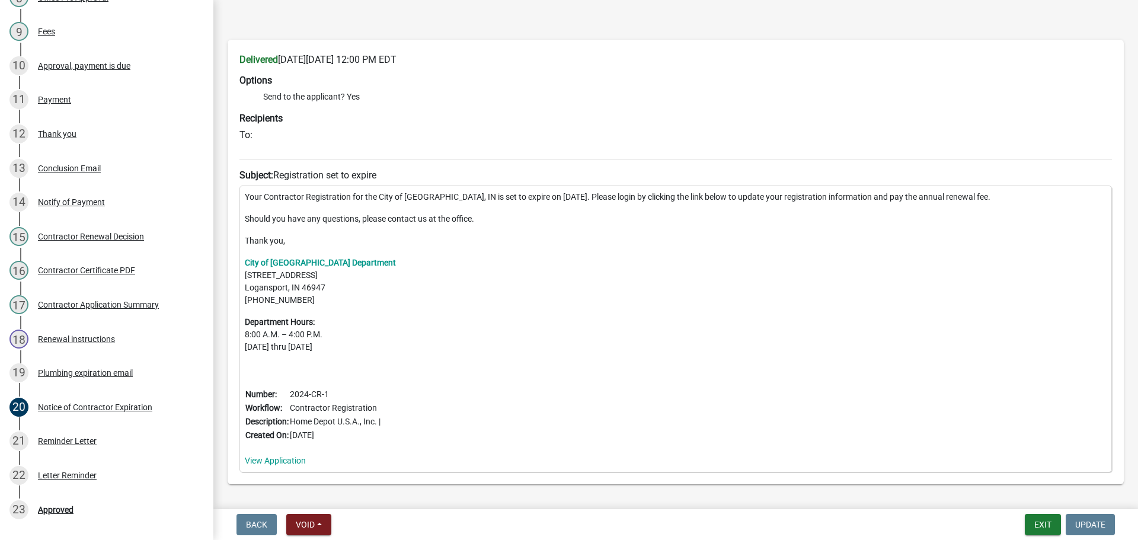
scroll to position [0, 0]
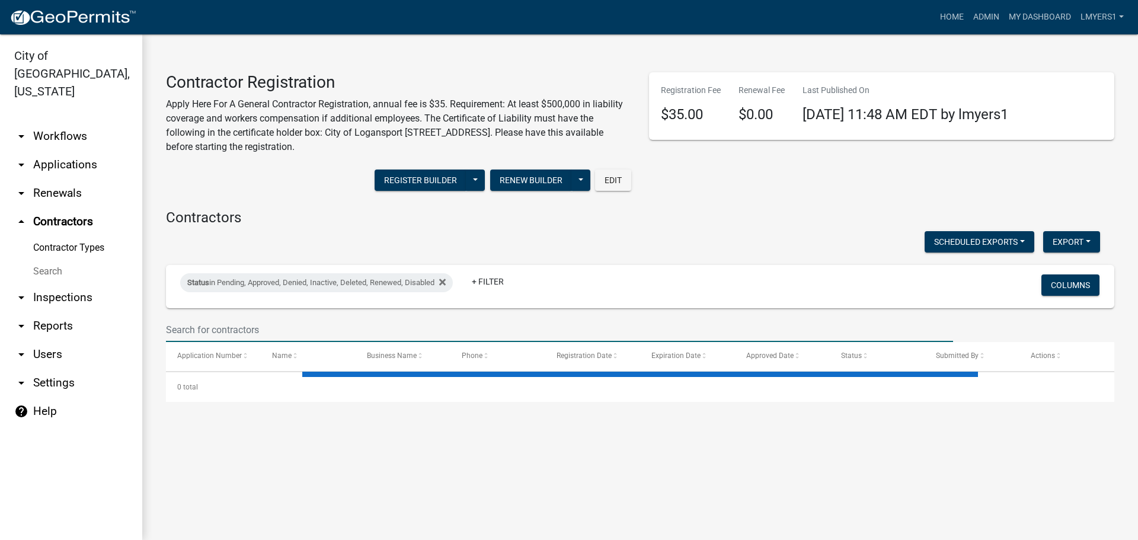
click at [205, 324] on input "text" at bounding box center [559, 330] width 787 height 24
select select "3: 100"
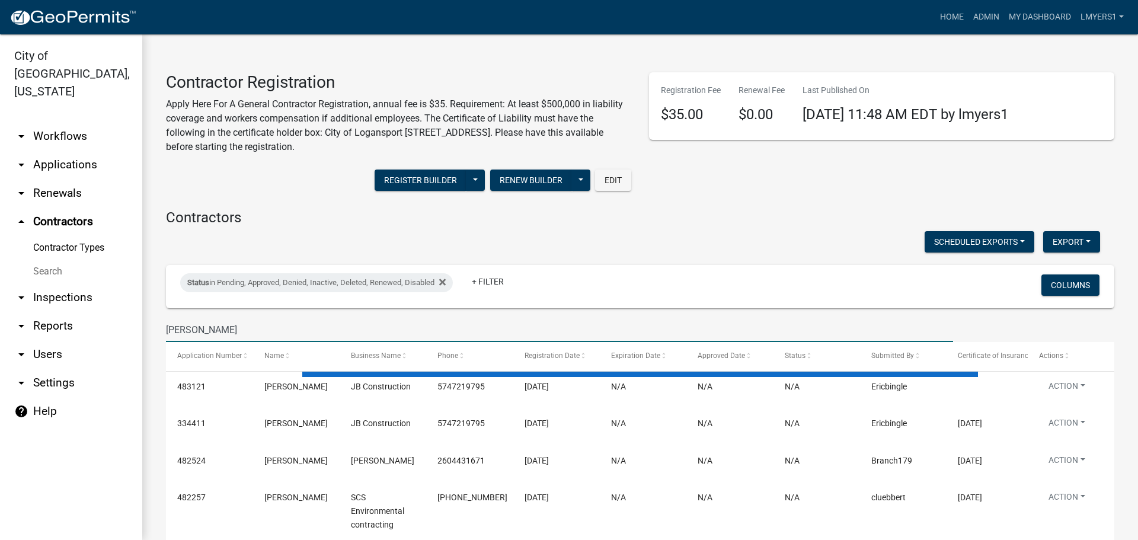
type input "Jeff"
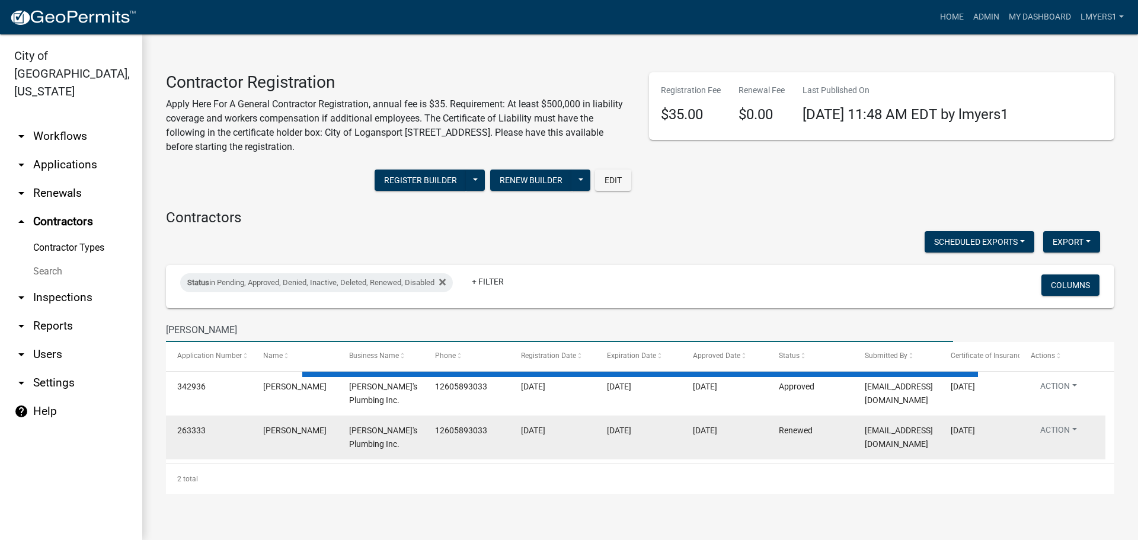
select select "3: 100"
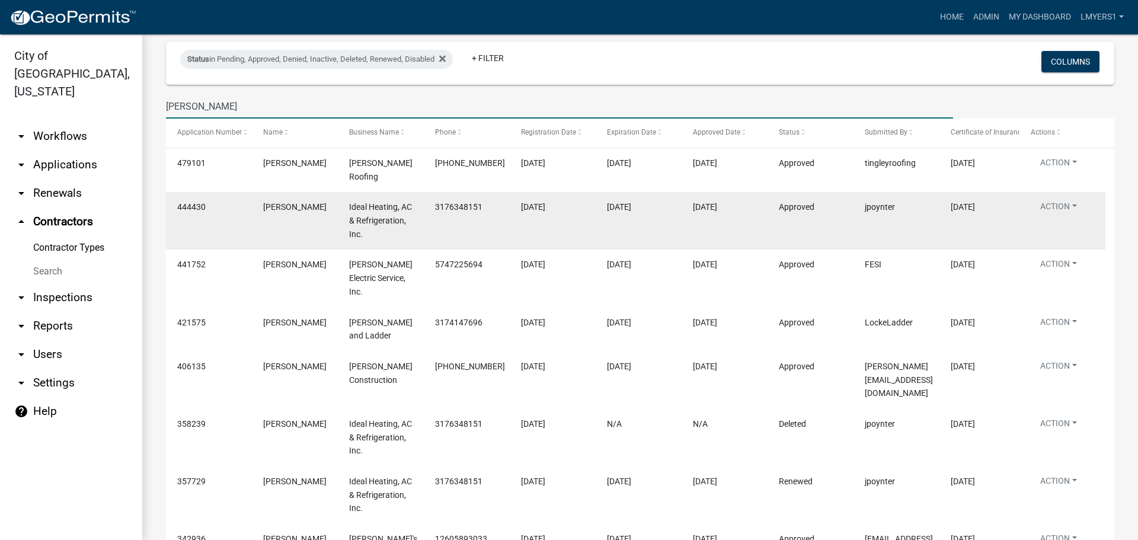
scroll to position [237, 0]
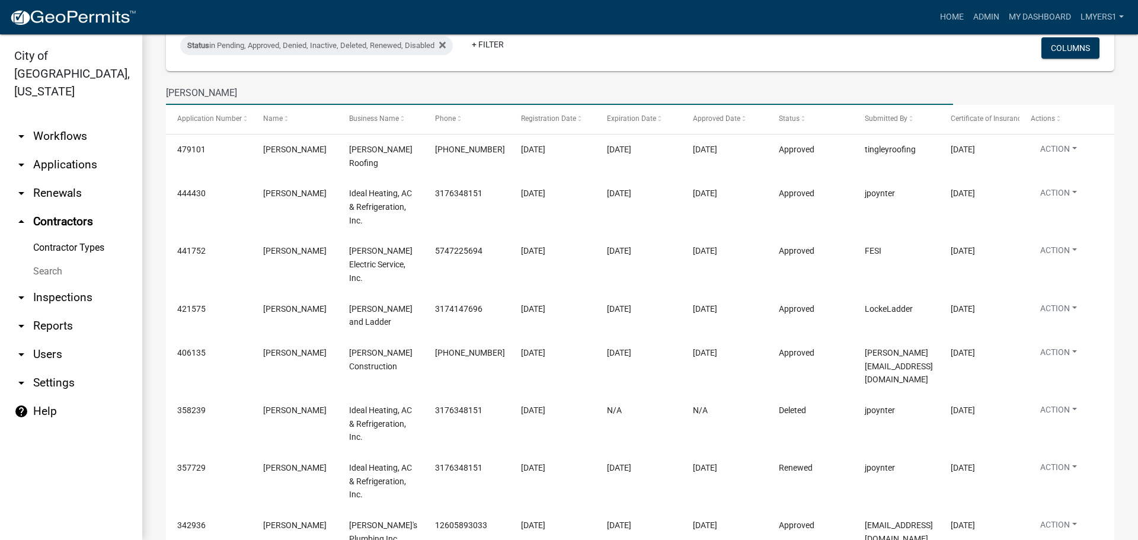
click at [196, 94] on input "Jeff" at bounding box center [559, 93] width 787 height 24
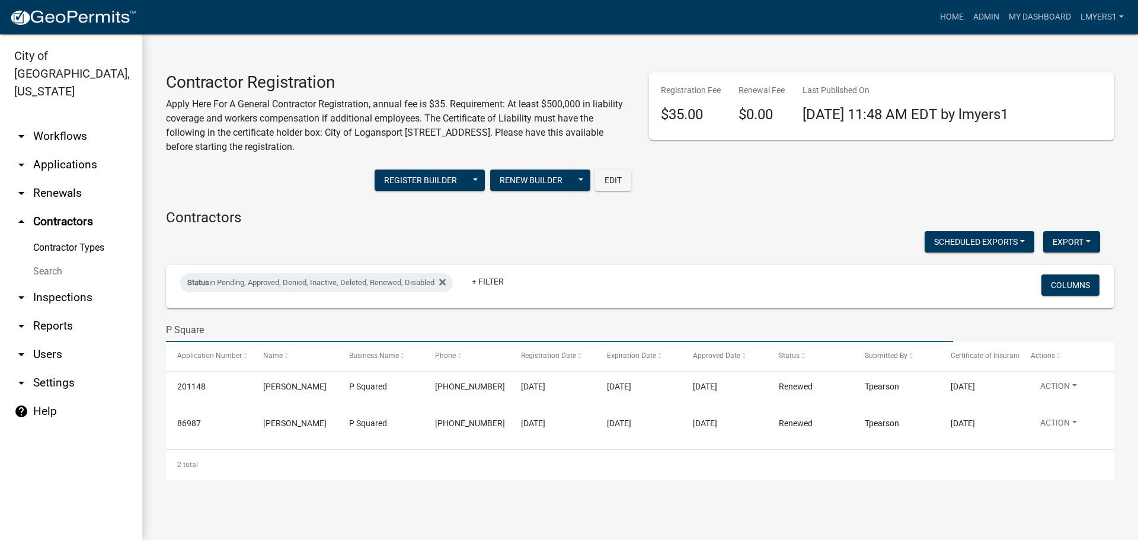
scroll to position [0, 0]
type input "P Square"
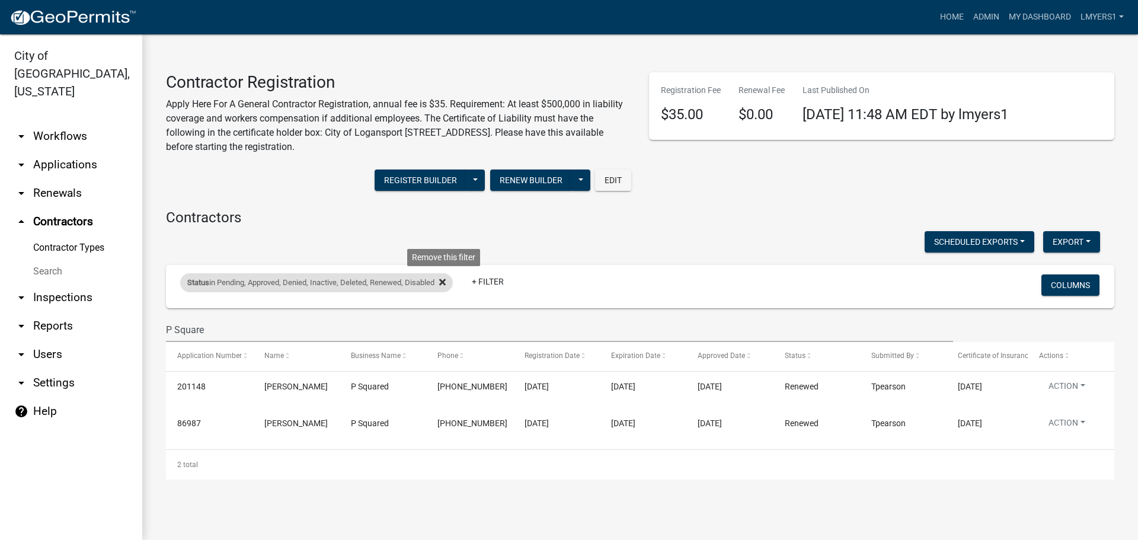
click at [446, 283] on icon at bounding box center [442, 282] width 7 height 7
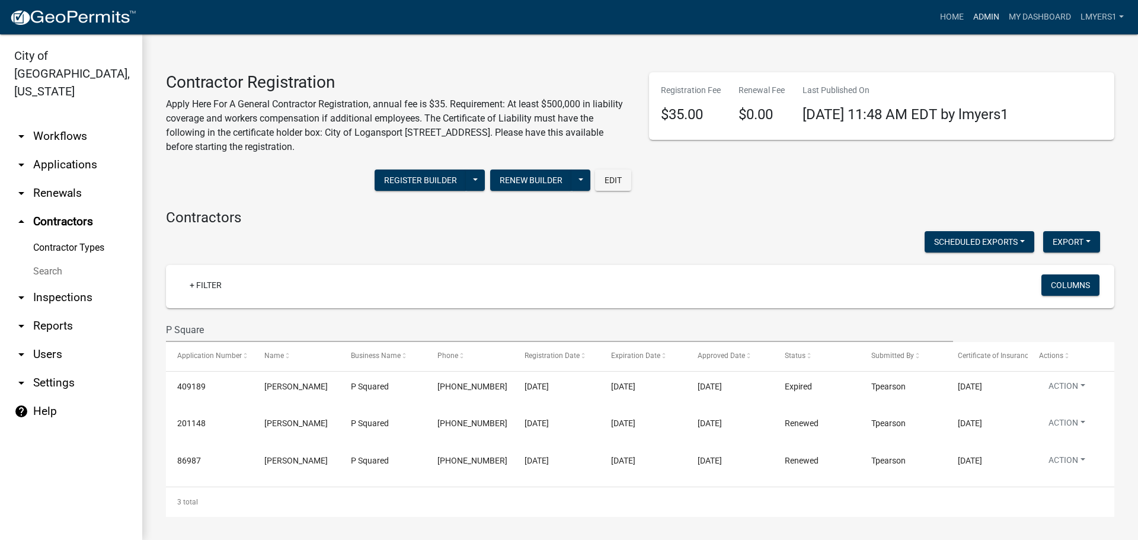
click at [985, 18] on link "Admin" at bounding box center [986, 17] width 36 height 23
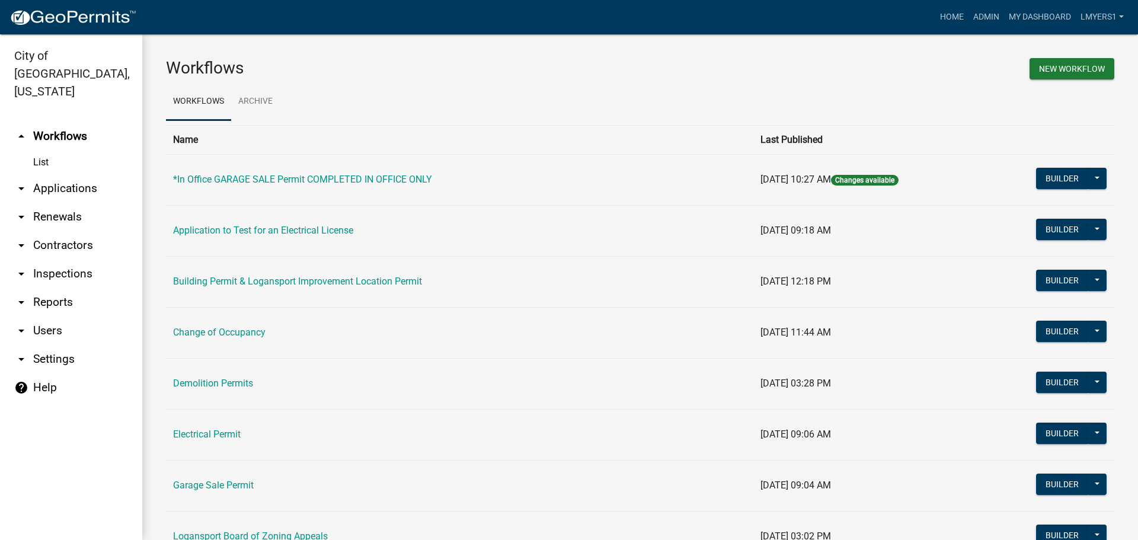
click at [40, 174] on link "arrow_drop_down Applications" at bounding box center [71, 188] width 142 height 28
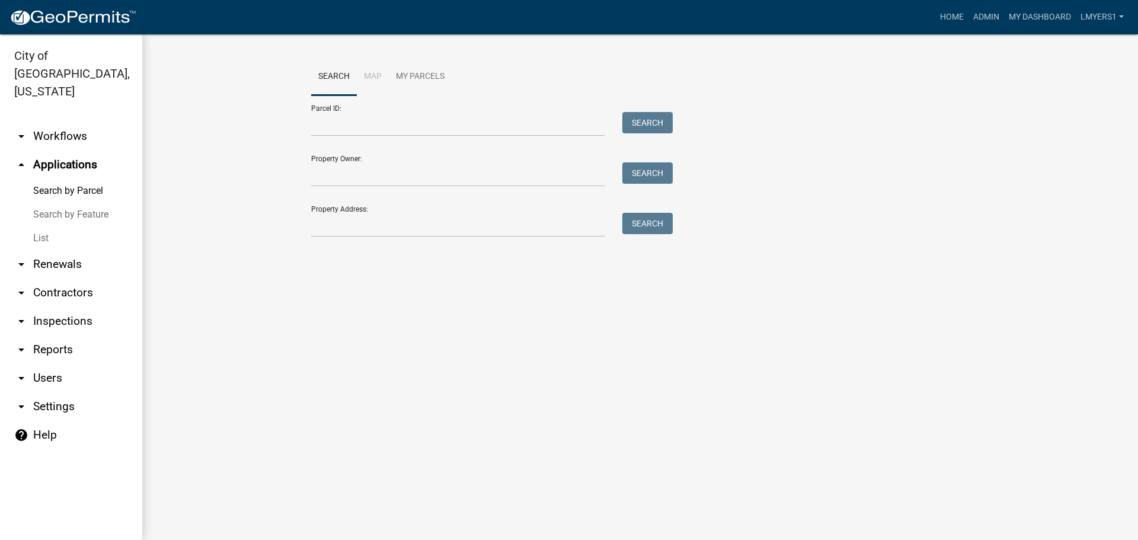
click at [36, 226] on link "List" at bounding box center [71, 238] width 142 height 24
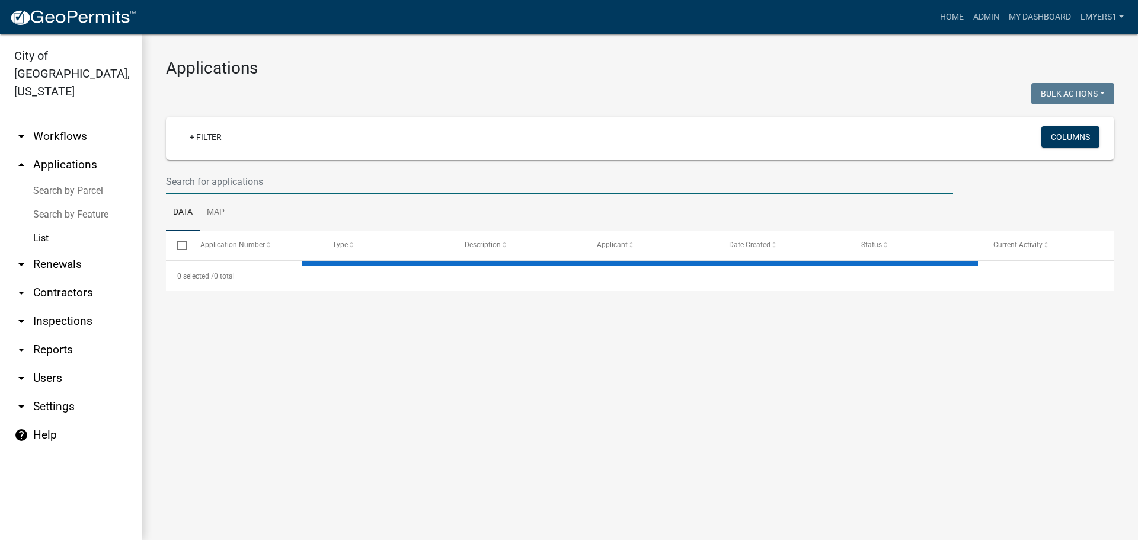
click at [196, 186] on input "text" at bounding box center [559, 181] width 787 height 24
type input "39"
select select "3: 100"
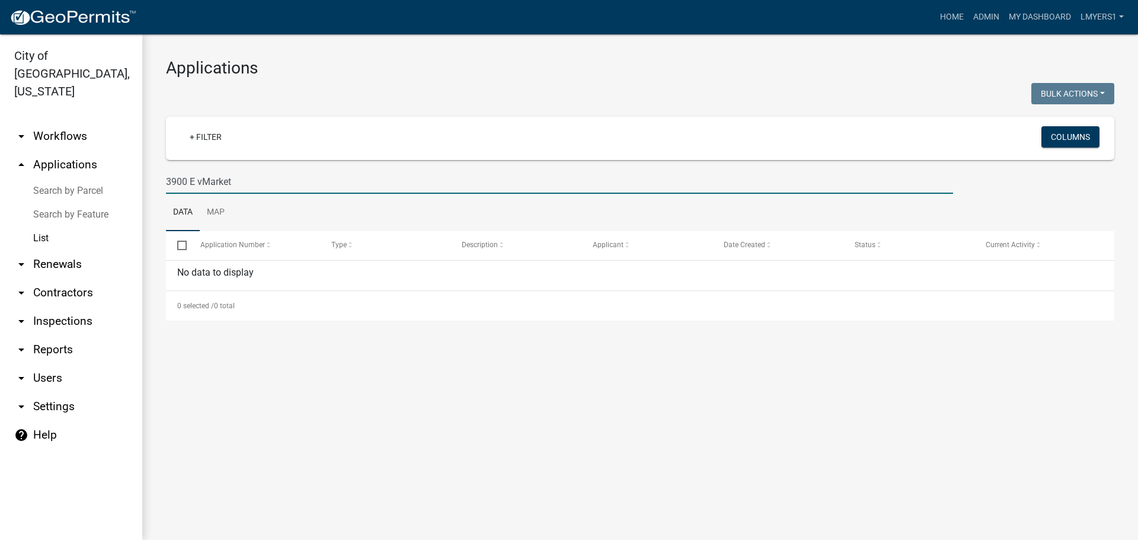
click at [200, 182] on input "3900 E vMarket" at bounding box center [559, 181] width 787 height 24
type input "3900 E Market"
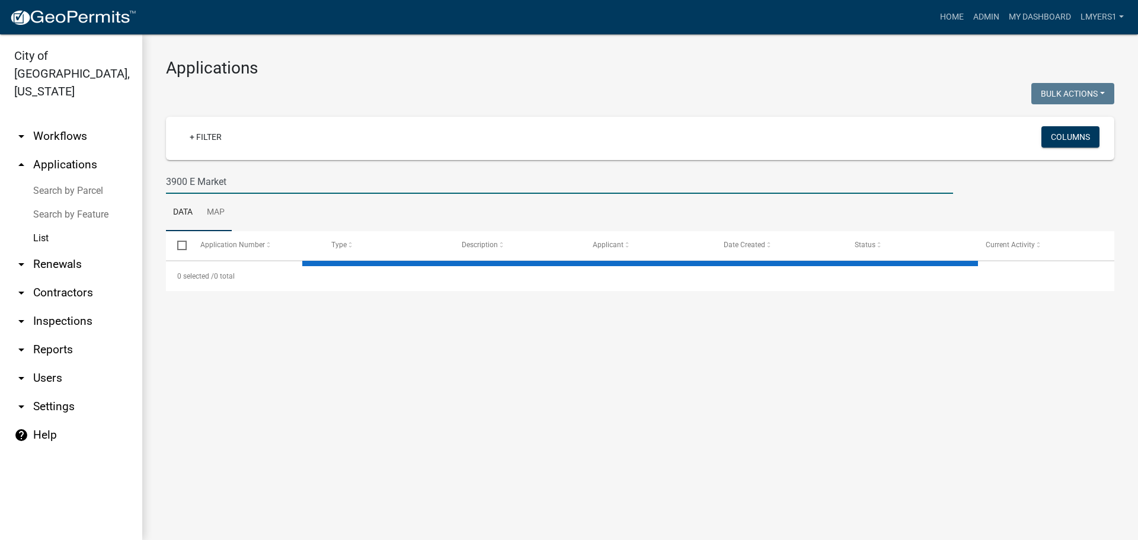
select select "3: 100"
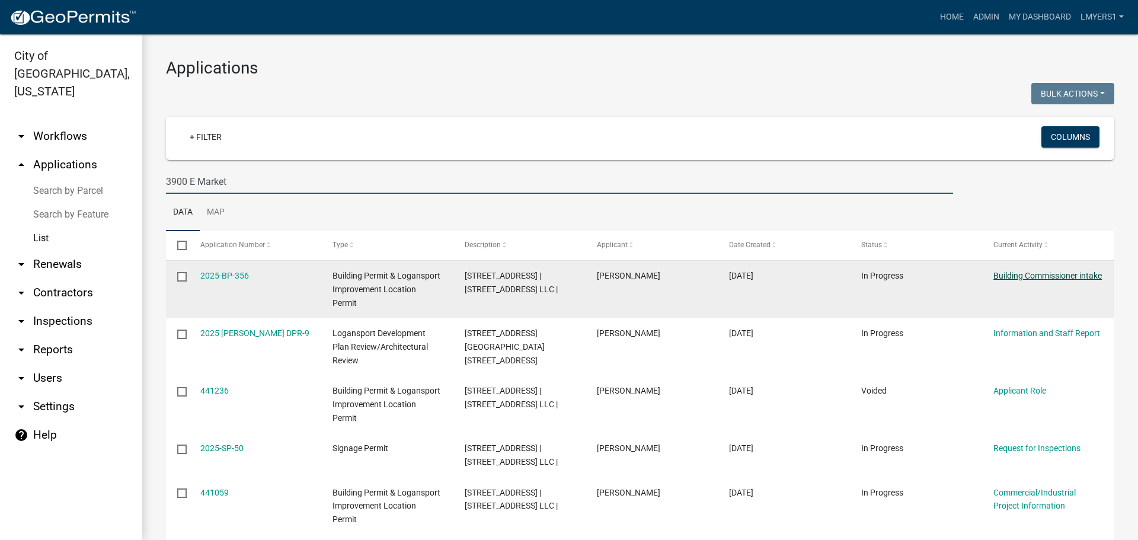
type input "3900 E Market"
click at [1021, 276] on link "Building Commissioner intake" at bounding box center [1047, 275] width 108 height 9
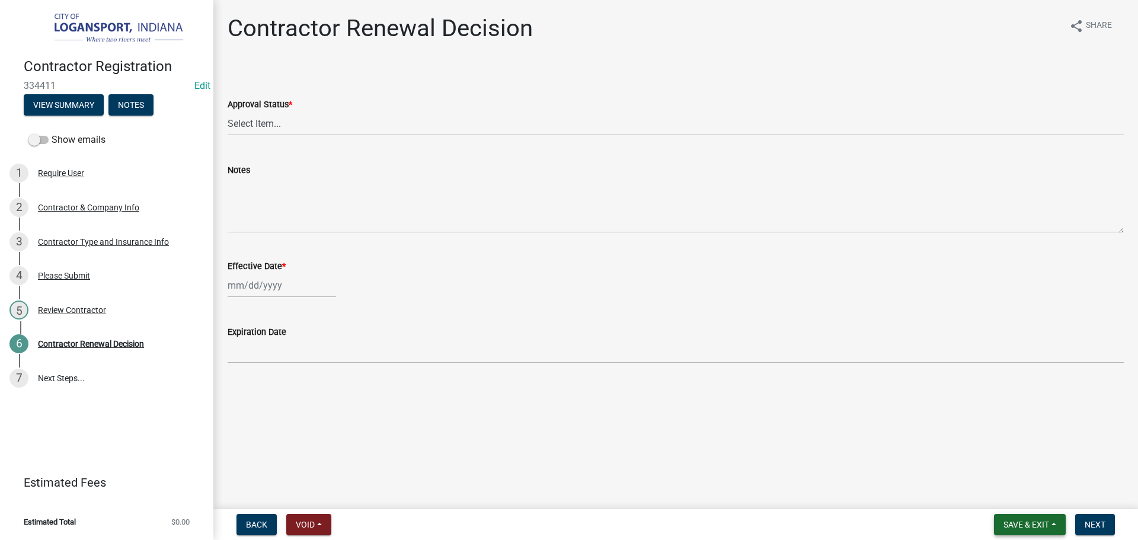
click at [1030, 526] on span "Save & Exit" at bounding box center [1026, 524] width 46 height 9
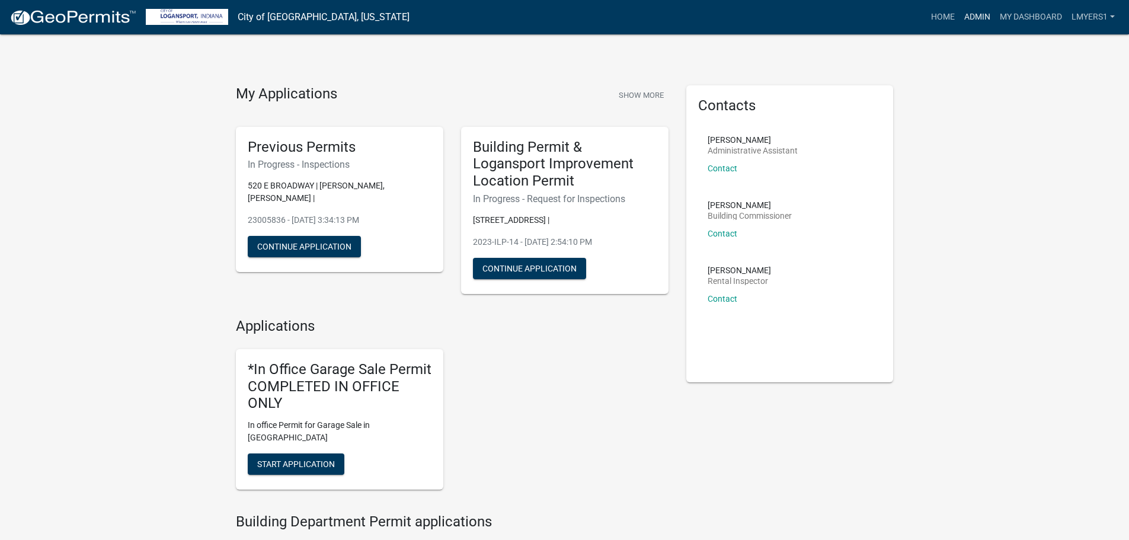
click at [975, 18] on link "Admin" at bounding box center [977, 17] width 36 height 23
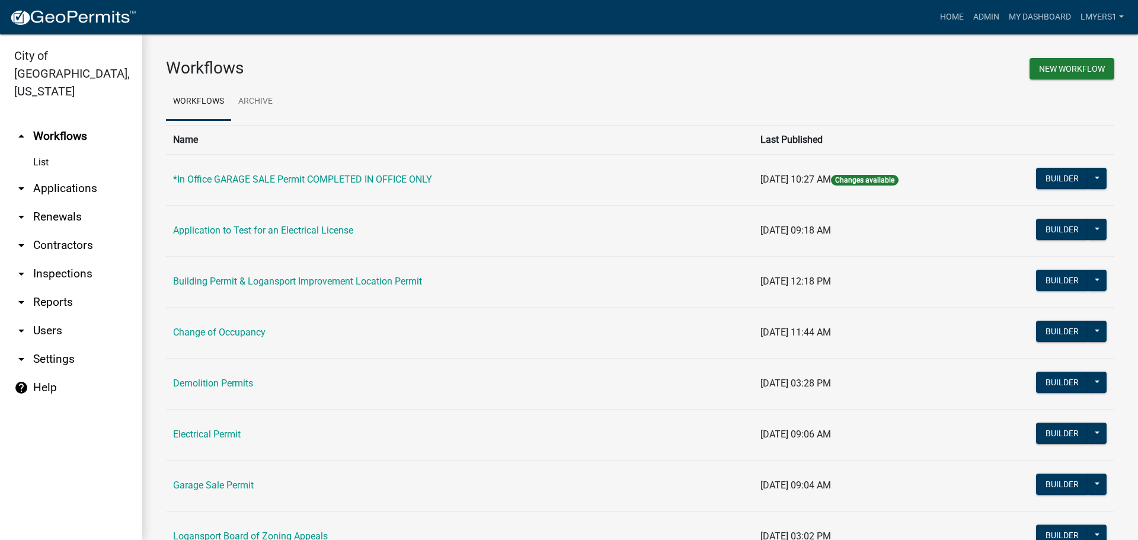
click at [68, 174] on link "arrow_drop_down Applications" at bounding box center [71, 188] width 142 height 28
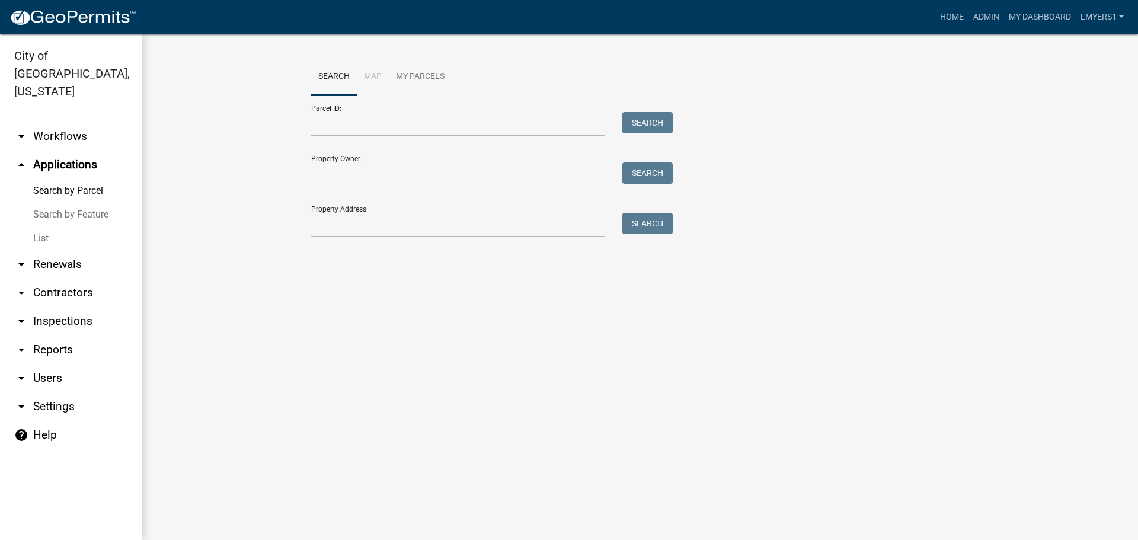
click at [44, 226] on link "List" at bounding box center [71, 238] width 142 height 24
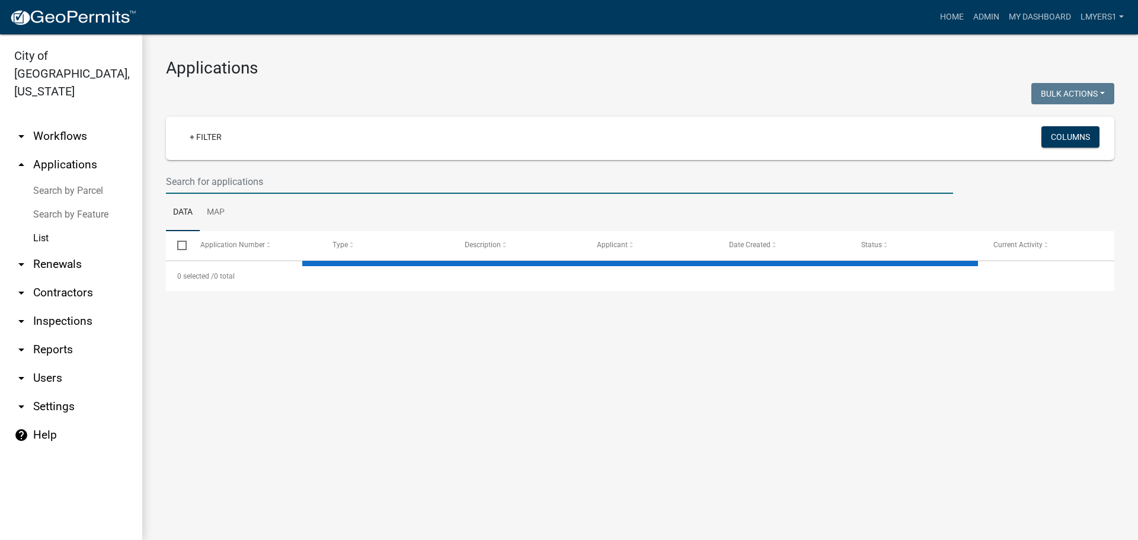
click at [225, 182] on input "text" at bounding box center [559, 181] width 787 height 24
select select "3: 100"
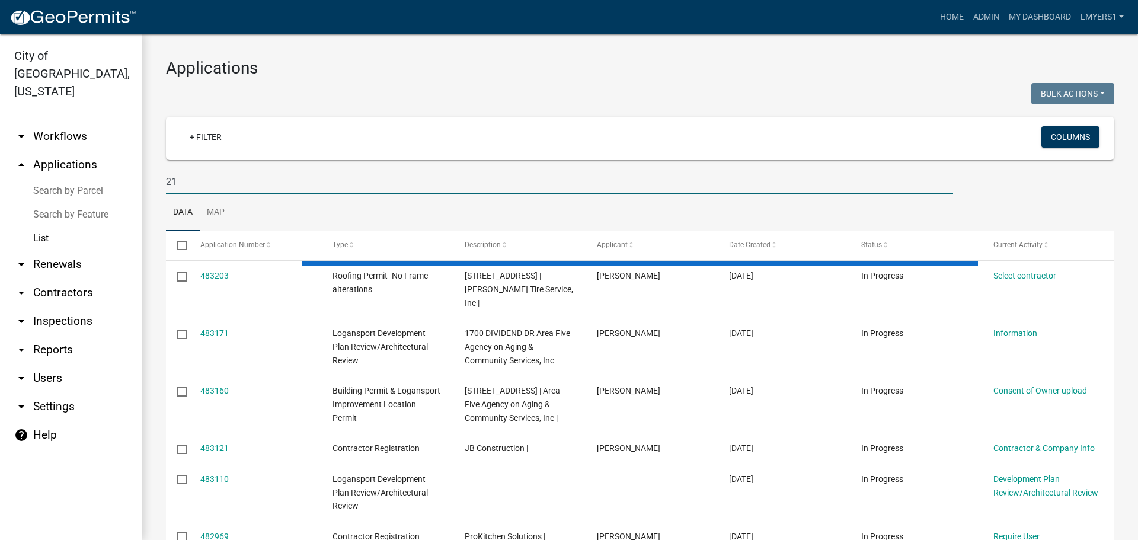
type input "2"
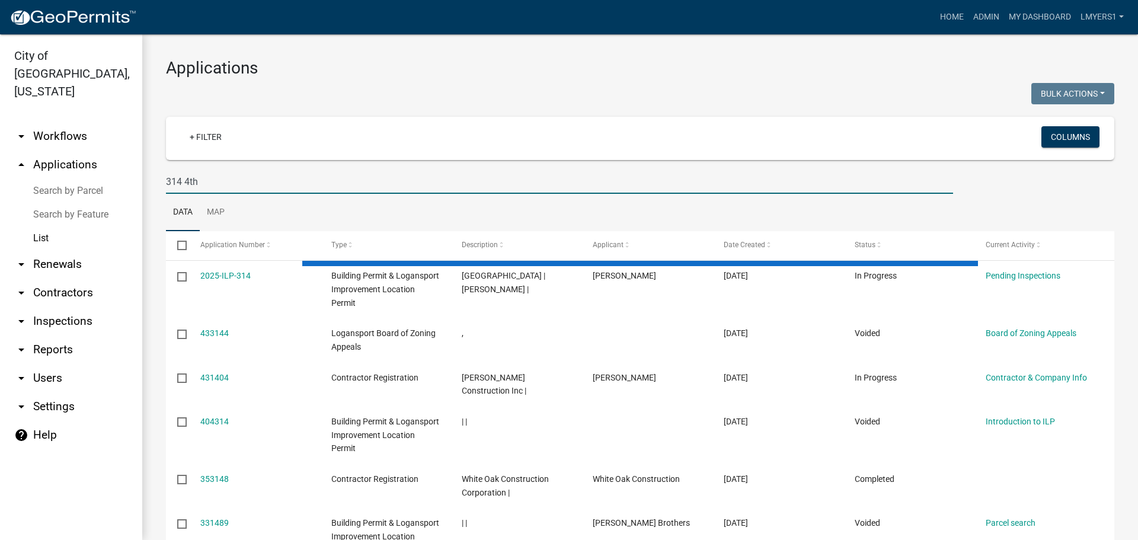
click at [182, 179] on input "314 4th" at bounding box center [559, 181] width 787 height 24
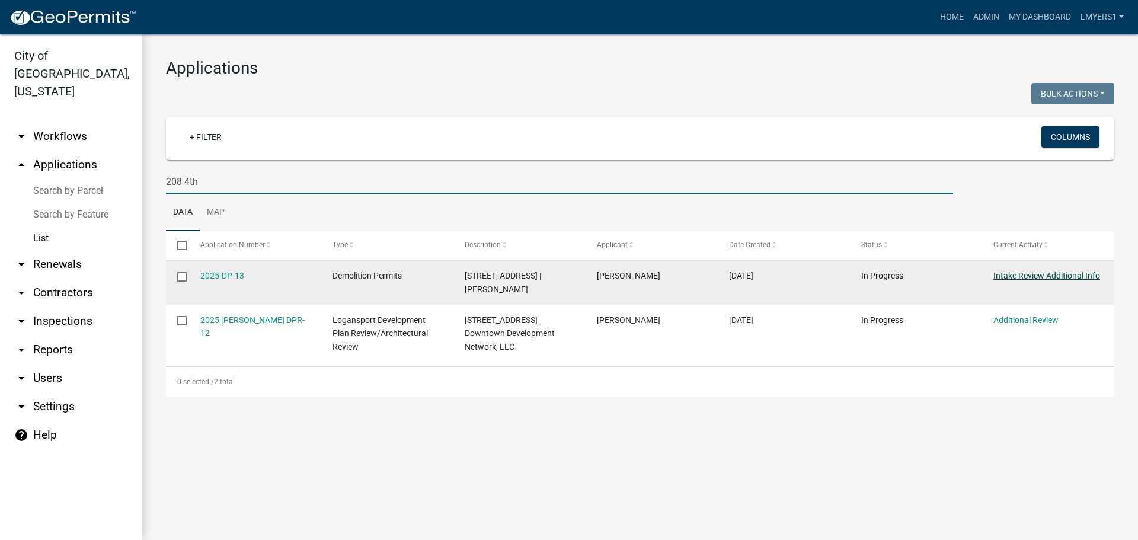
type input "208 4th"
click at [1008, 277] on link "Intake Review Additional Info" at bounding box center [1046, 275] width 107 height 9
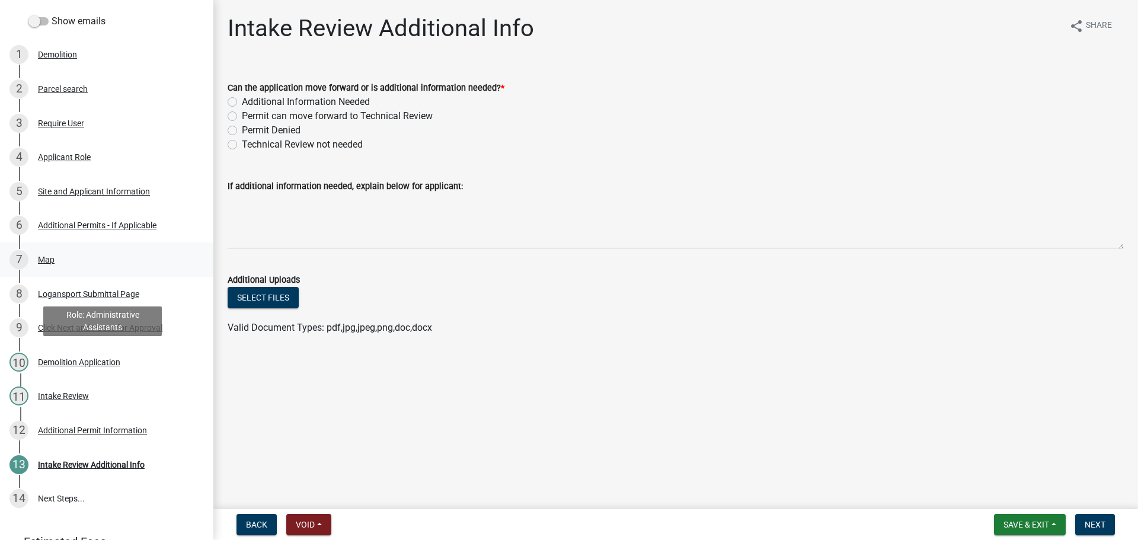
scroll to position [178, 0]
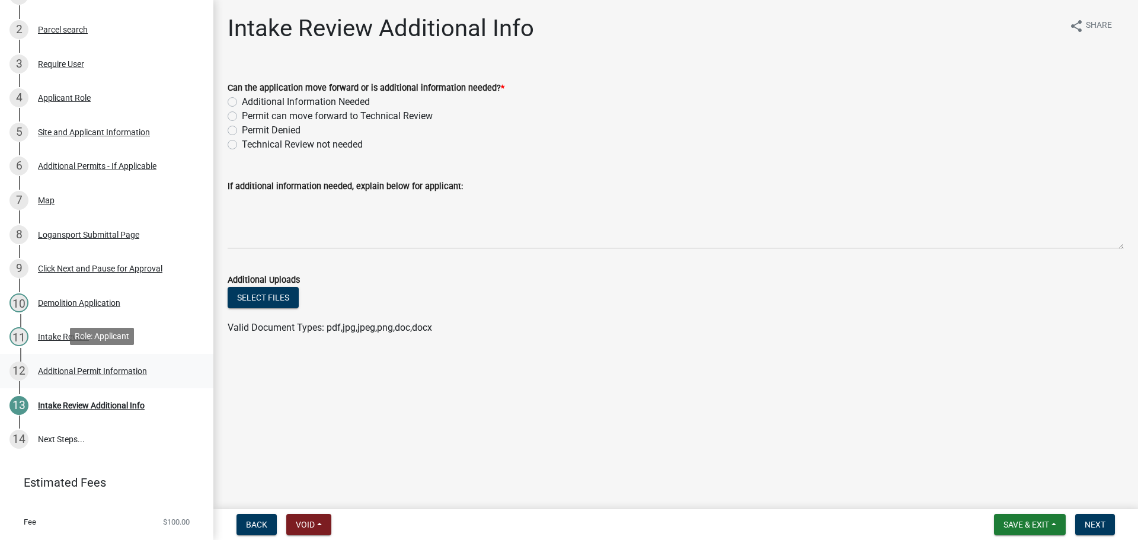
click at [117, 367] on div "Additional Permit Information" at bounding box center [92, 371] width 109 height 8
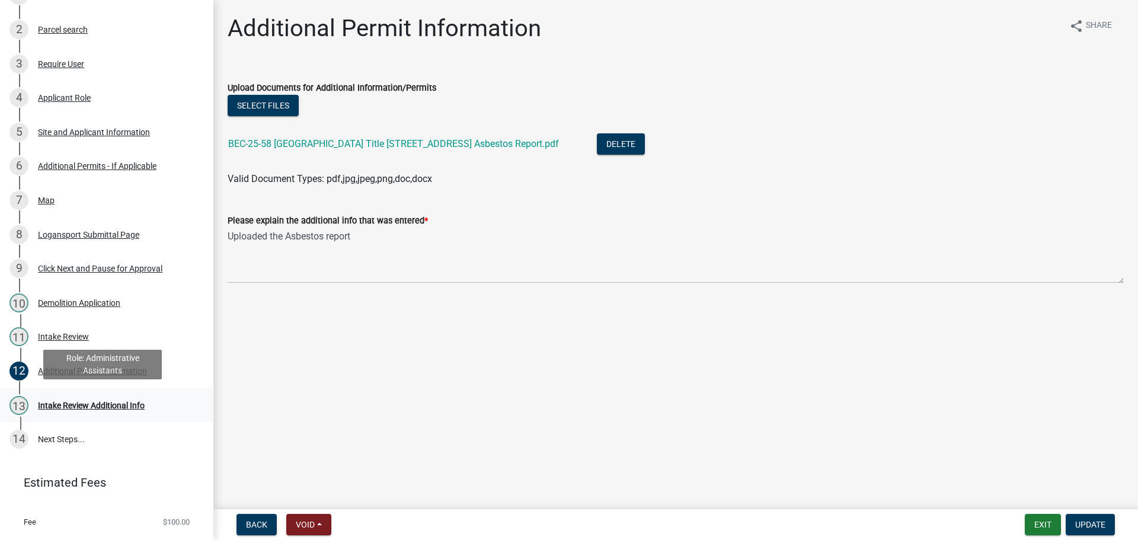
click at [50, 406] on div "Intake Review Additional Info" at bounding box center [91, 405] width 107 height 8
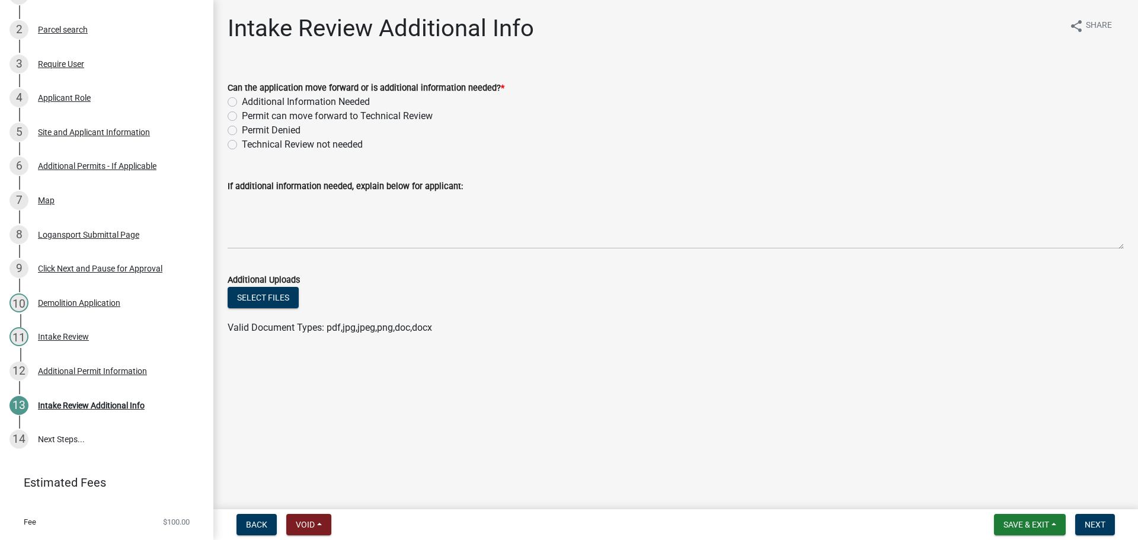
click at [242, 114] on label "Permit can move forward to Technical Review" at bounding box center [337, 116] width 191 height 14
click at [242, 114] on input "Permit can move forward to Technical Review" at bounding box center [246, 113] width 8 height 8
radio input "true"
click at [1093, 523] on span "Next" at bounding box center [1094, 524] width 21 height 9
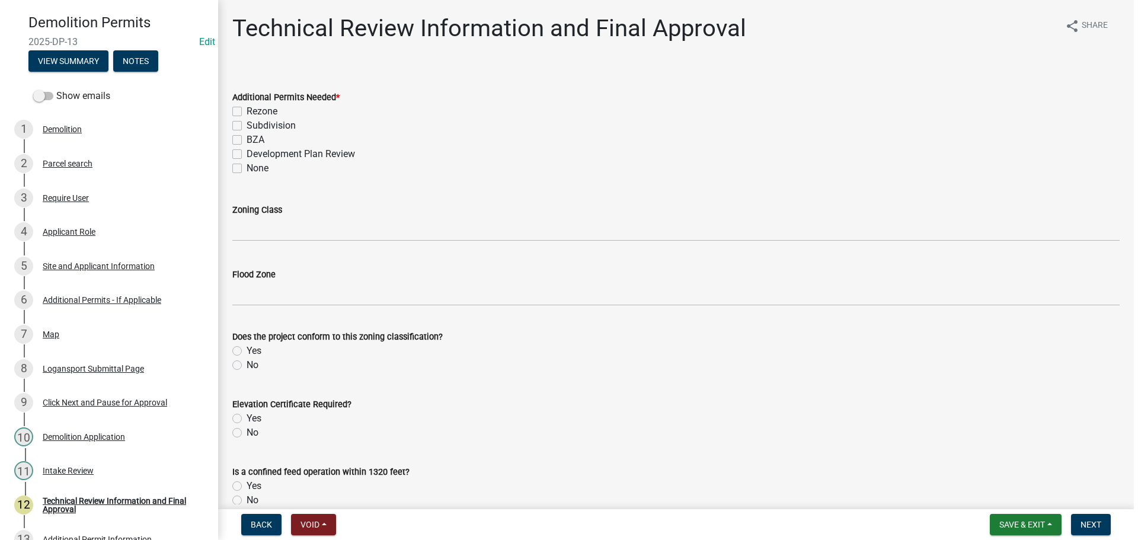
scroll to position [0, 0]
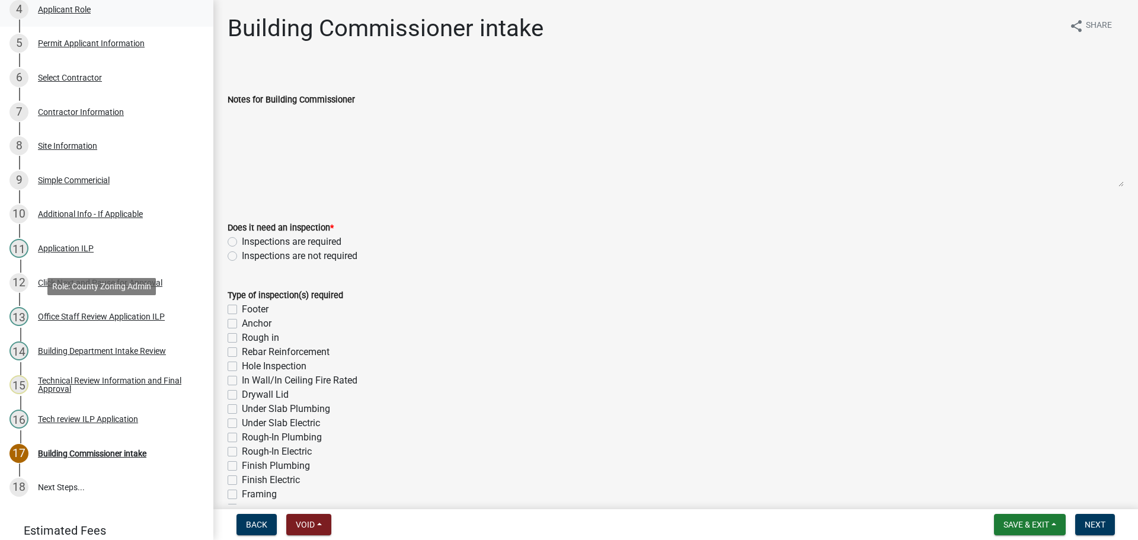
scroll to position [373, 0]
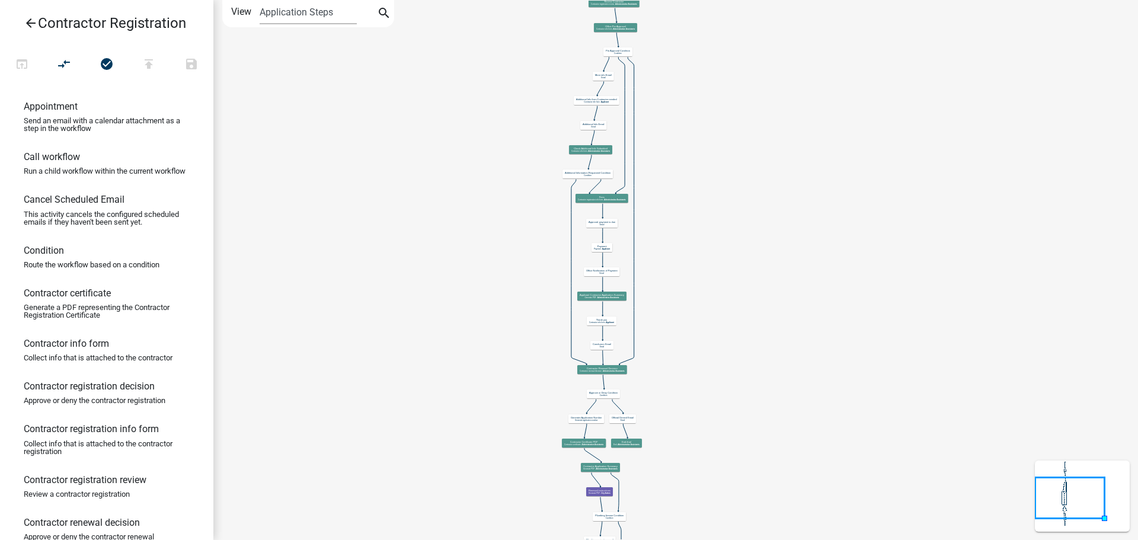
click at [32, 25] on icon "arrow_back" at bounding box center [31, 24] width 14 height 17
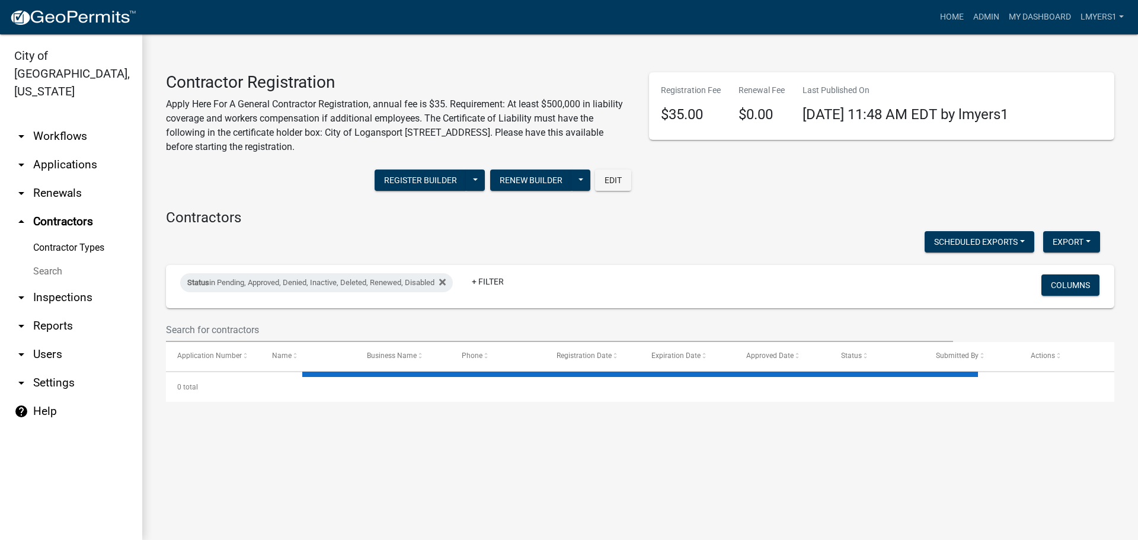
select select "3: 100"
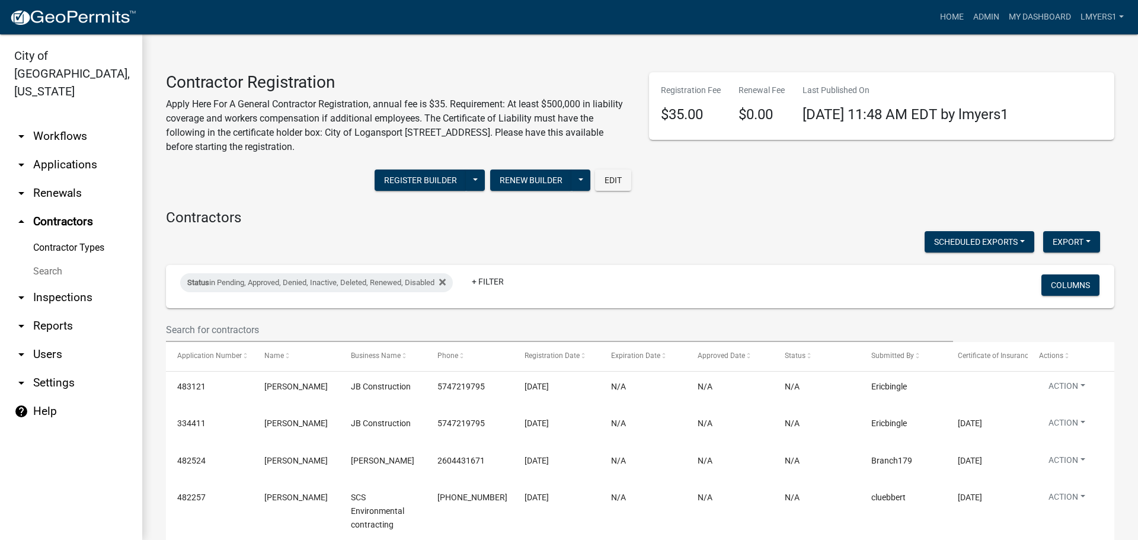
click at [54, 150] on link "arrow_drop_down Applications" at bounding box center [71, 164] width 142 height 28
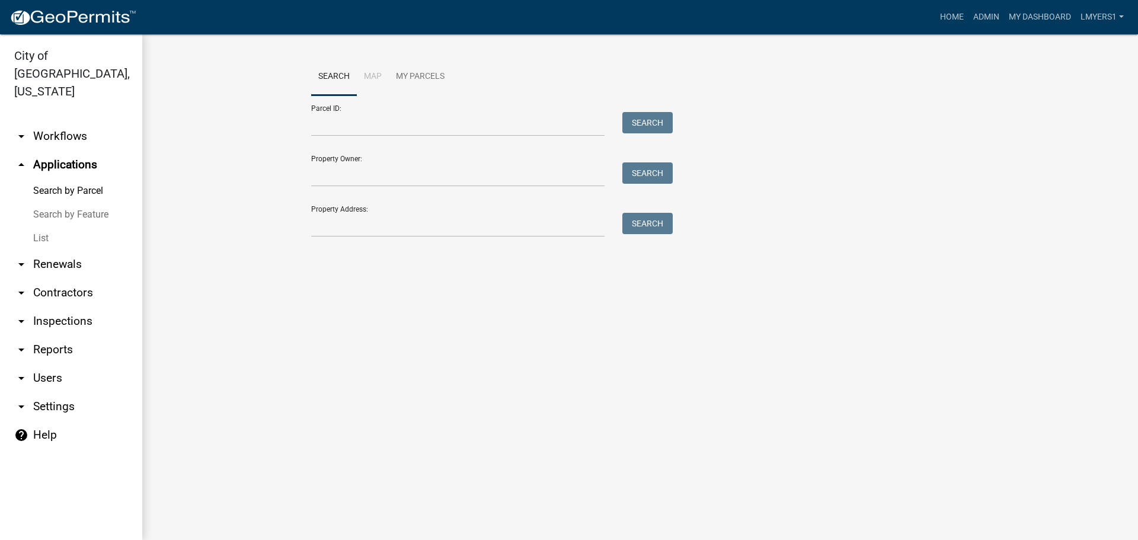
click at [46, 226] on link "List" at bounding box center [71, 238] width 142 height 24
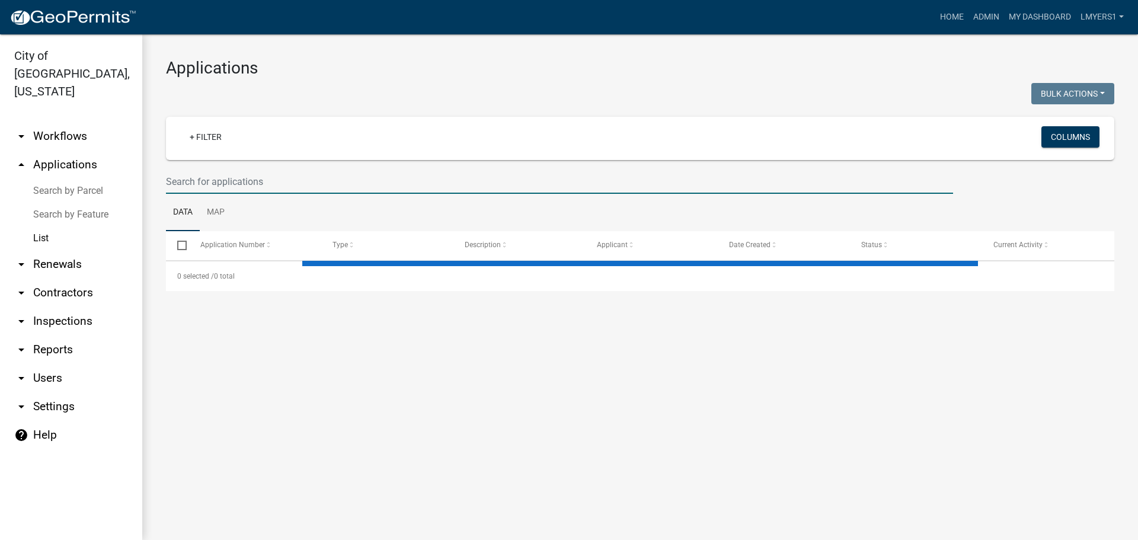
click at [188, 180] on input "text" at bounding box center [559, 181] width 787 height 24
select select "3: 100"
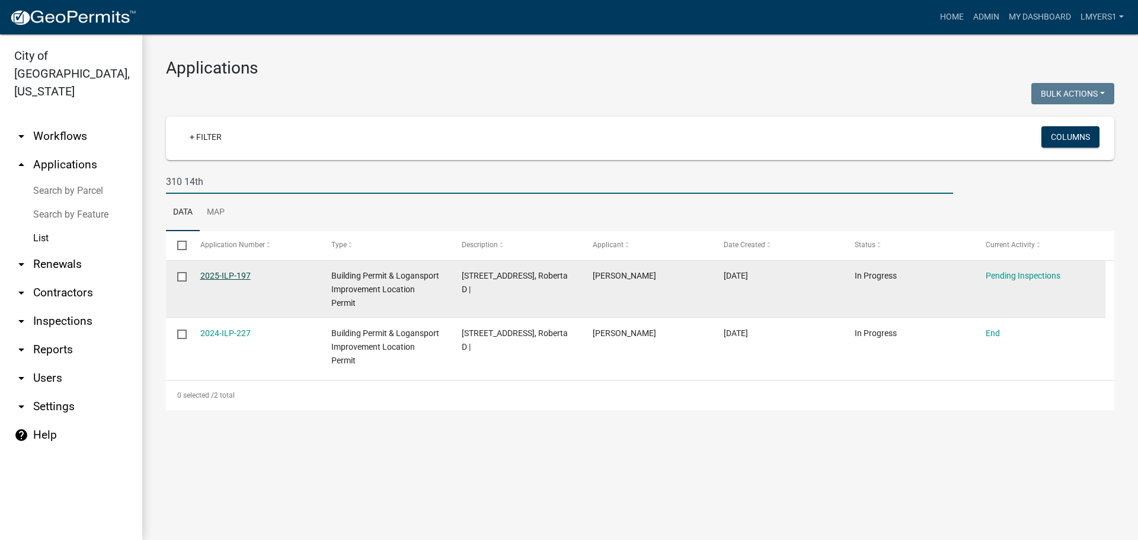
type input "310 14th"
click at [222, 276] on link "2025-ILP-197" at bounding box center [225, 275] width 50 height 9
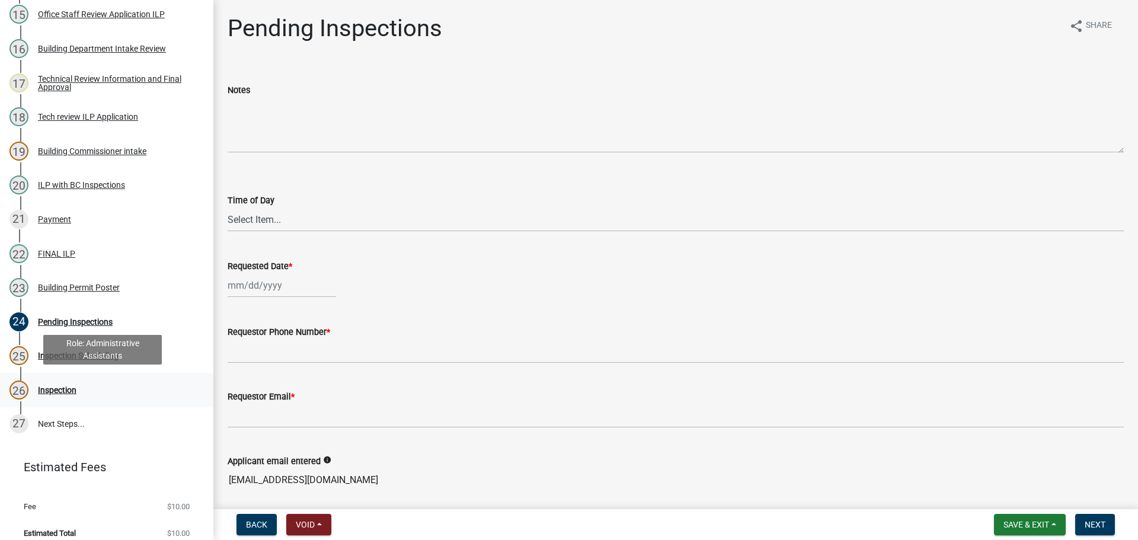
scroll to position [680, 0]
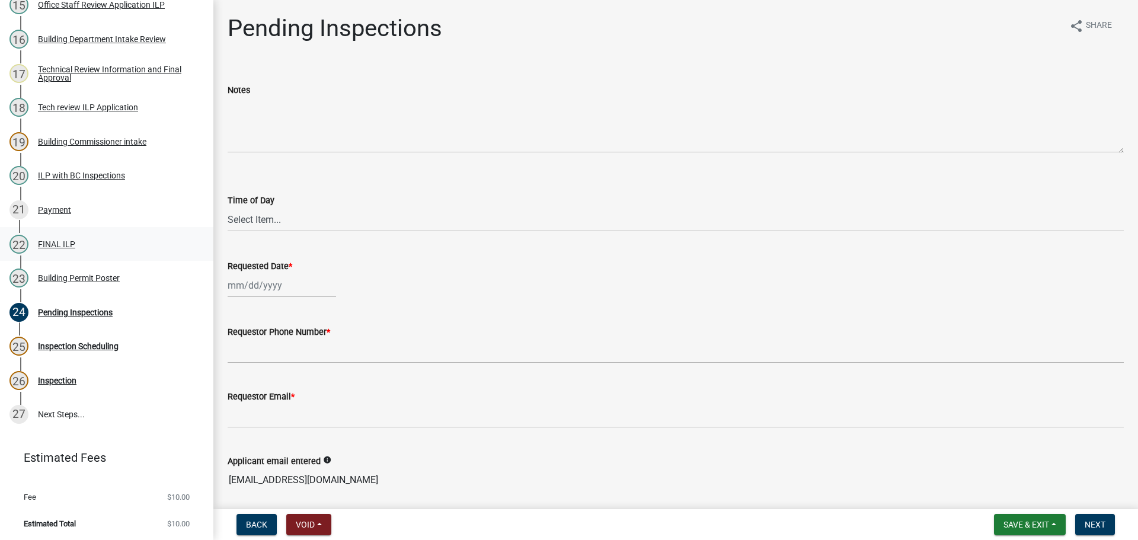
click at [57, 240] on div "FINAL ILP" at bounding box center [56, 244] width 37 height 8
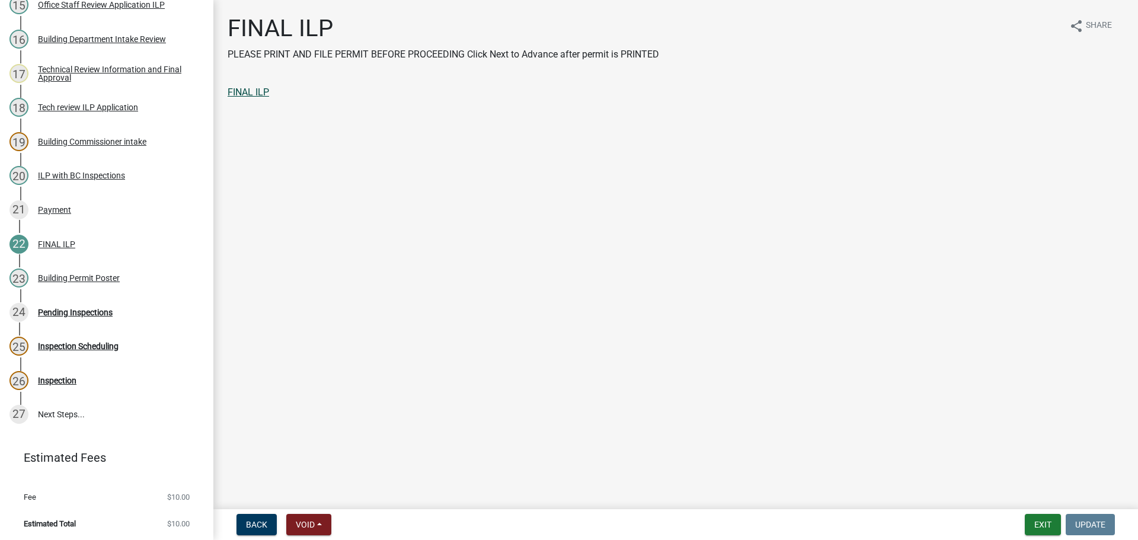
click at [252, 96] on link "FINAL ILP" at bounding box center [248, 92] width 41 height 11
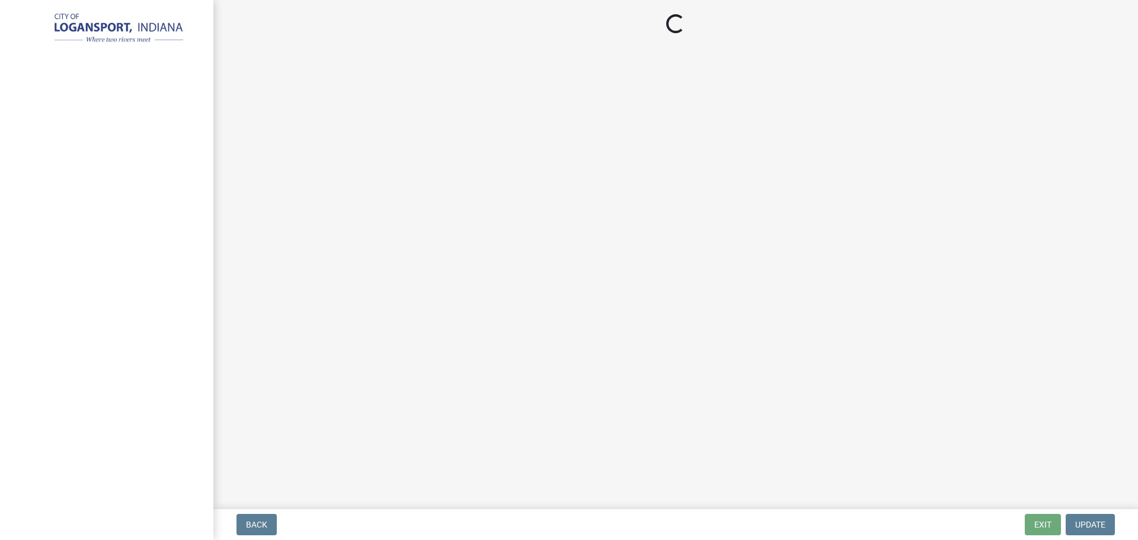
select select "3: 3"
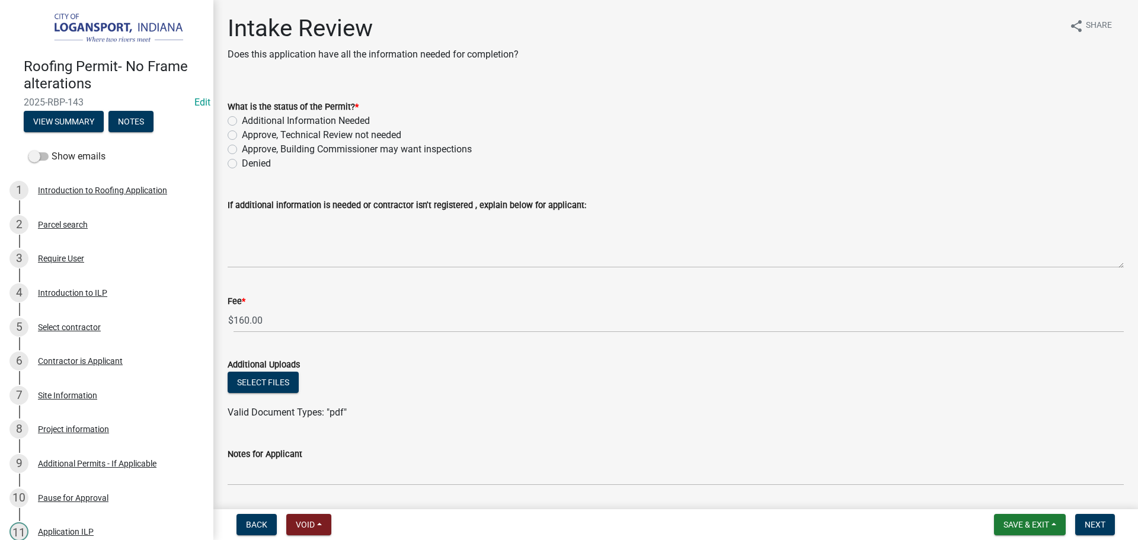
click at [242, 136] on label "Approve, Technical Review not needed" at bounding box center [321, 135] width 159 height 14
click at [242, 136] on input "Approve, Technical Review not needed" at bounding box center [246, 132] width 8 height 8
radio input "true"
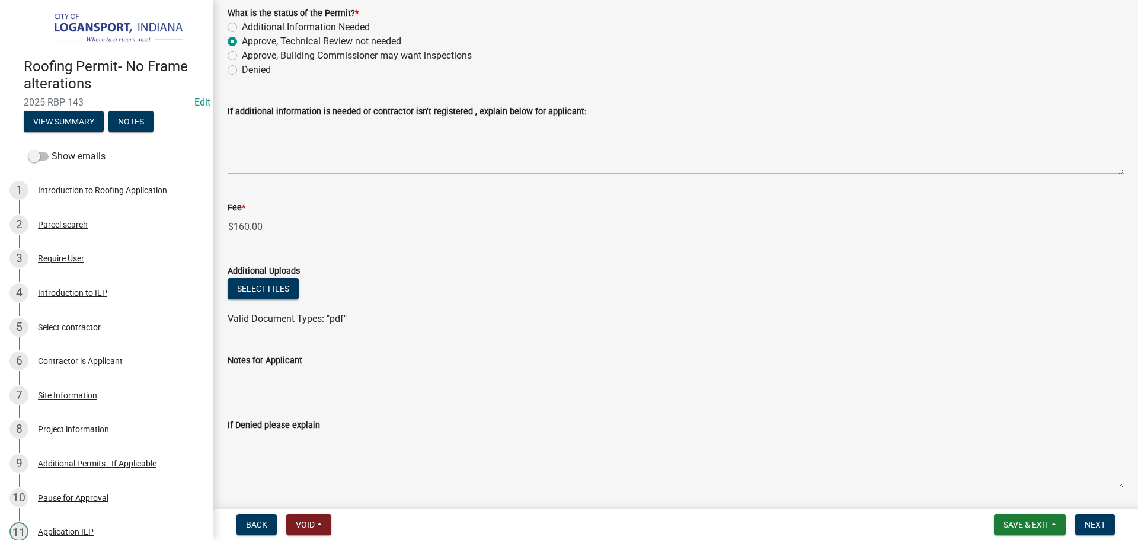
scroll to position [133, 0]
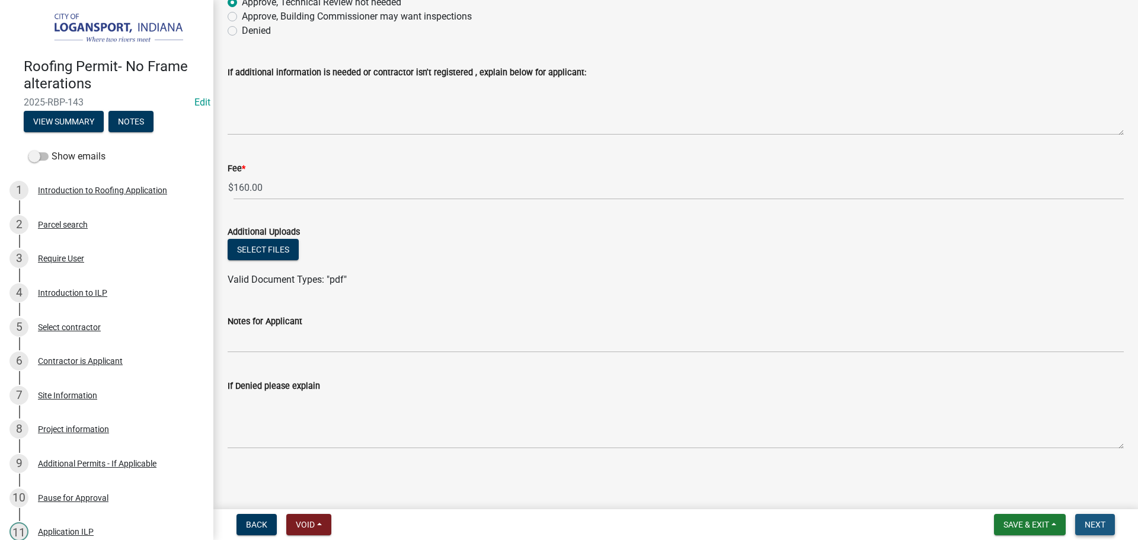
click at [1091, 531] on button "Next" at bounding box center [1095, 524] width 40 height 21
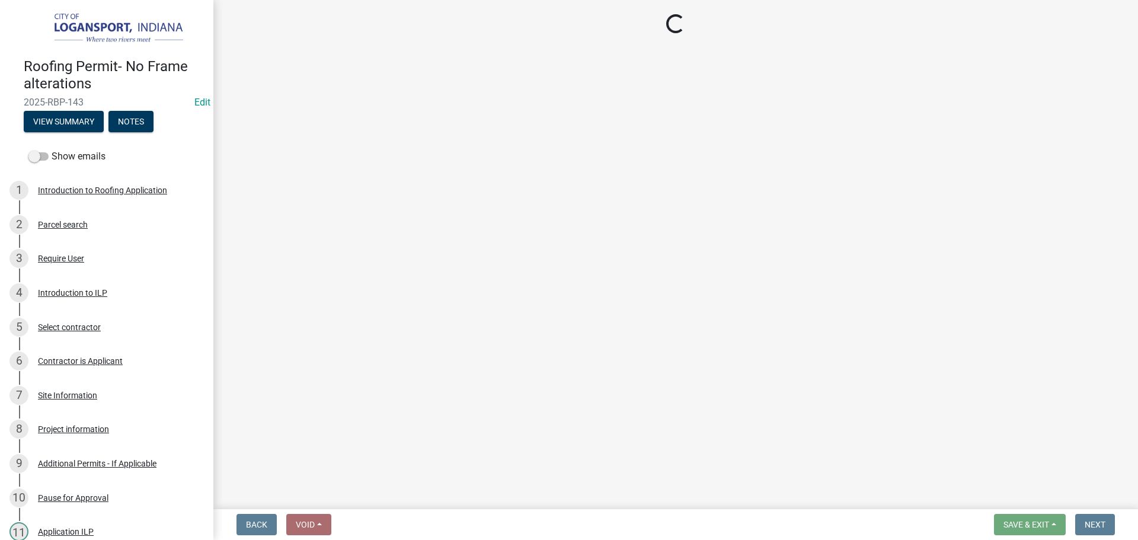
select select "3: 3"
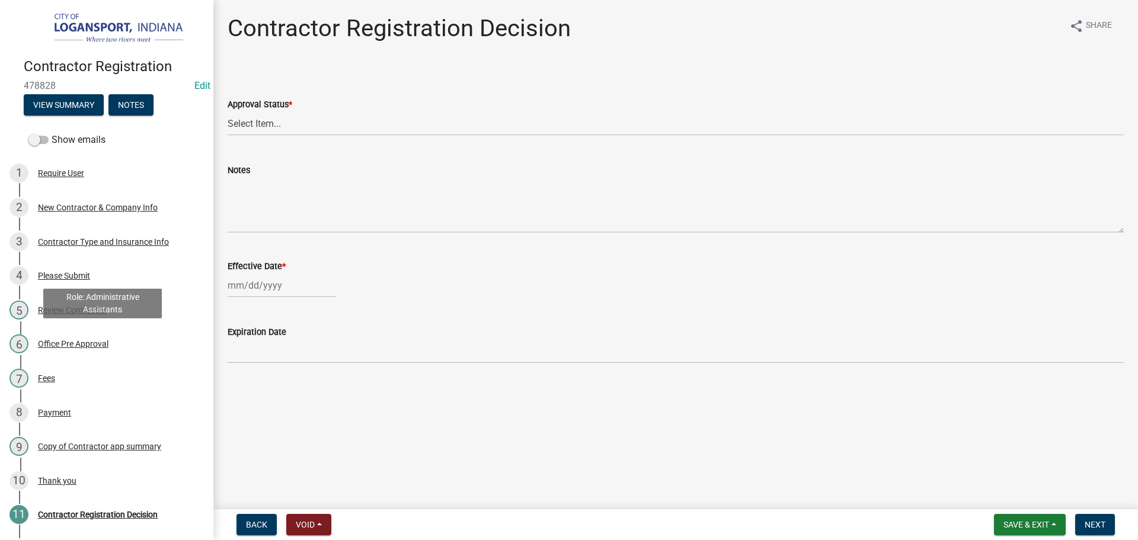
click at [65, 340] on div "Office Pre Approval" at bounding box center [73, 343] width 71 height 8
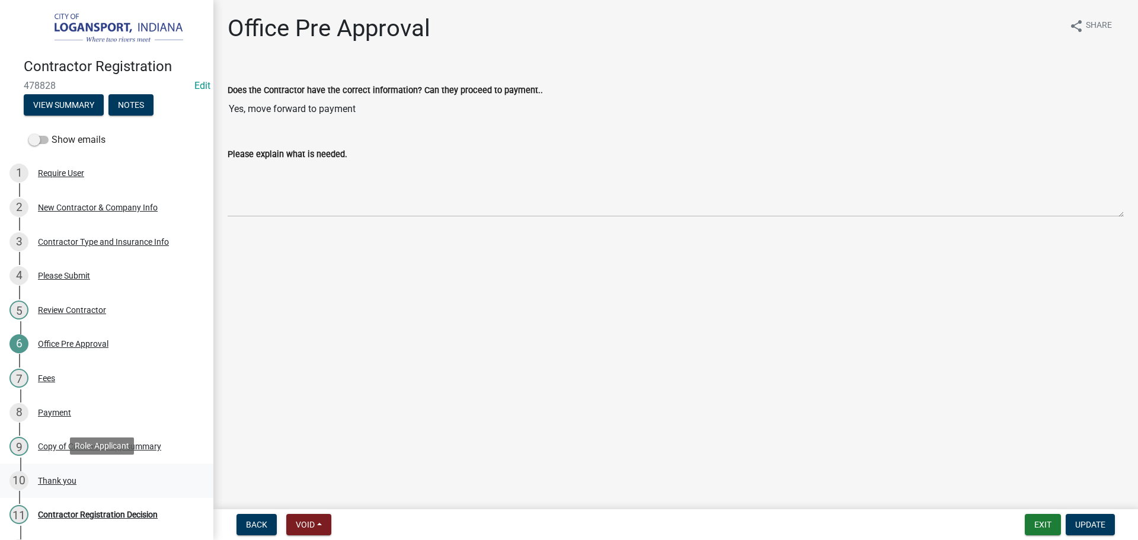
click at [57, 480] on div "Thank you" at bounding box center [57, 480] width 39 height 8
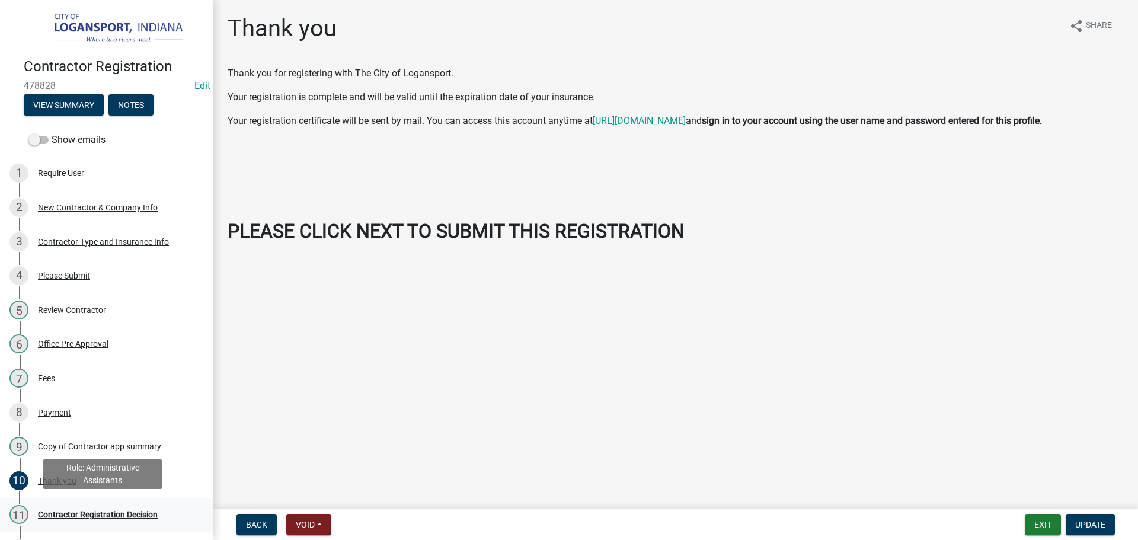
click at [92, 512] on div "Contractor Registration Decision" at bounding box center [98, 514] width 120 height 8
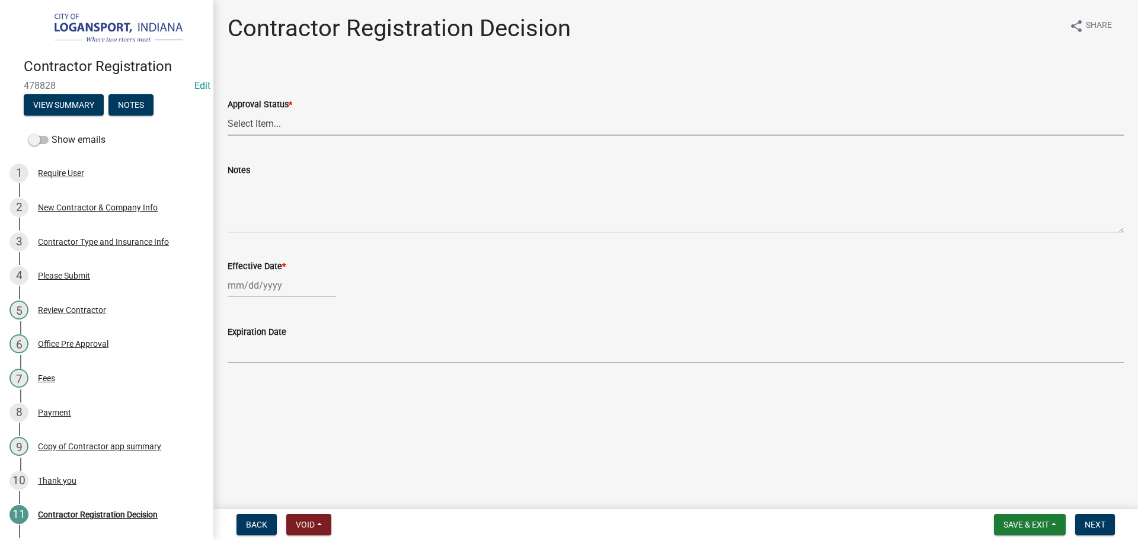
click at [264, 125] on select "Select Item... Approved Denied" at bounding box center [676, 123] width 896 height 24
click at [228, 111] on select "Select Item... Approved Denied" at bounding box center [676, 123] width 896 height 24
click at [278, 169] on div "Notes" at bounding box center [676, 170] width 896 height 14
click at [280, 126] on select "Select Item... Approved Denied" at bounding box center [676, 123] width 896 height 24
click at [228, 111] on select "Select Item... Approved Denied" at bounding box center [676, 123] width 896 height 24
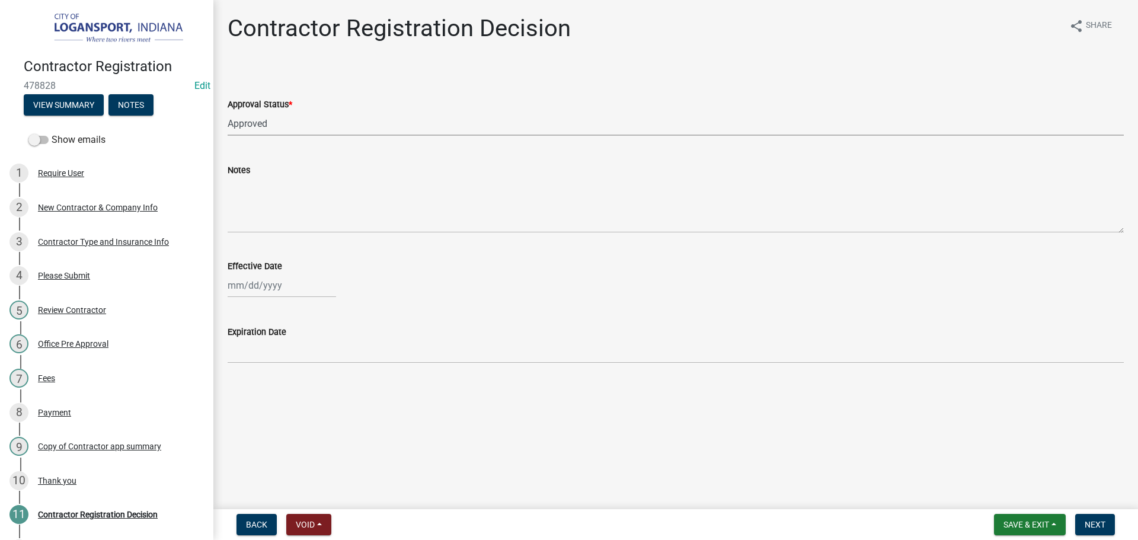
select select "4b86b809-39dd-4c68-9f3d-fdb3e7050482"
click at [274, 288] on div at bounding box center [282, 285] width 108 height 24
select select "9"
select select "2025"
click at [282, 401] on div "24" at bounding box center [277, 405] width 19 height 19
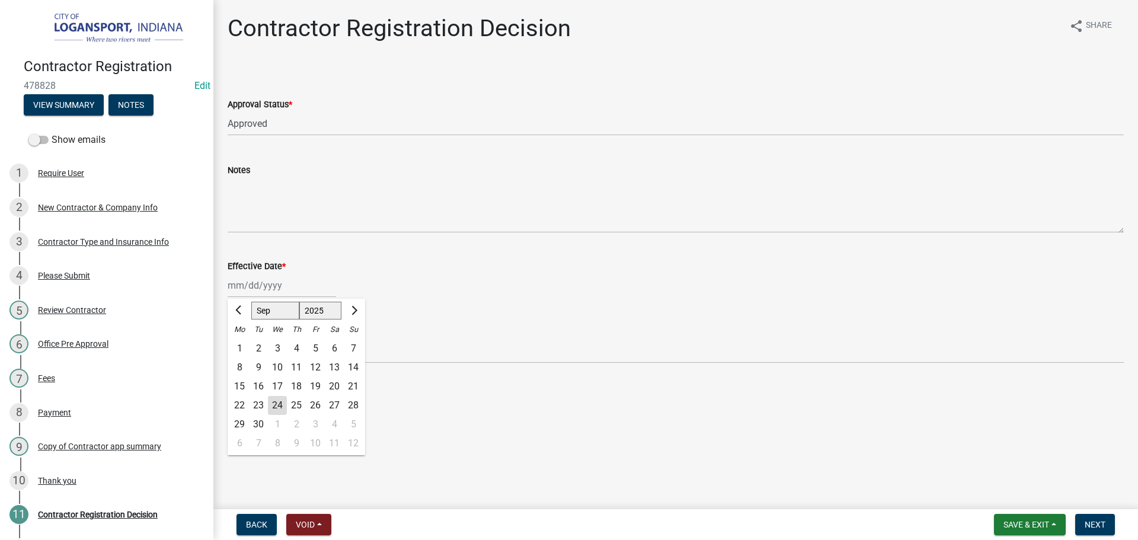
type input "[DATE]"
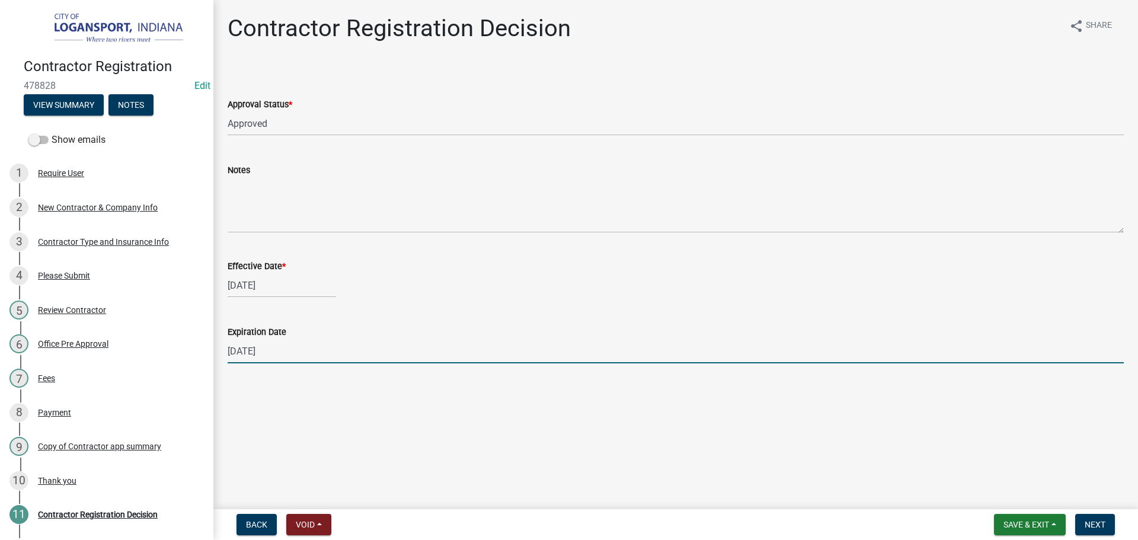
click at [255, 355] on input "[DATE]" at bounding box center [676, 351] width 896 height 24
type input "[DATE]"
click at [1101, 526] on span "Next" at bounding box center [1094, 524] width 21 height 9
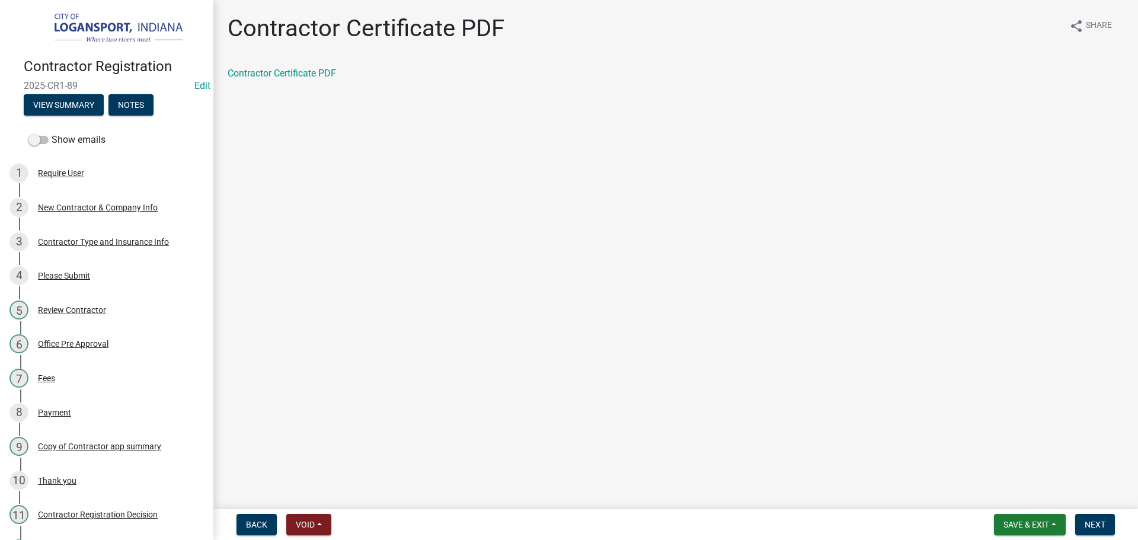
click at [257, 64] on div "Contractor Certificate PDF share Share Contractor Certificate PDF" at bounding box center [676, 57] width 914 height 87
click at [261, 73] on link "Contractor Certificate PDF" at bounding box center [282, 73] width 108 height 11
click at [1100, 525] on span "Next" at bounding box center [1094, 524] width 21 height 9
click at [281, 69] on link "Contractor app summary" at bounding box center [280, 73] width 104 height 11
click at [1090, 517] on button "Next" at bounding box center [1095, 524] width 40 height 21
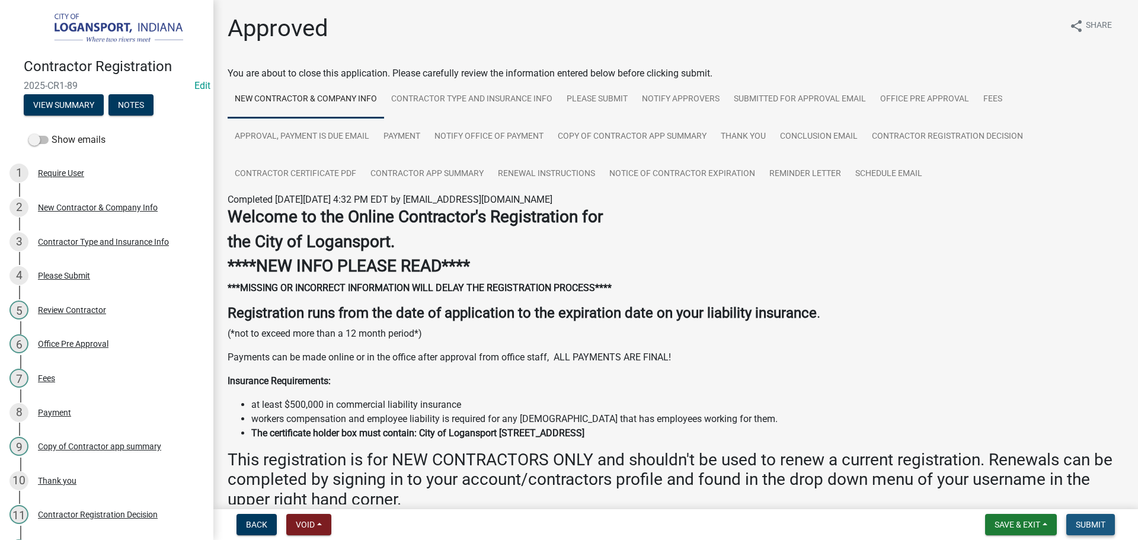
click at [1093, 527] on span "Submit" at bounding box center [1090, 524] width 30 height 9
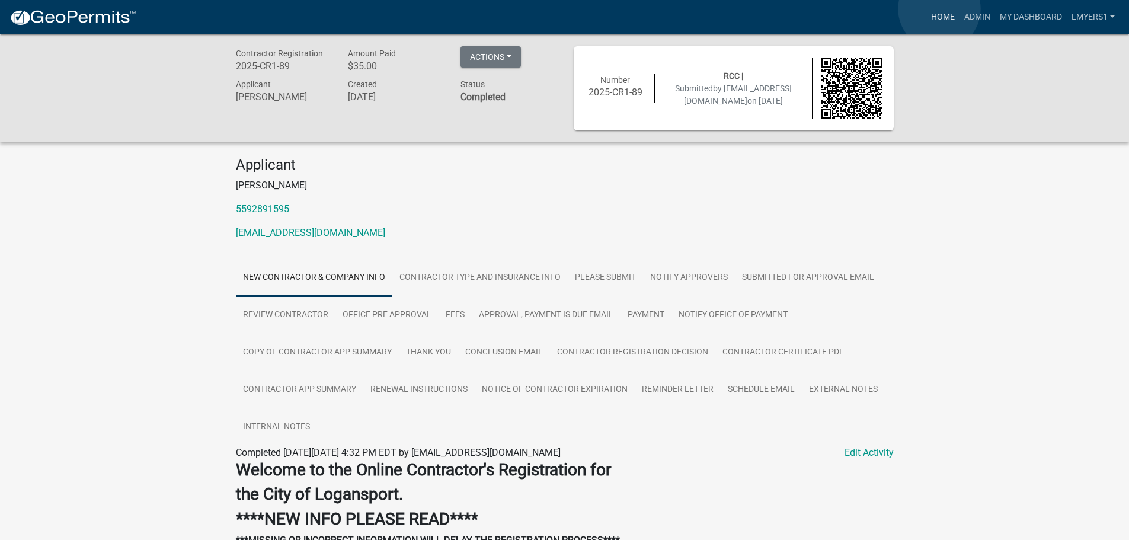
click at [940, 14] on link "Home" at bounding box center [942, 17] width 33 height 23
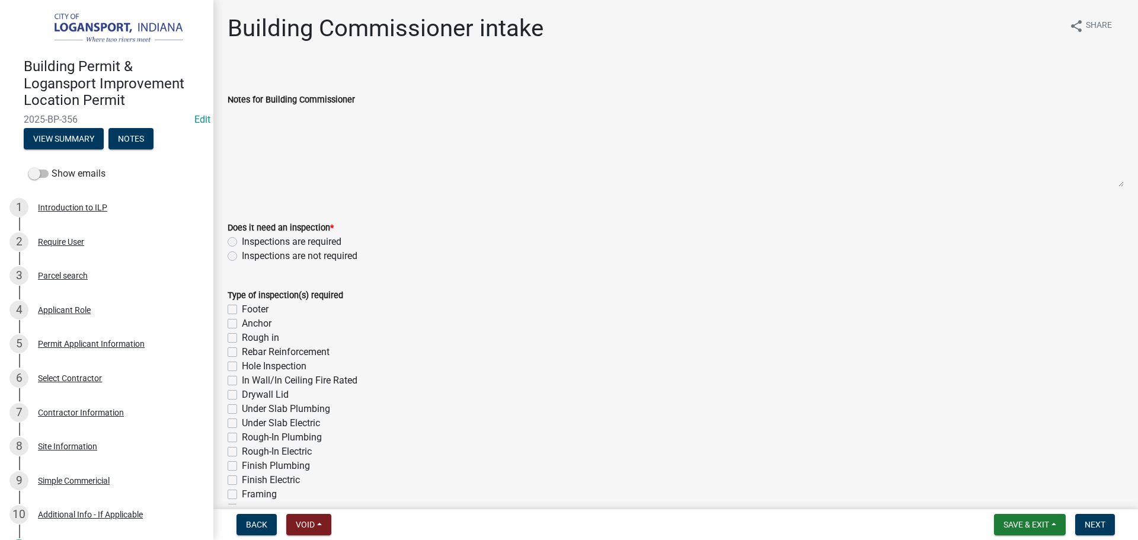
scroll to position [373, 0]
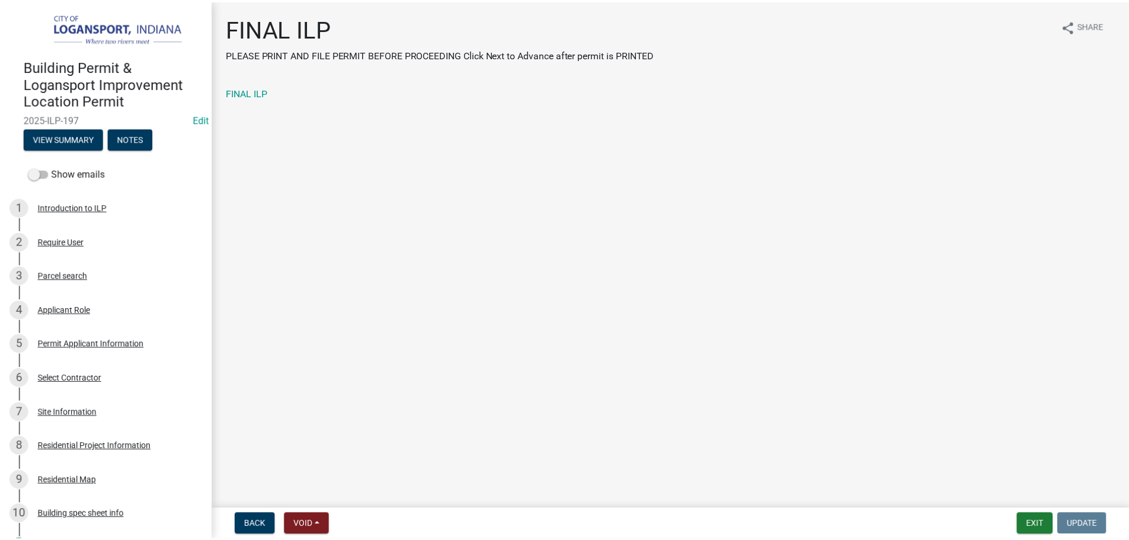
scroll to position [680, 0]
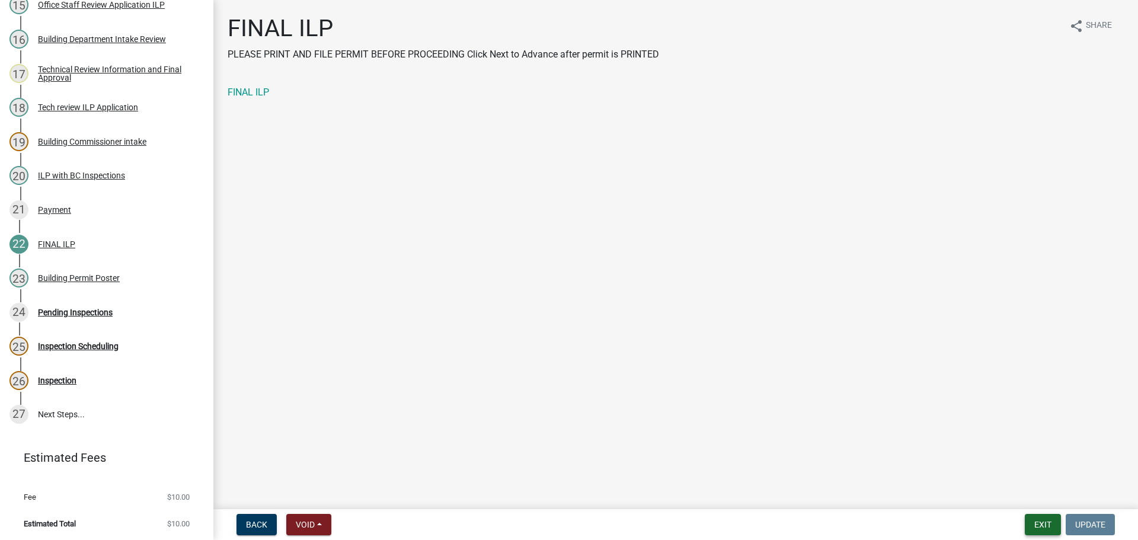
click at [1043, 524] on button "Exit" at bounding box center [1042, 524] width 36 height 21
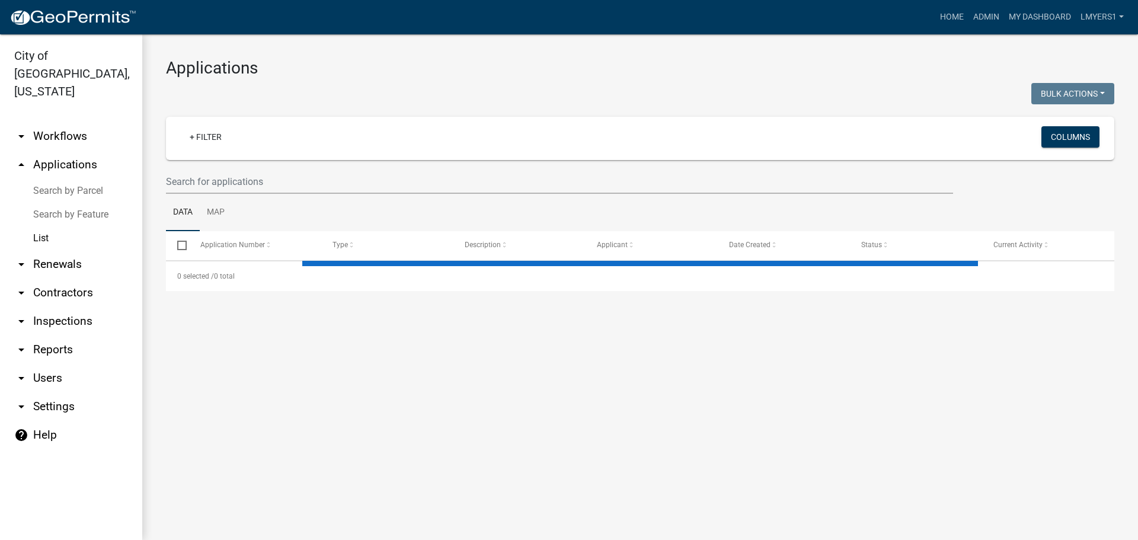
select select "3: 100"
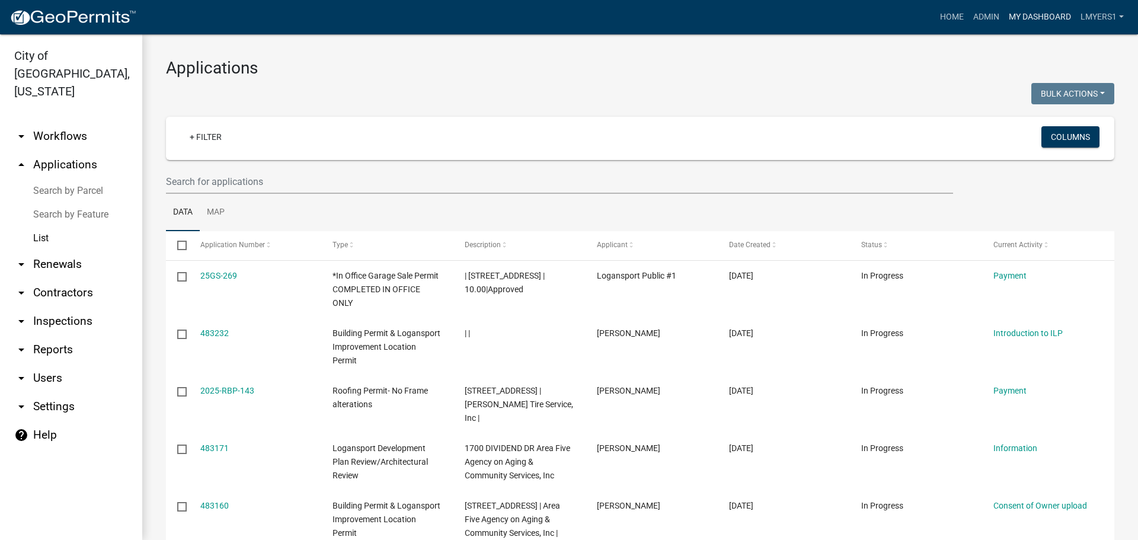
click at [1037, 11] on link "My Dashboard" at bounding box center [1040, 17] width 72 height 23
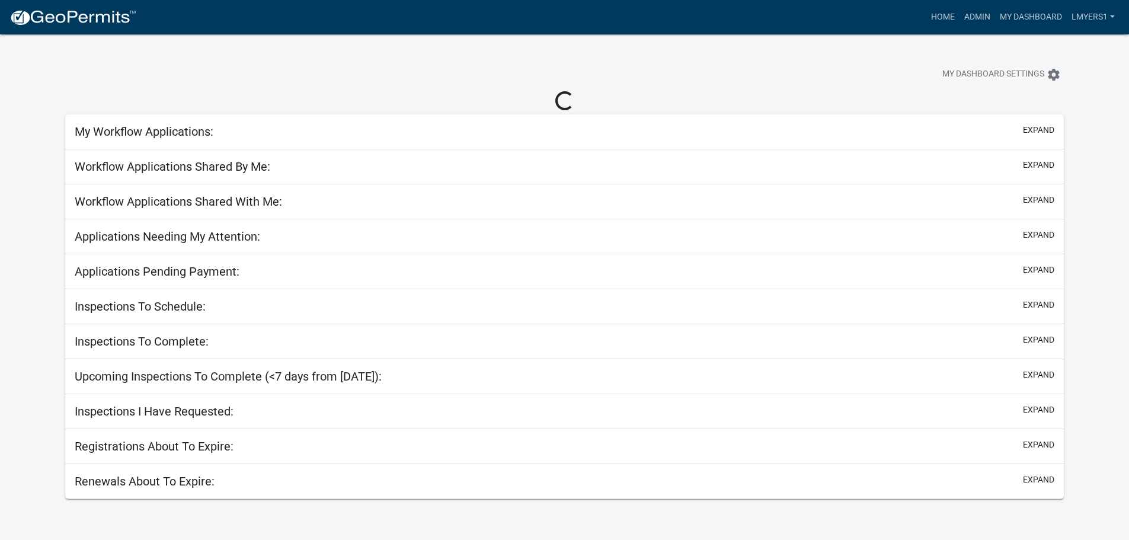
select select "2: 50"
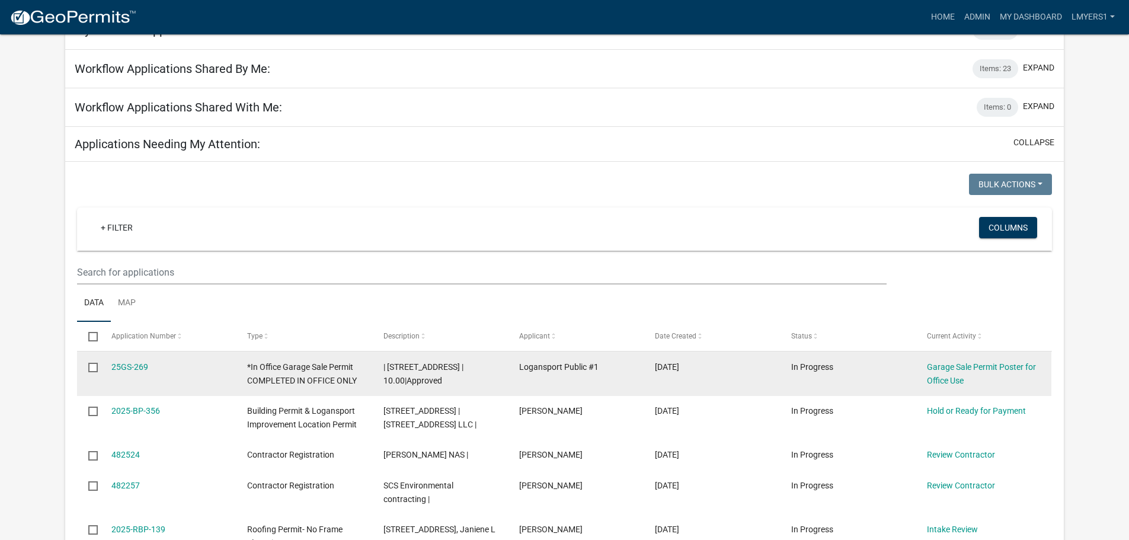
scroll to position [118, 0]
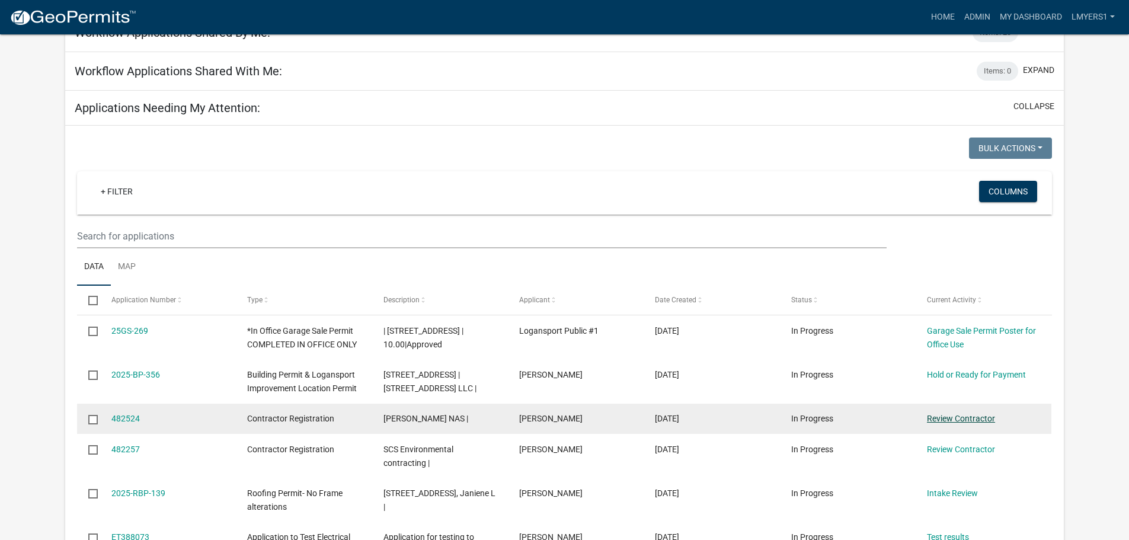
click at [957, 417] on link "Review Contractor" at bounding box center [961, 418] width 68 height 9
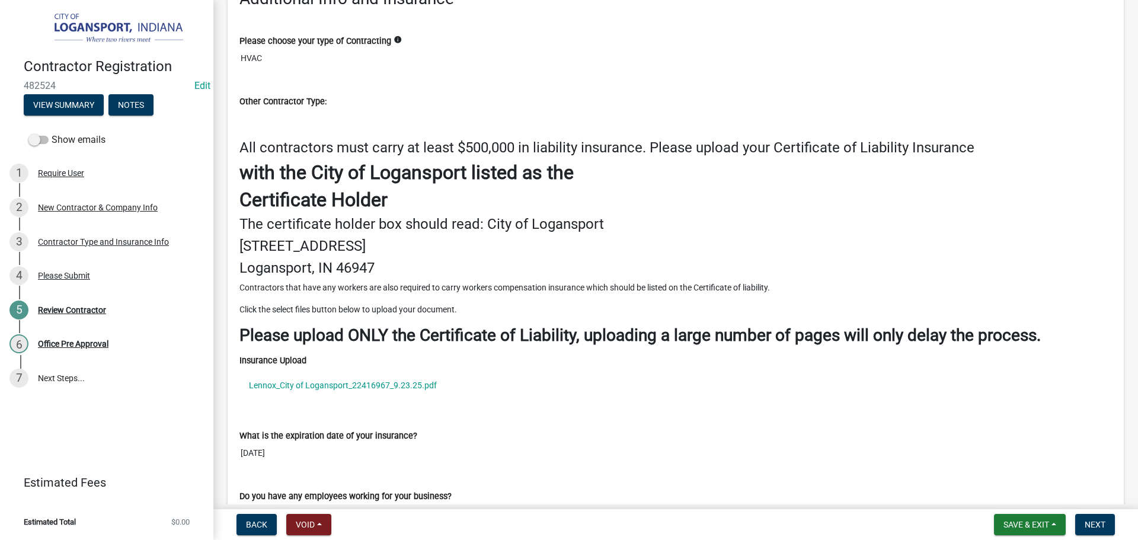
scroll to position [1363, 0]
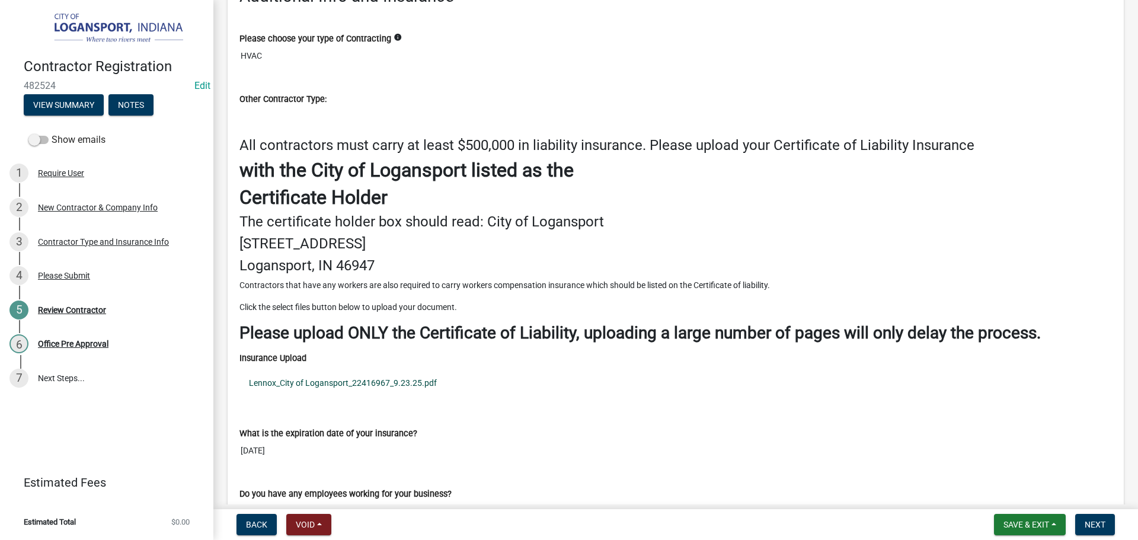
click at [294, 386] on link "Lennox_City of Logansport_22416967_9.23.25.pdf" at bounding box center [675, 382] width 872 height 27
click at [1104, 528] on span "Next" at bounding box center [1094, 524] width 21 height 9
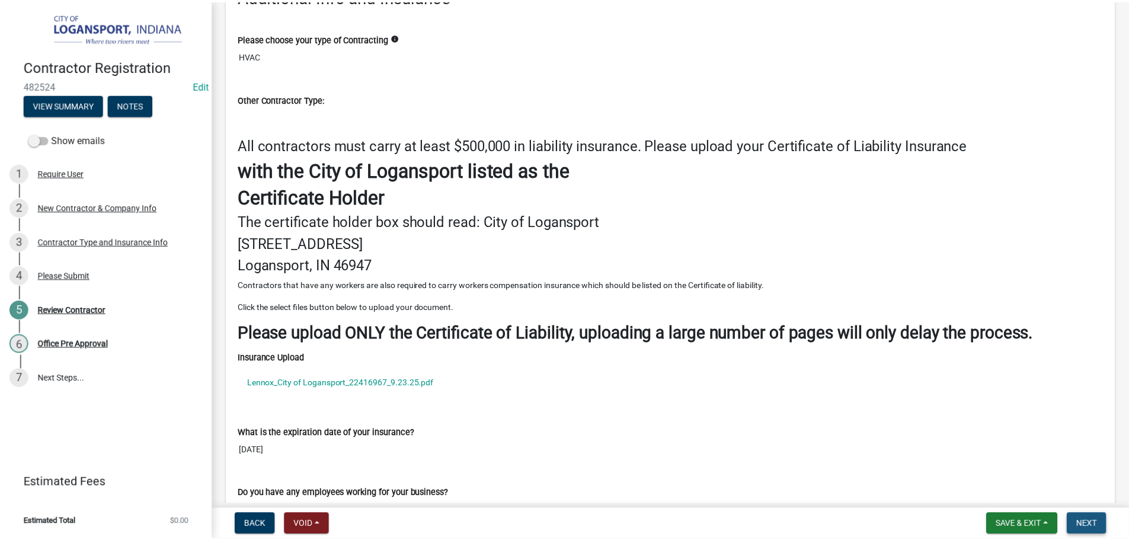
scroll to position [0, 0]
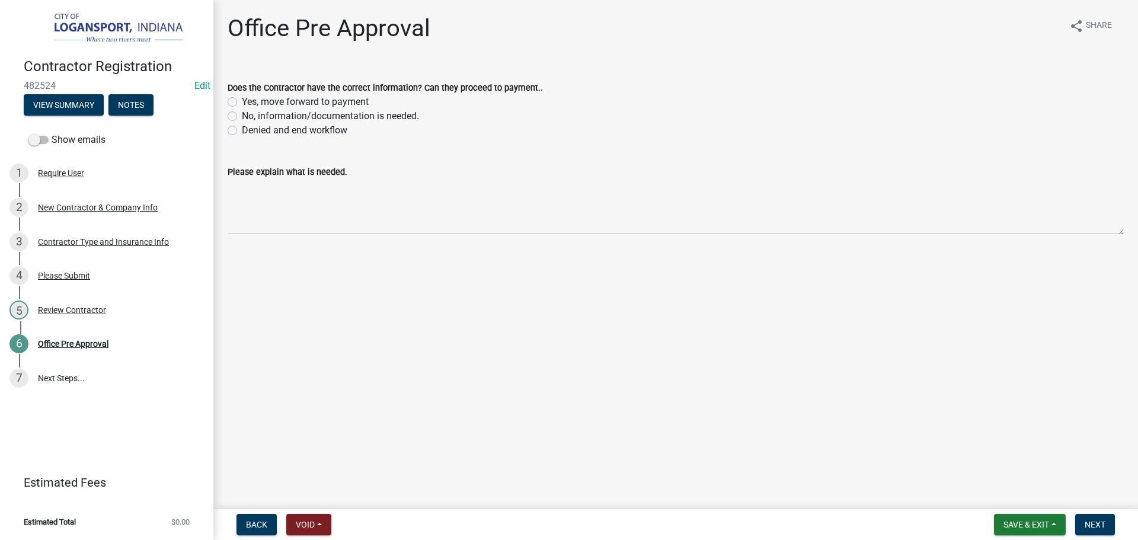
click at [242, 101] on label "Yes, move forward to payment" at bounding box center [305, 102] width 127 height 14
click at [242, 101] on input "Yes, move forward to payment" at bounding box center [246, 99] width 8 height 8
radio input "true"
click at [1097, 528] on span "Next" at bounding box center [1094, 524] width 21 height 9
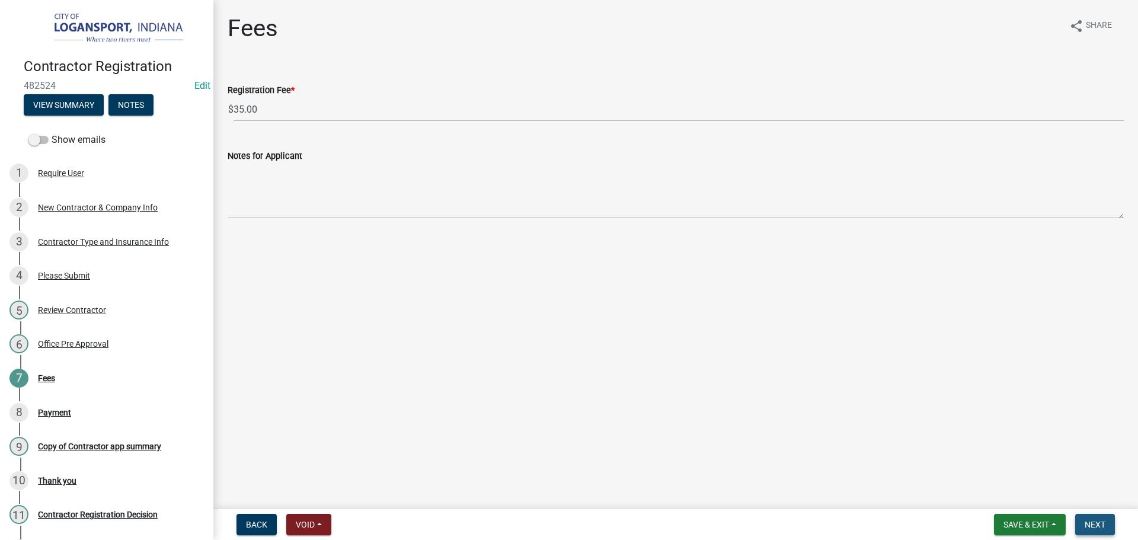
click at [1080, 526] on button "Next" at bounding box center [1095, 524] width 40 height 21
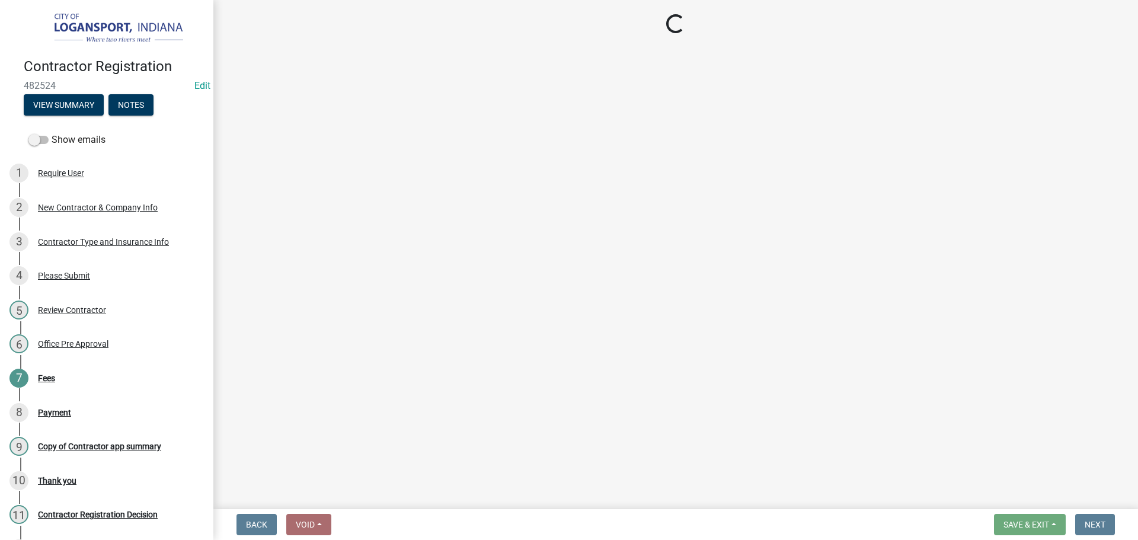
select select "3: 3"
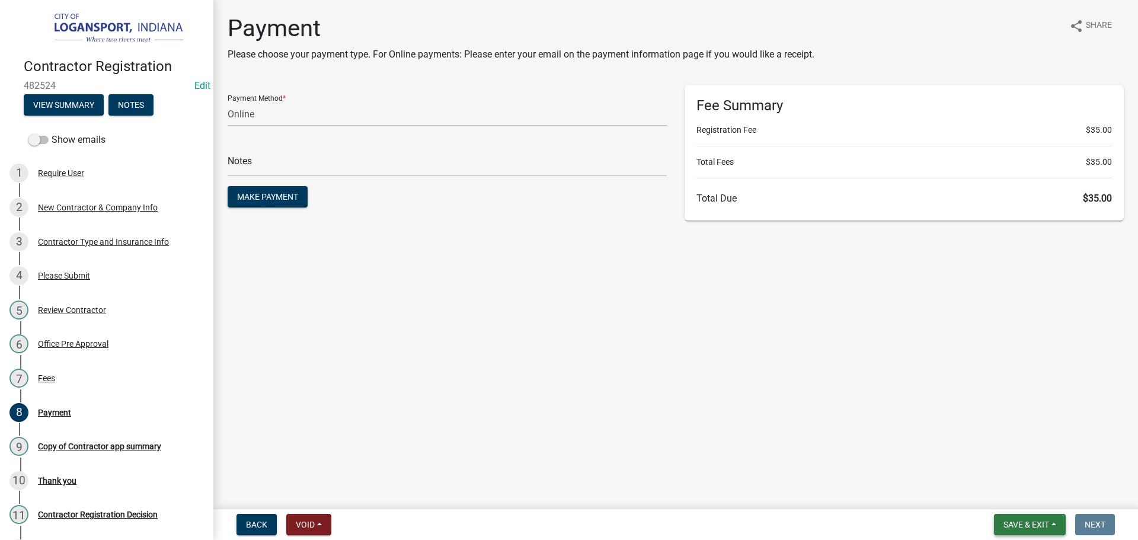
click at [1040, 528] on span "Save & Exit" at bounding box center [1026, 524] width 46 height 9
click at [1037, 500] on button "Save & Exit" at bounding box center [1017, 493] width 95 height 28
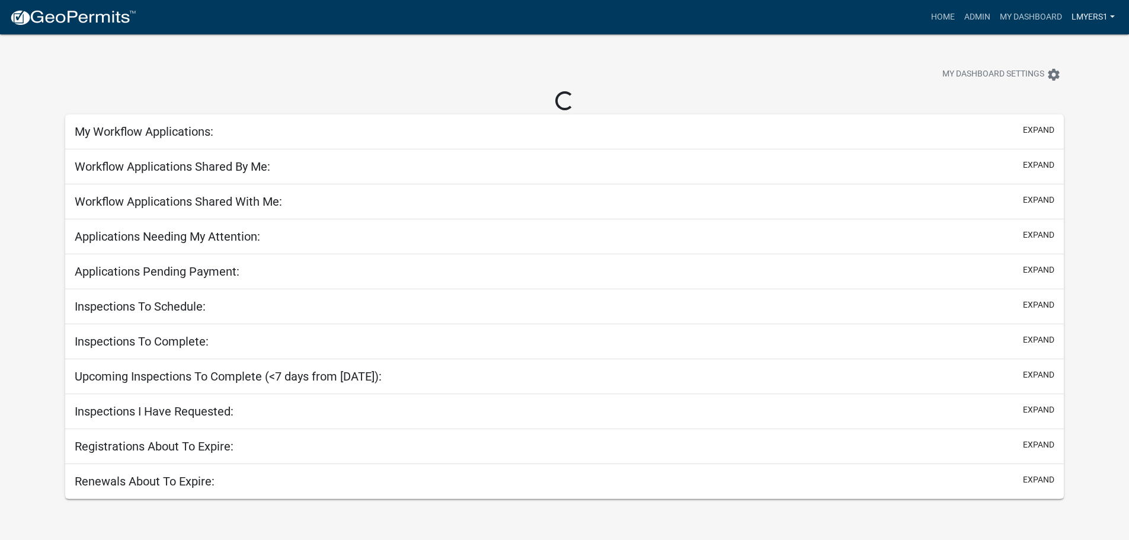
select select "2: 50"
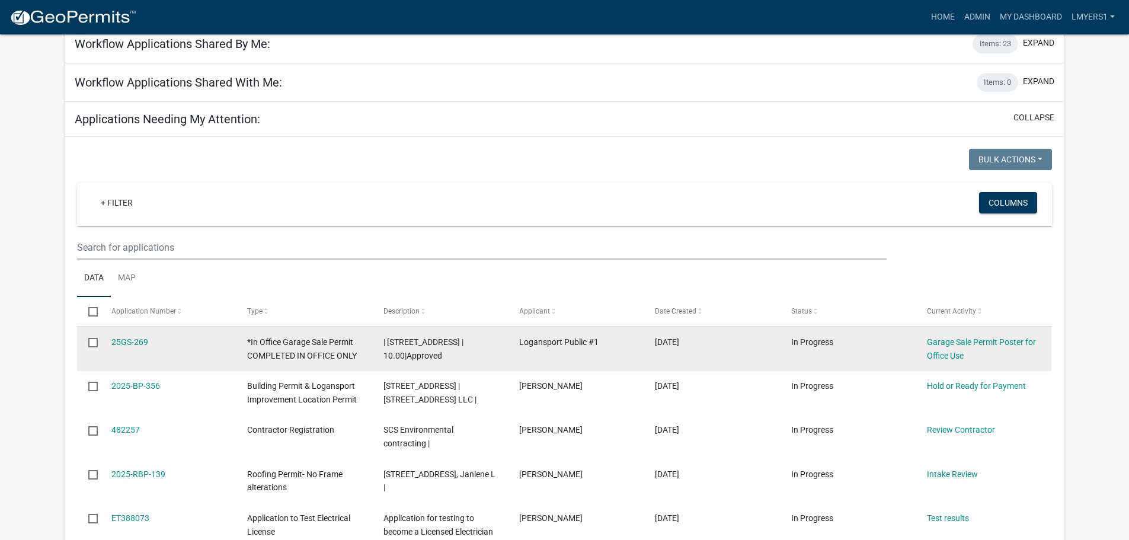
scroll to position [118, 0]
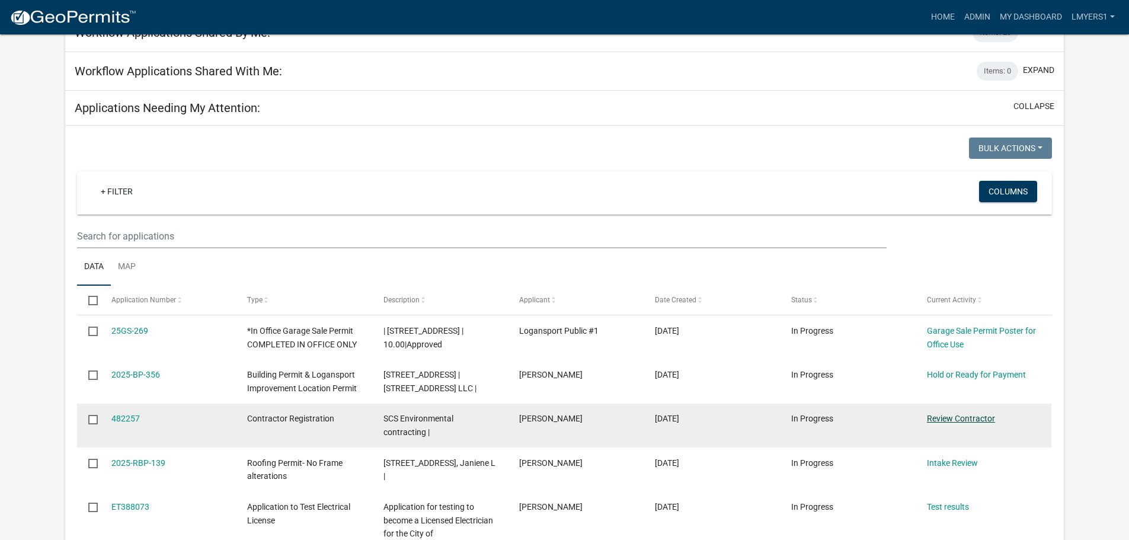
click at [942, 422] on link "Review Contractor" at bounding box center [961, 418] width 68 height 9
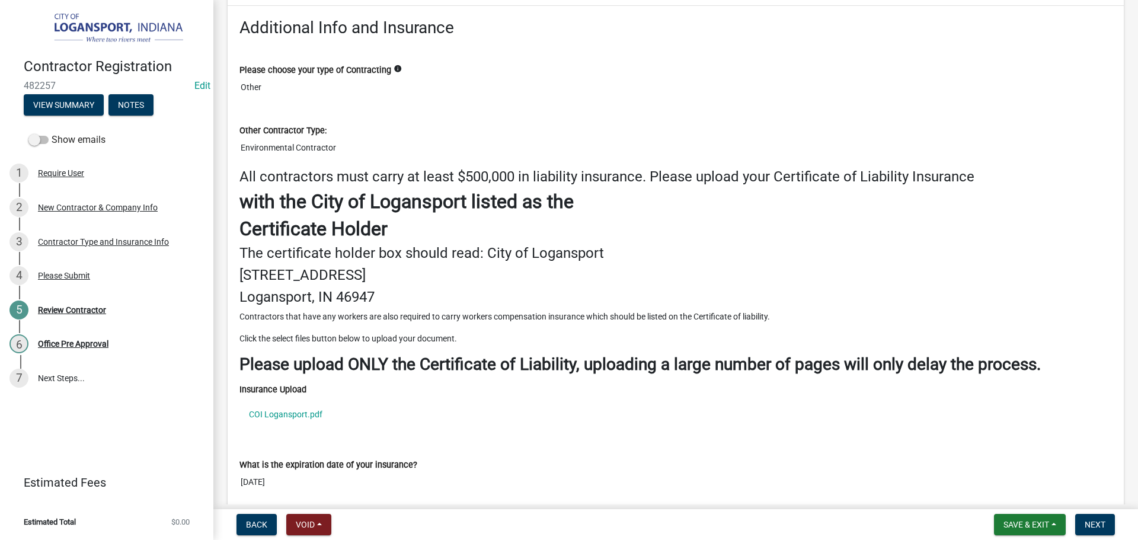
scroll to position [1422, 0]
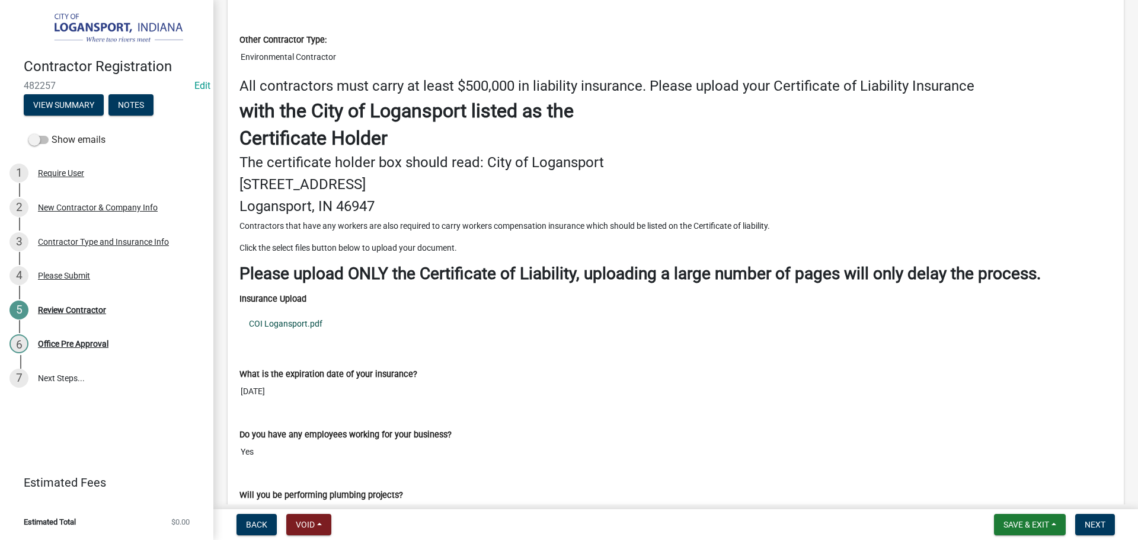
click at [283, 321] on link "COI Logansport.pdf" at bounding box center [675, 323] width 872 height 27
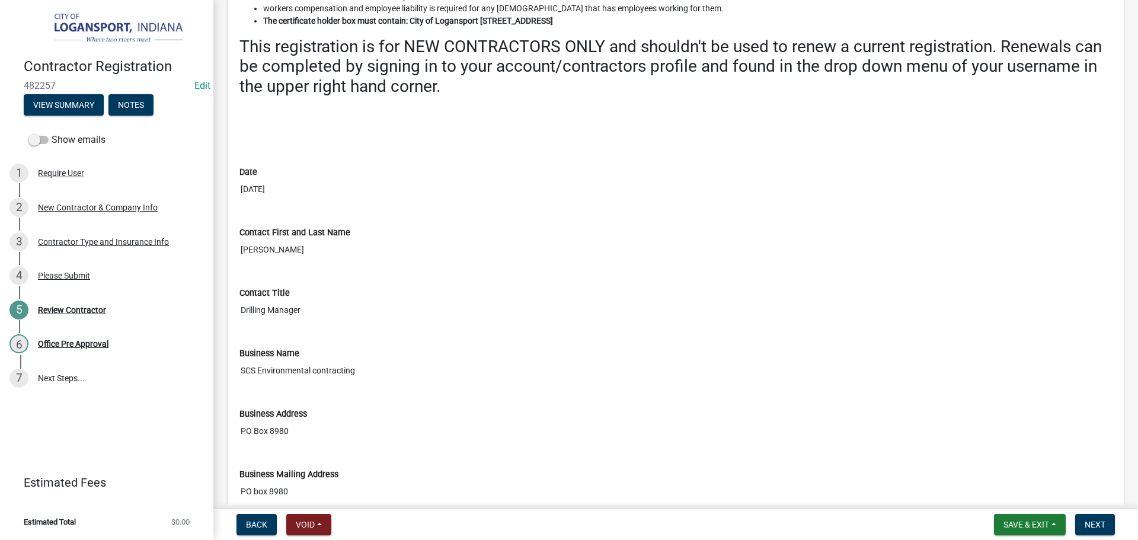
scroll to position [296, 0]
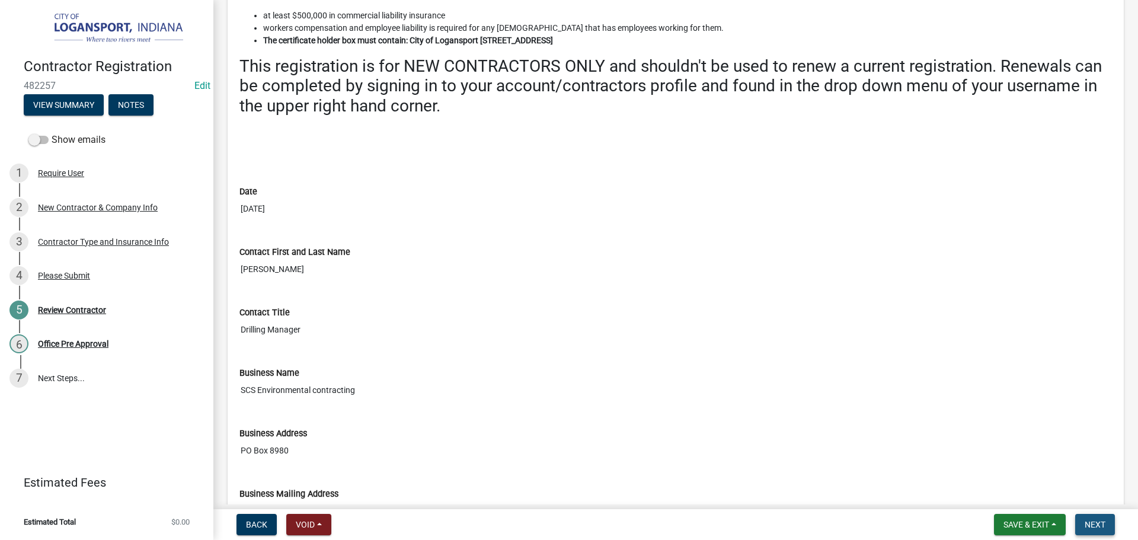
click at [1095, 527] on span "Next" at bounding box center [1094, 524] width 21 height 9
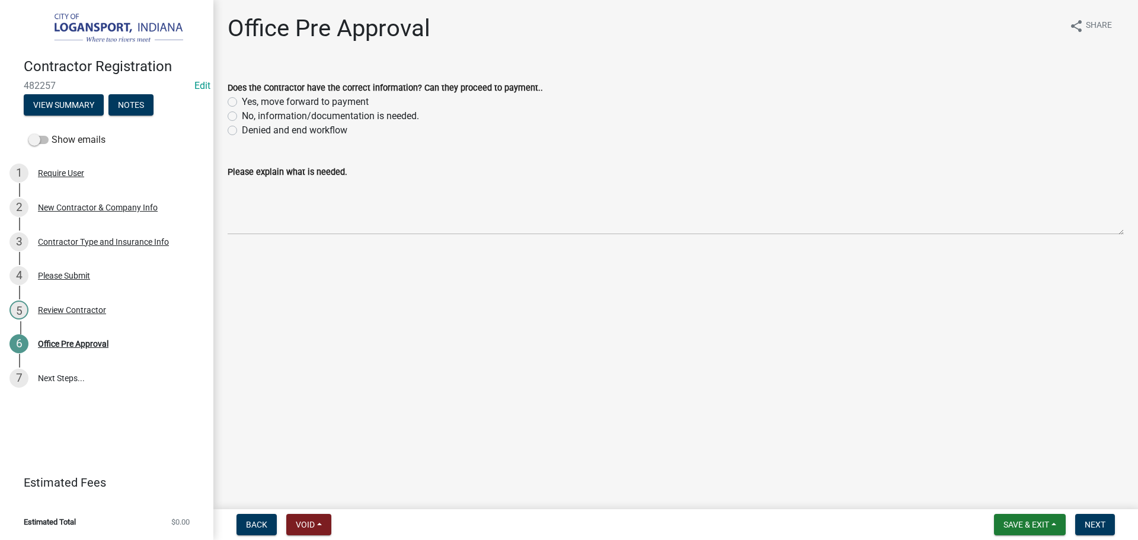
click at [242, 102] on label "Yes, move forward to payment" at bounding box center [305, 102] width 127 height 14
click at [242, 102] on input "Yes, move forward to payment" at bounding box center [246, 99] width 8 height 8
radio input "true"
click at [1085, 520] on button "Next" at bounding box center [1095, 524] width 40 height 21
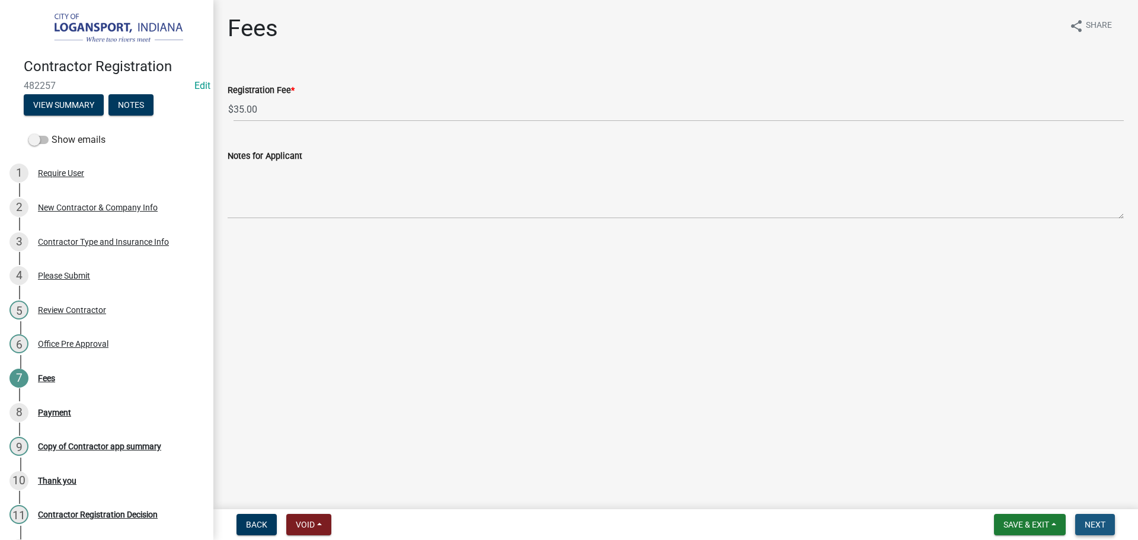
click at [1087, 526] on span "Next" at bounding box center [1094, 524] width 21 height 9
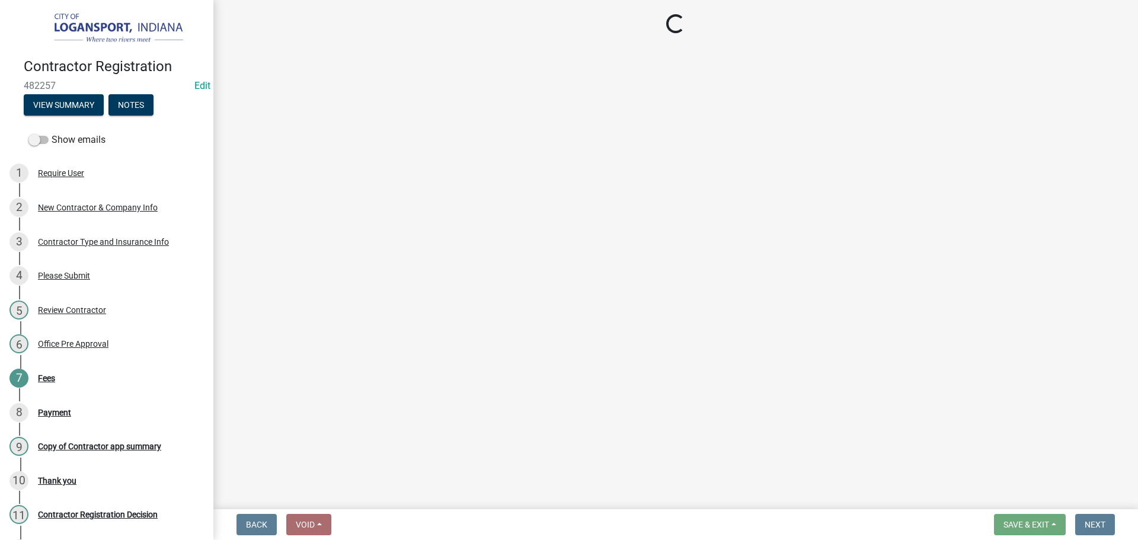
select select "3: 3"
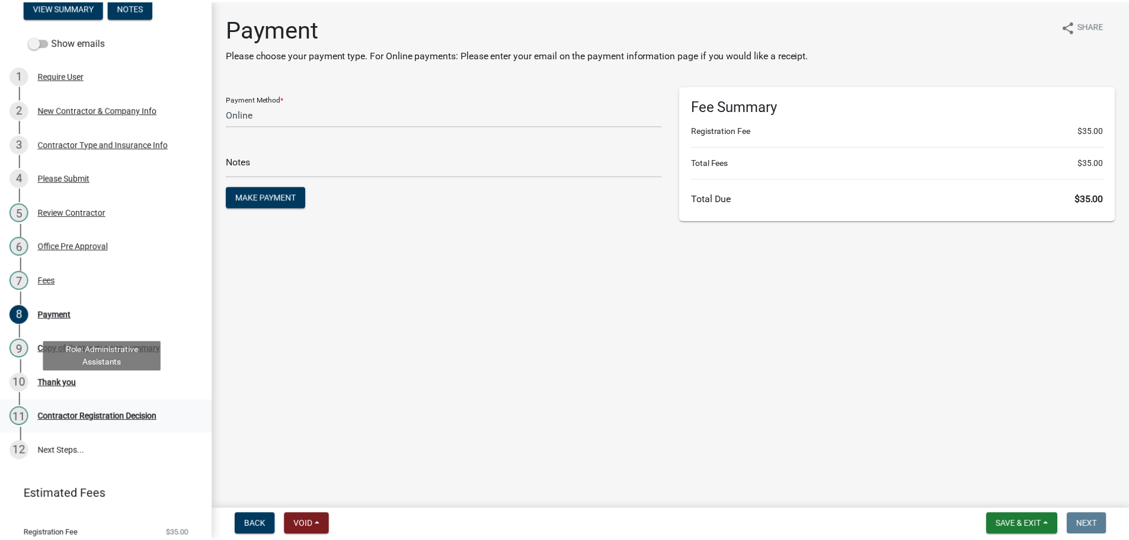
scroll to position [118, 0]
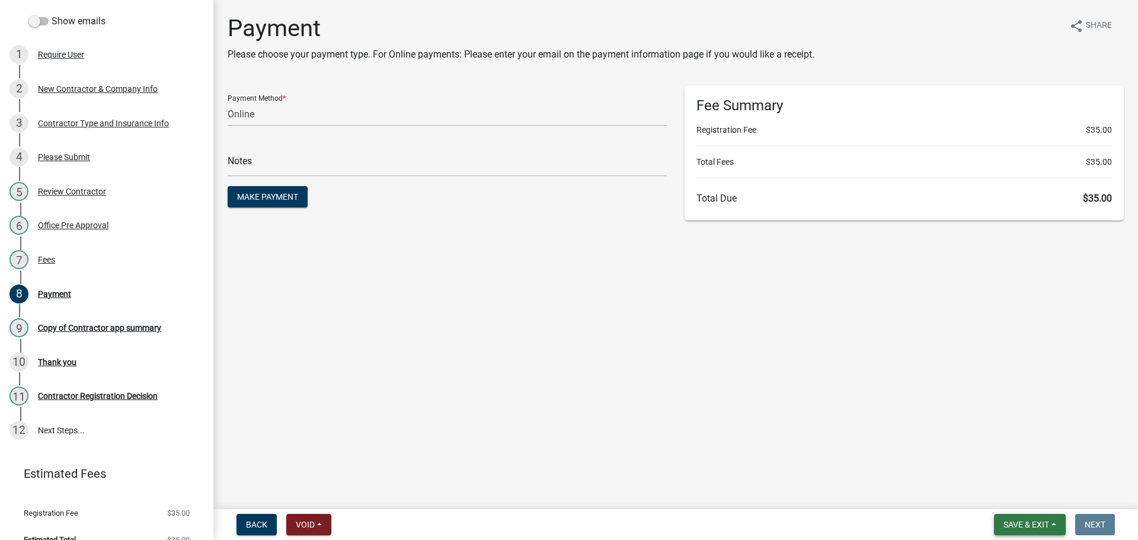
click at [1037, 531] on button "Save & Exit" at bounding box center [1030, 524] width 72 height 21
click at [1018, 488] on button "Save & Exit" at bounding box center [1017, 493] width 95 height 28
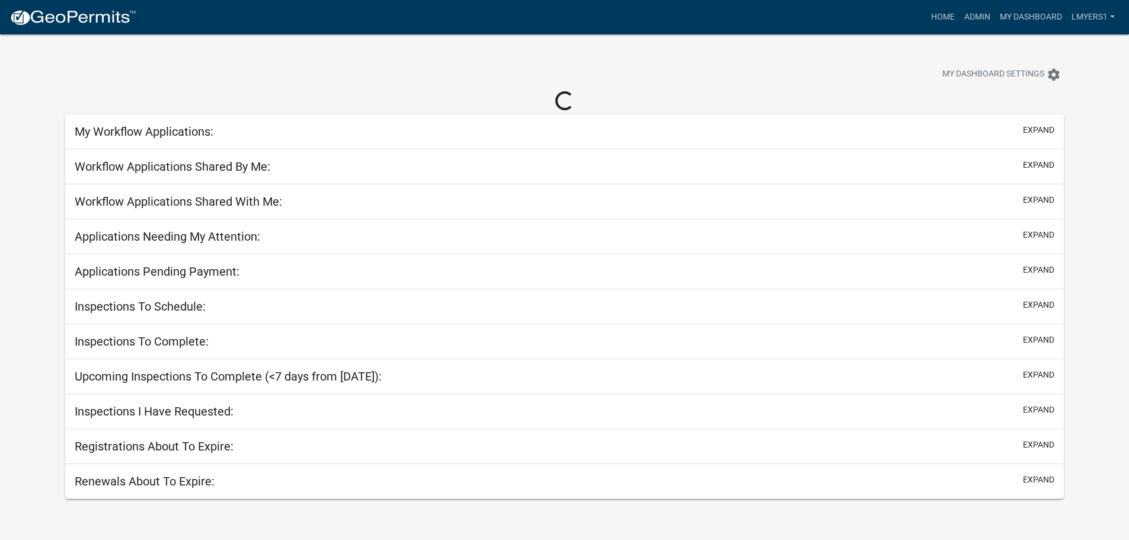
select select "2: 50"
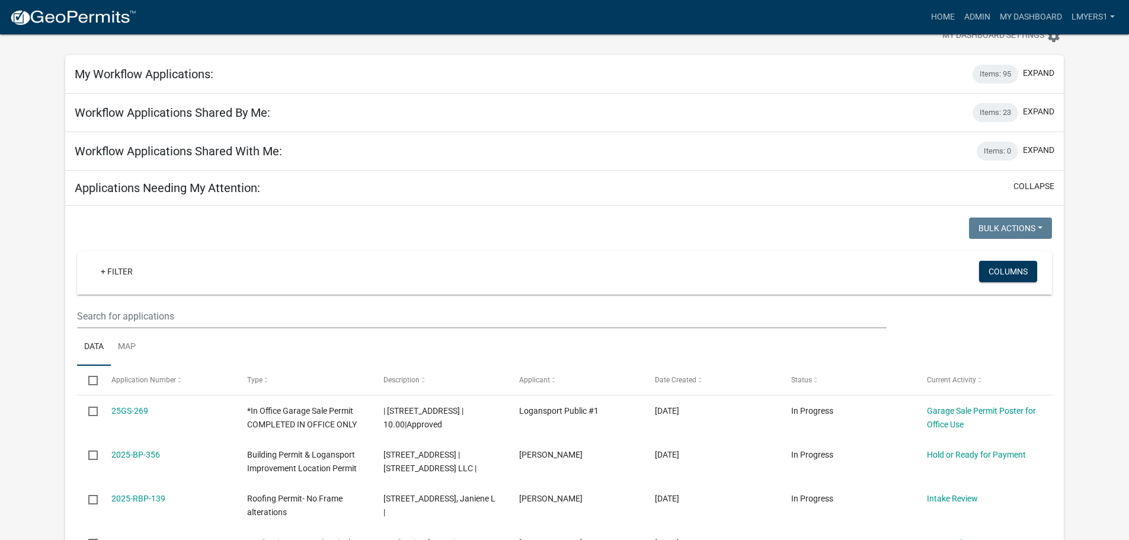
scroll to position [59, 0]
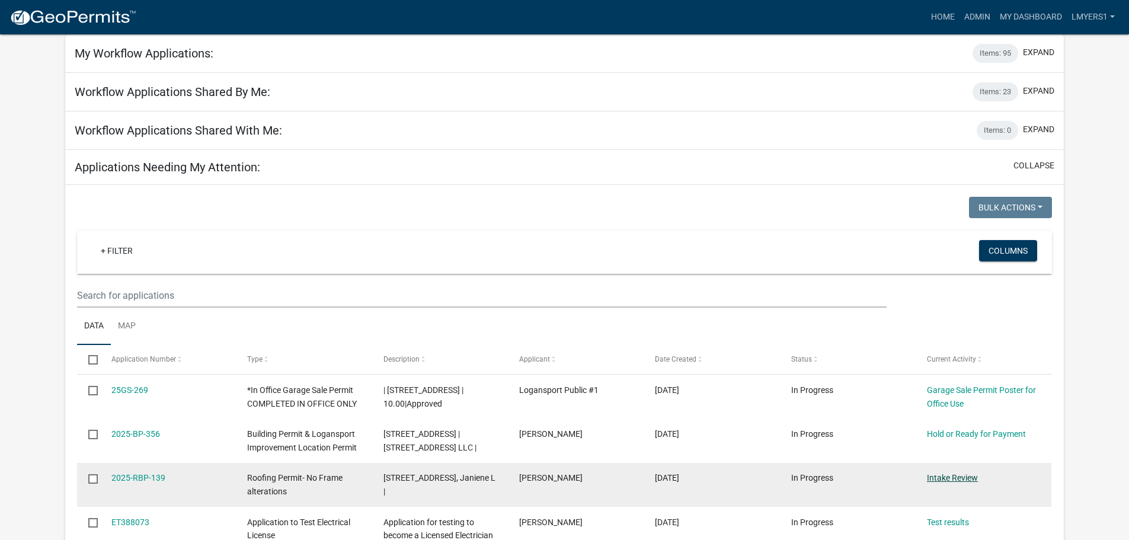
click at [950, 481] on link "Intake Review" at bounding box center [952, 477] width 51 height 9
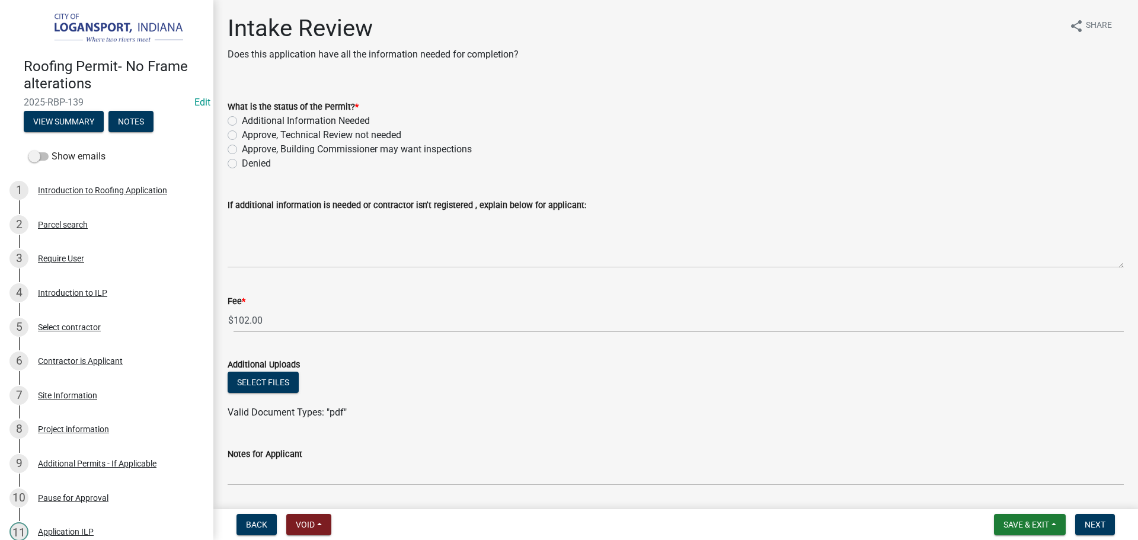
click at [242, 139] on label "Approve, Technical Review not needed" at bounding box center [321, 135] width 159 height 14
click at [242, 136] on input "Approve, Technical Review not needed" at bounding box center [246, 132] width 8 height 8
radio input "true"
